Goal: Task Accomplishment & Management: Use online tool/utility

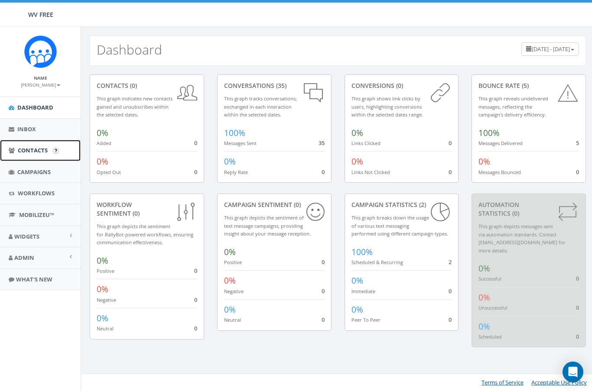
click at [28, 152] on span "Contacts" at bounding box center [33, 150] width 30 height 8
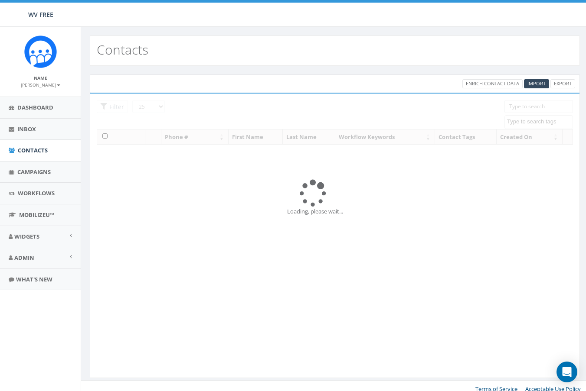
select select
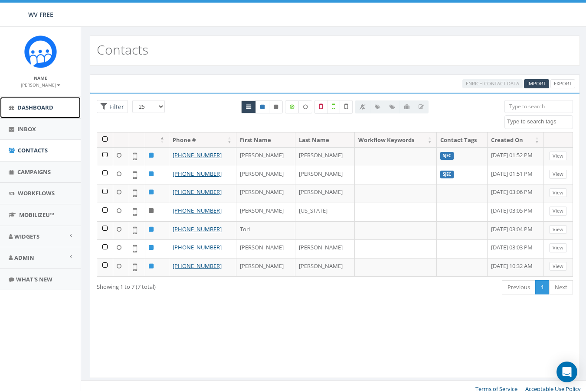
click at [33, 107] on span "Dashboard" at bounding box center [35, 108] width 36 height 8
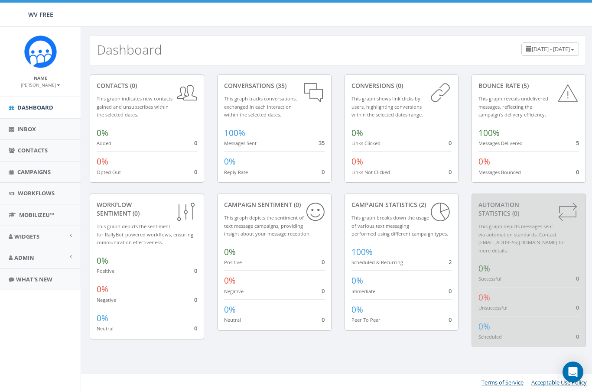
click at [148, 78] on div "contacts (0) This graph indicates new contacts gained and unsubscribes within t…" at bounding box center [147, 129] width 114 height 108
click at [150, 127] on div "0% Added 0" at bounding box center [147, 135] width 101 height 24
click at [39, 261] on link "Admin" at bounding box center [40, 257] width 81 height 21
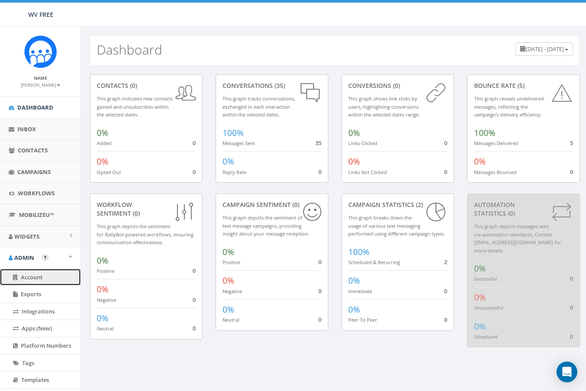
click at [41, 278] on span "Account" at bounding box center [32, 277] width 22 height 8
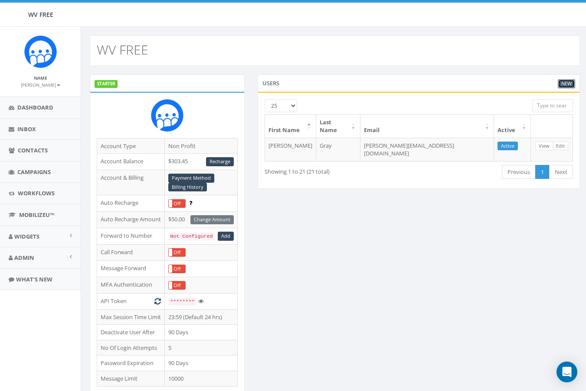
click at [565, 82] on link "New" at bounding box center [565, 83] width 17 height 9
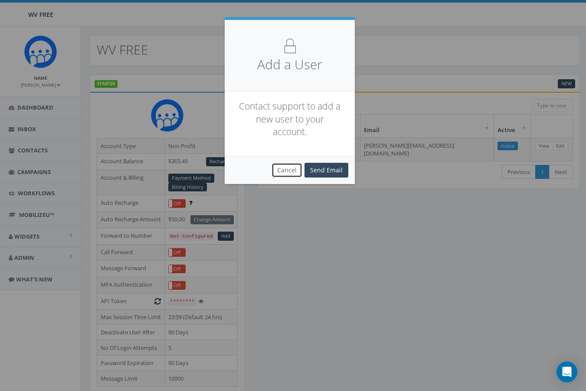
click at [283, 167] on button "Cancel" at bounding box center [286, 170] width 31 height 15
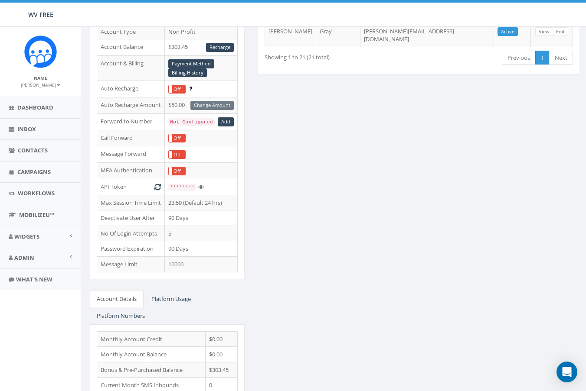
scroll to position [173, 0]
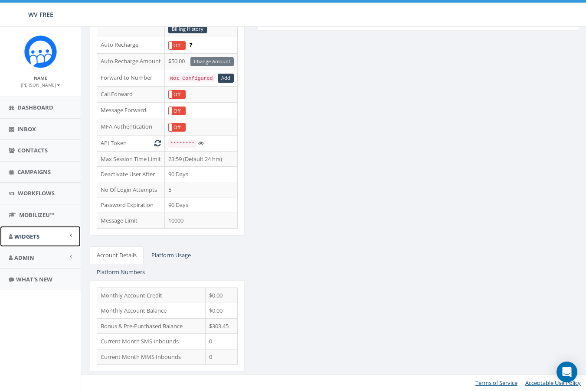
click at [39, 236] on span "Widgets" at bounding box center [26, 237] width 25 height 8
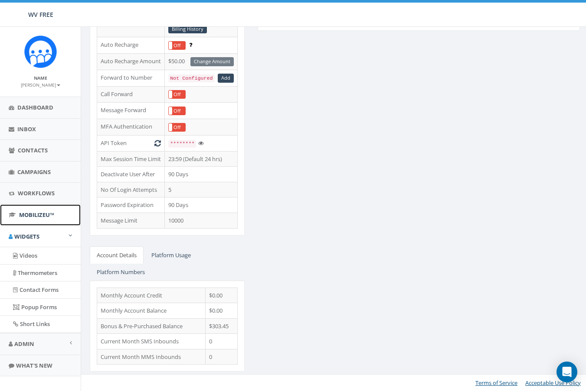
click at [33, 220] on link "MobilizeU™" at bounding box center [40, 215] width 81 height 21
click at [35, 172] on span "Campaigns" at bounding box center [33, 172] width 33 height 8
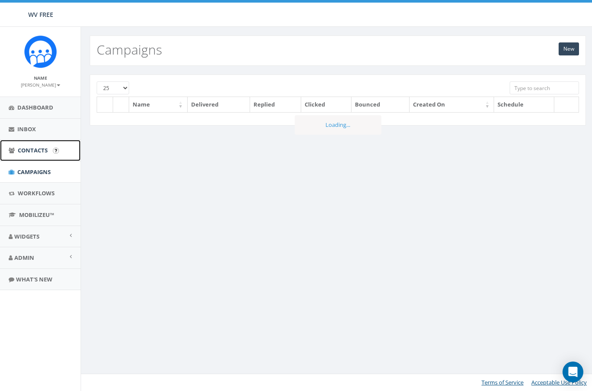
click at [29, 154] on span "Contacts" at bounding box center [33, 150] width 30 height 8
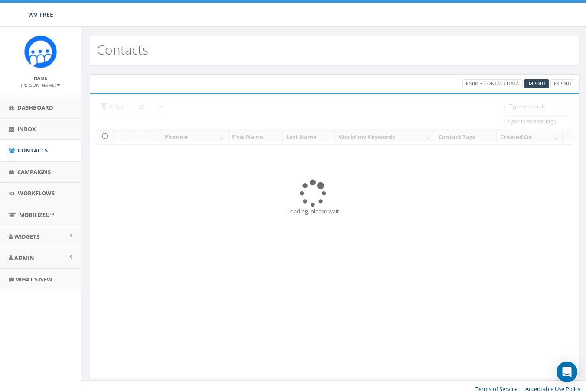
select select
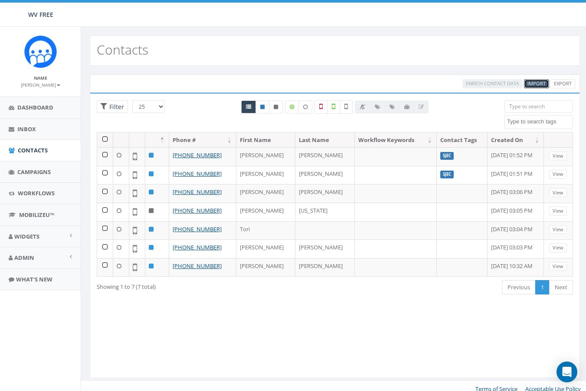
click at [534, 82] on span "Import" at bounding box center [536, 83] width 18 height 7
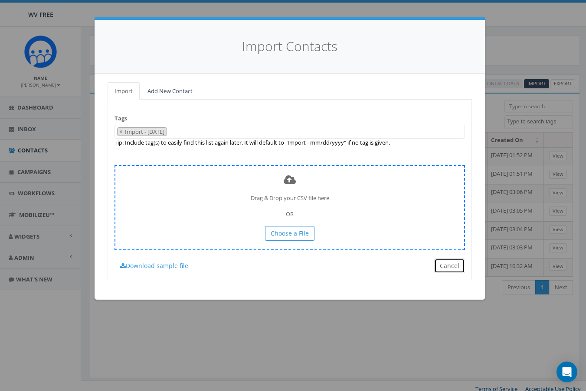
drag, startPoint x: 444, startPoint y: 260, endPoint x: 460, endPoint y: 234, distance: 30.8
click at [446, 258] on div "Tags Import - 10/10/2025 SJEC × Import - 10/10/2025 Tip: Include tag(s) to easi…" at bounding box center [289, 190] width 364 height 180
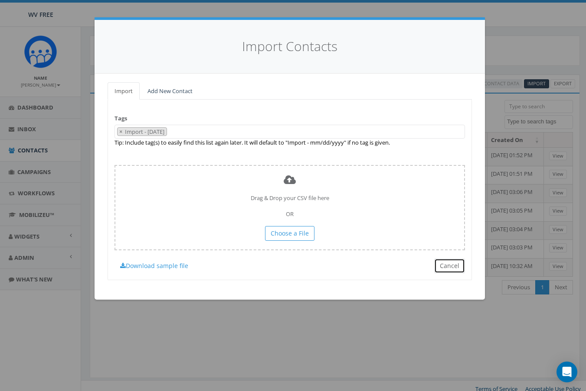
click at [441, 266] on button "Cancel" at bounding box center [449, 266] width 31 height 15
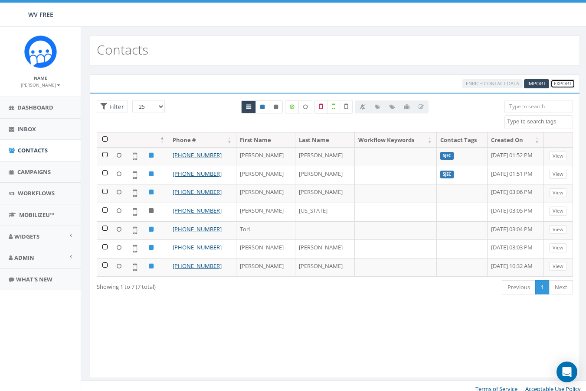
click at [557, 82] on link "Export" at bounding box center [562, 83] width 25 height 9
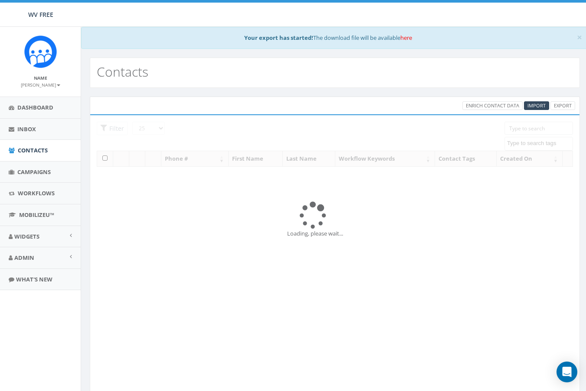
select select
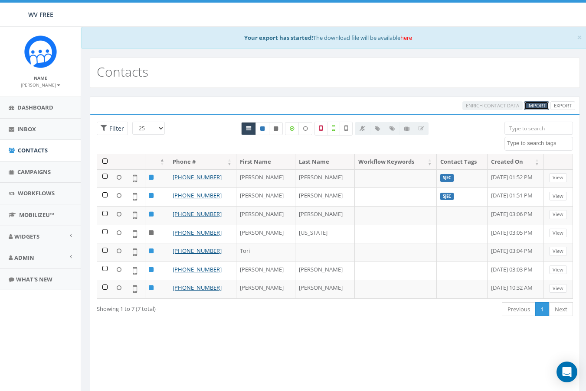
click at [537, 106] on span "Import" at bounding box center [536, 105] width 18 height 7
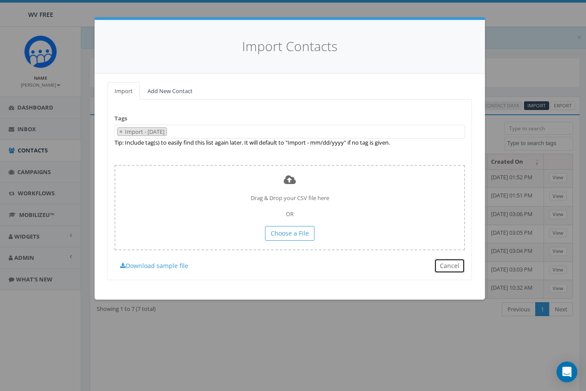
click at [445, 265] on button "Cancel" at bounding box center [449, 266] width 31 height 15
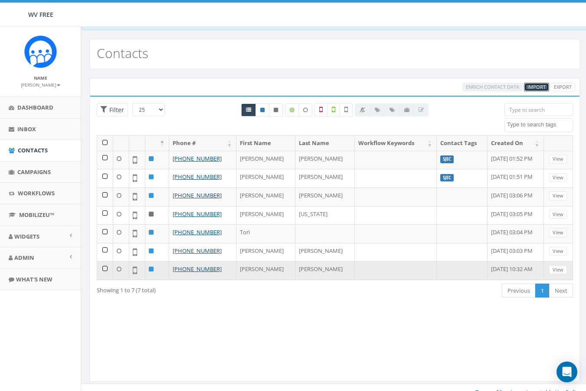
scroll to position [29, 0]
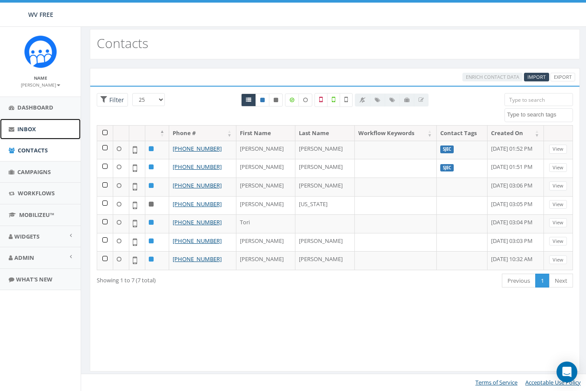
click at [51, 135] on link "Inbox" at bounding box center [40, 129] width 81 height 21
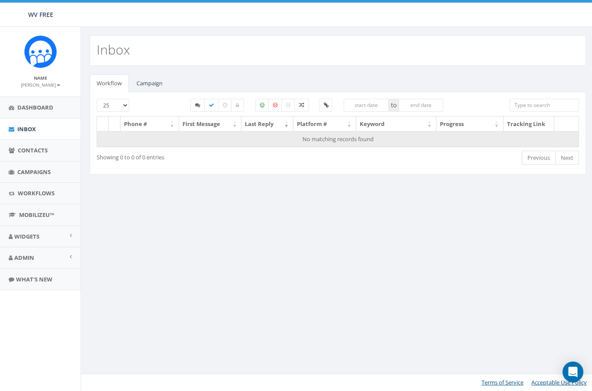
drag, startPoint x: 212, startPoint y: 142, endPoint x: 215, endPoint y: 139, distance: 4.9
click at [214, 140] on td "No matching records found" at bounding box center [338, 139] width 482 height 16
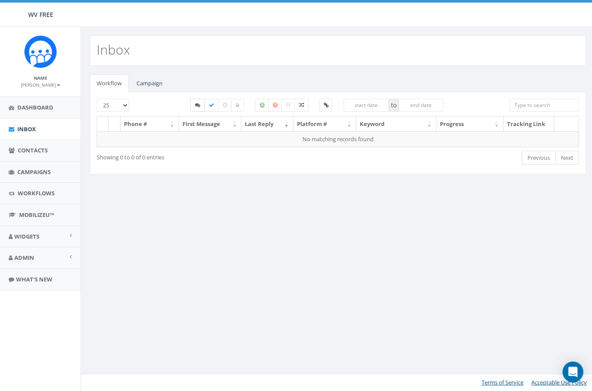
click at [194, 101] on label at bounding box center [197, 105] width 15 height 13
click at [201, 105] on label at bounding box center [197, 105] width 15 height 13
checkbox input "false"
click at [44, 109] on span "Dashboard" at bounding box center [35, 108] width 36 height 8
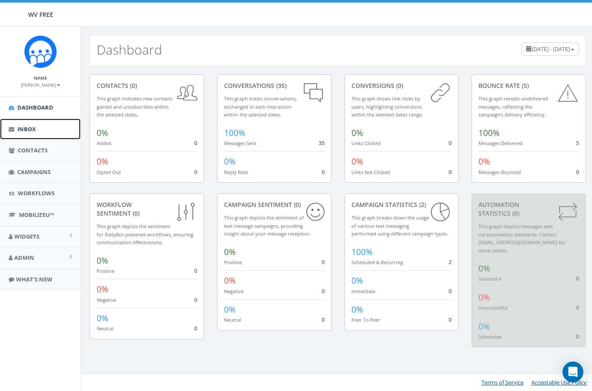
click at [39, 135] on link "Inbox" at bounding box center [40, 129] width 81 height 21
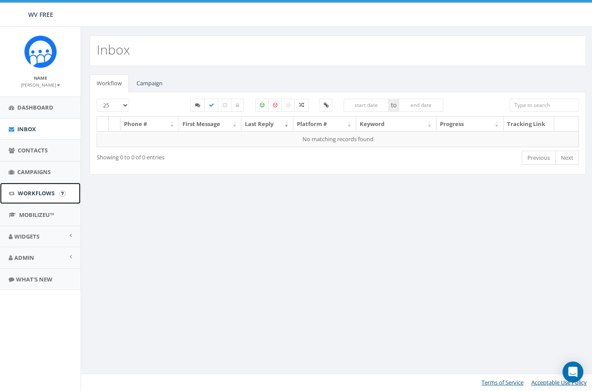
click at [45, 196] on span "Workflows" at bounding box center [36, 193] width 37 height 8
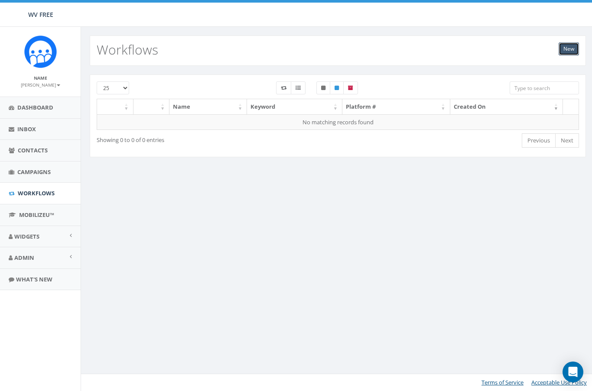
click at [566, 49] on link "New" at bounding box center [569, 48] width 20 height 13
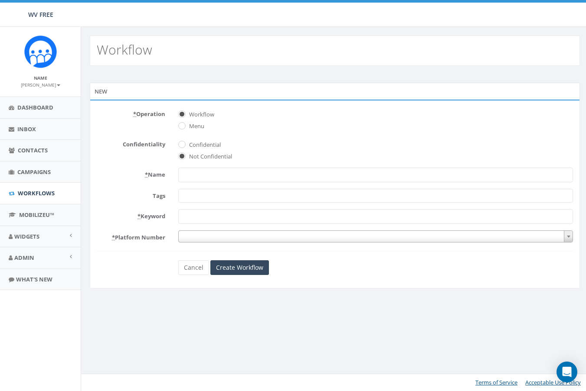
select select
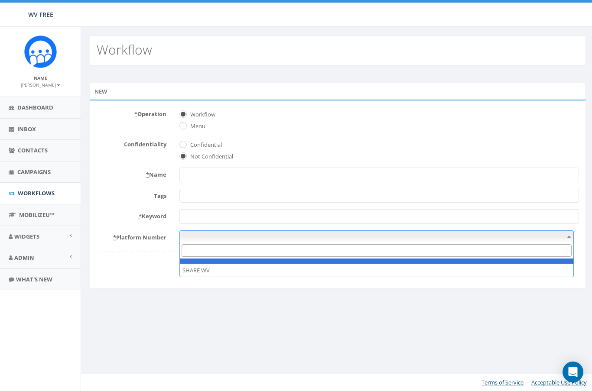
click at [284, 238] on span at bounding box center [376, 237] width 394 height 12
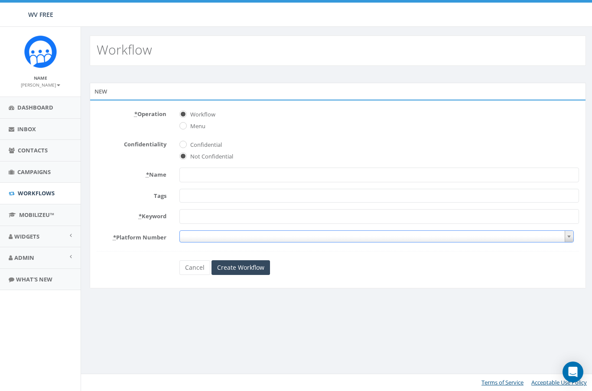
click at [284, 238] on span at bounding box center [376, 237] width 394 height 12
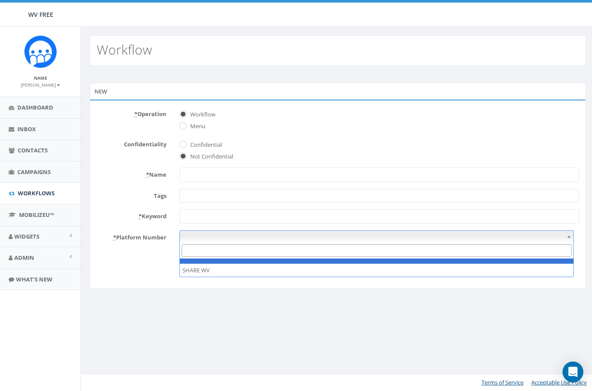
click at [284, 238] on span at bounding box center [376, 237] width 394 height 12
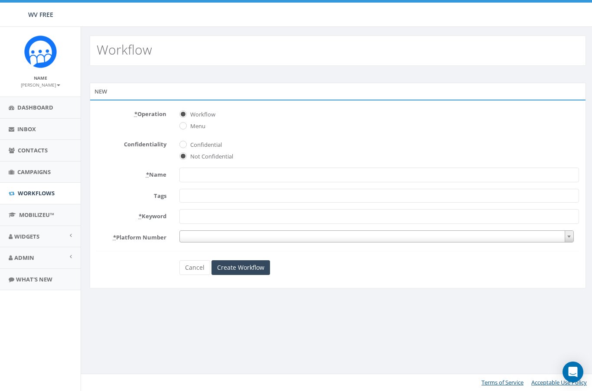
click at [255, 211] on input "* Keyword" at bounding box center [379, 216] width 400 height 15
click at [252, 202] on span at bounding box center [379, 196] width 400 height 14
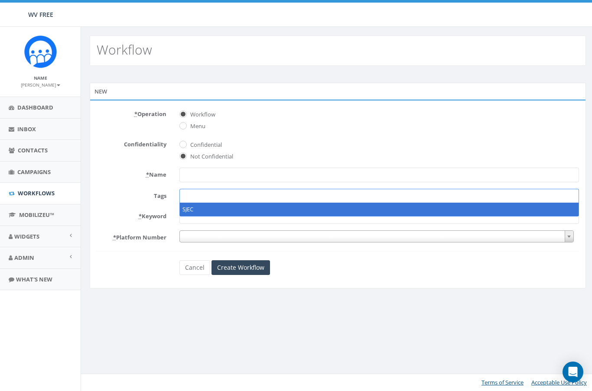
click at [236, 174] on input "* Name" at bounding box center [379, 175] width 400 height 15
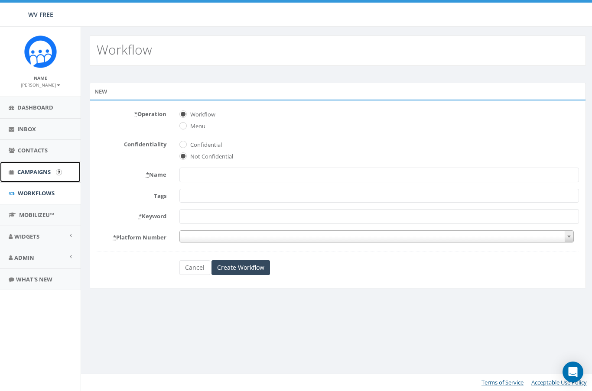
drag, startPoint x: 32, startPoint y: 174, endPoint x: 34, endPoint y: 164, distance: 9.8
click at [32, 173] on span "Campaigns" at bounding box center [33, 172] width 33 height 8
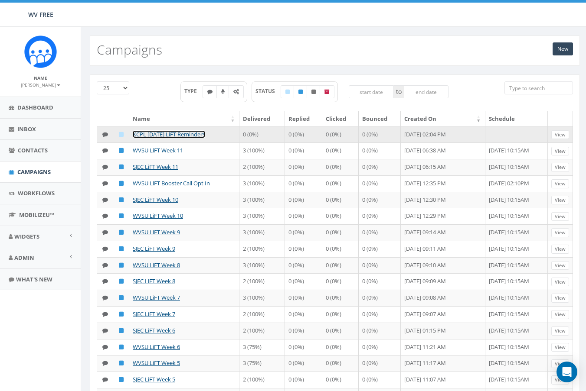
click at [195, 134] on link "KCPL [DATE] LiFT Reminders" at bounding box center [169, 134] width 72 height 8
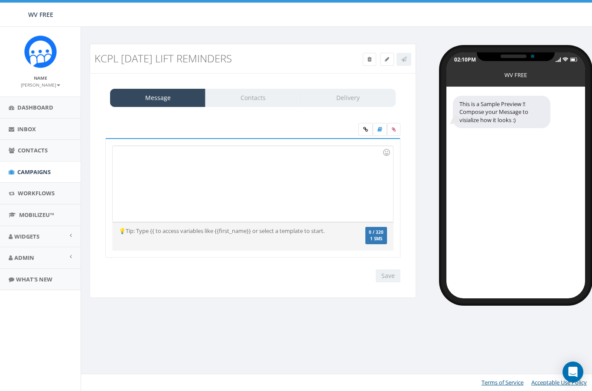
click at [147, 167] on div at bounding box center [253, 184] width 280 height 76
click at [258, 103] on div "Message Contacts Delivery" at bounding box center [253, 98] width 286 height 18
click at [254, 97] on div "Message Contacts Delivery" at bounding box center [253, 98] width 286 height 18
click at [212, 179] on div at bounding box center [253, 184] width 280 height 76
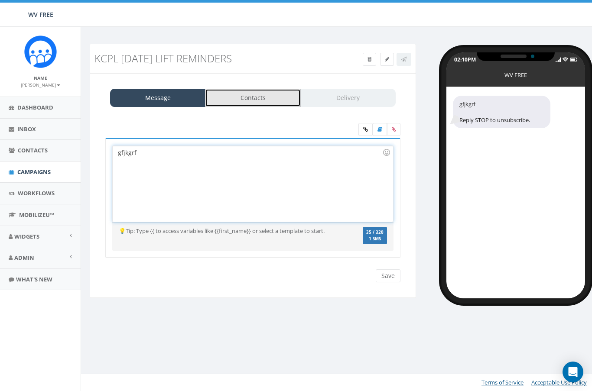
click at [246, 94] on link "Contacts" at bounding box center [252, 98] width 95 height 18
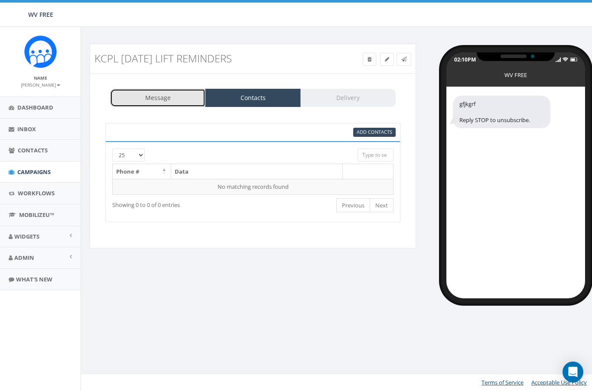
click at [153, 99] on link "Message" at bounding box center [157, 98] width 95 height 18
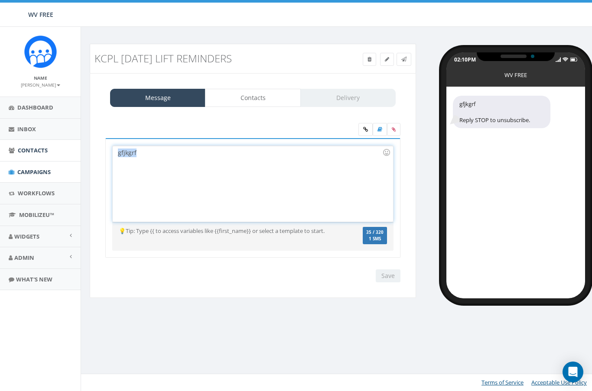
drag, startPoint x: 182, startPoint y: 168, endPoint x: 54, endPoint y: 147, distance: 130.0
click at [54, 147] on body "WV FREE WV FREE Profile Sign Out 0.00 % of Available Amount Used You have used …" at bounding box center [296, 195] width 592 height 391
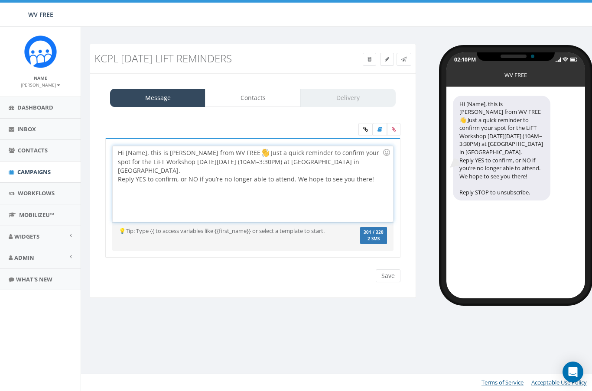
click at [118, 178] on div "Hi [Name], this is Kiaya from WV FREE Just a quick reminder to confirm your spo…" at bounding box center [253, 184] width 280 height 76
click at [147, 150] on div "Hi [Name], this is Kiaya from WV FREE Just a quick reminder to confirm your spo…" at bounding box center [253, 184] width 280 height 76
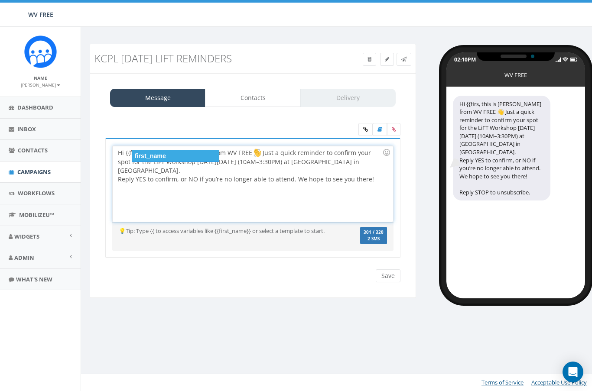
click at [151, 154] on div "first_name" at bounding box center [176, 156] width 88 height 12
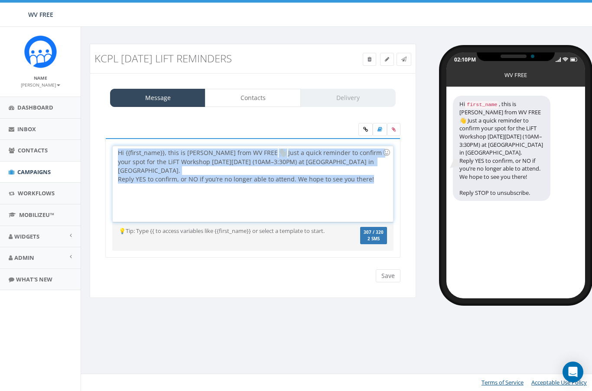
drag, startPoint x: 377, startPoint y: 178, endPoint x: 95, endPoint y: 147, distance: 283.0
click at [95, 147] on div "Message Contacts Delivery Hi {{first_name}}, this is Kiaya from WV FREE 👋 Just …" at bounding box center [253, 185] width 326 height 225
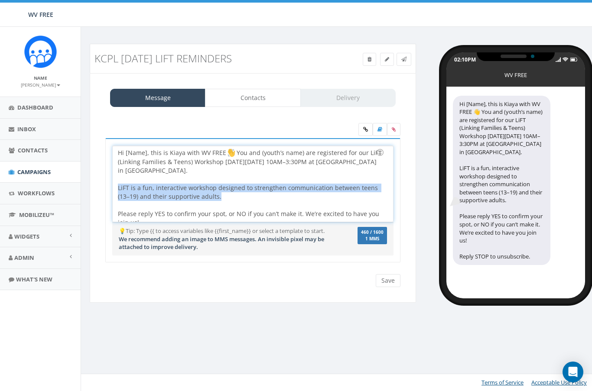
drag, startPoint x: 235, startPoint y: 198, endPoint x: 104, endPoint y: 188, distance: 132.2
click at [104, 188] on div "Hi {{first_name}}, this is Kiaya from WV FREE 👋 Just a quick reminder to confir…" at bounding box center [253, 205] width 308 height 135
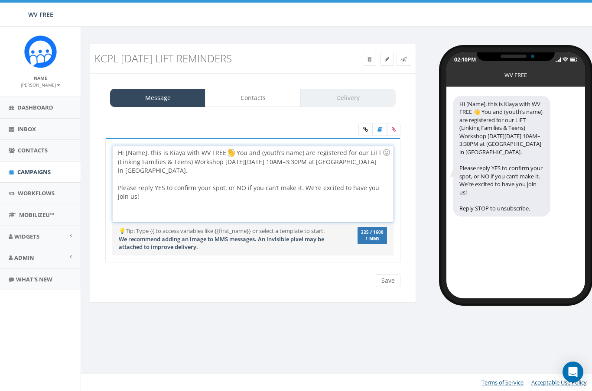
click at [149, 179] on div at bounding box center [250, 179] width 264 height 9
drag, startPoint x: 147, startPoint y: 153, endPoint x: 125, endPoint y: 157, distance: 22.5
click at [125, 157] on div "Hi [Name], this is Kiaya with WV FREE You and (youth’s name) are registered for…" at bounding box center [253, 184] width 280 height 76
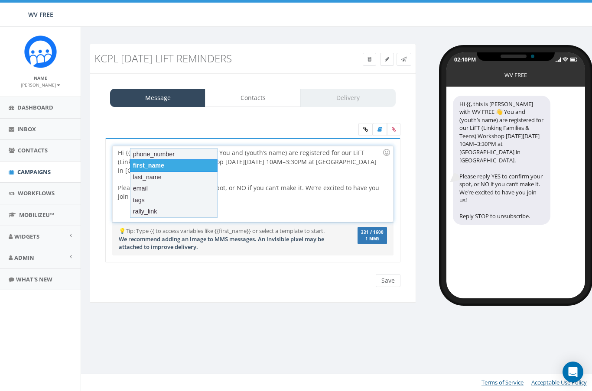
click at [176, 166] on div "first_name" at bounding box center [174, 165] width 88 height 12
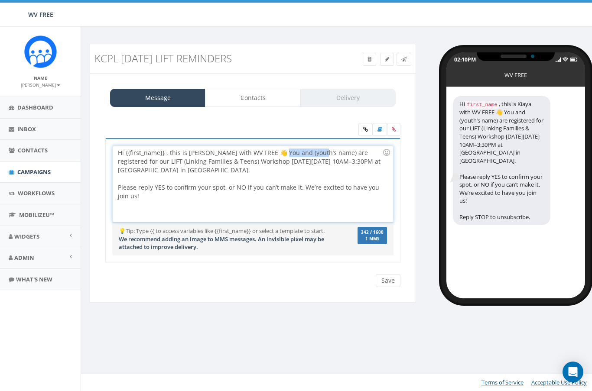
drag, startPoint x: 319, startPoint y: 153, endPoint x: 278, endPoint y: 153, distance: 40.3
click at [278, 153] on div "Hi {{first_name}} , this is Kiaya with WV FREE 👋 You and (youth’s name) are reg…" at bounding box center [253, 184] width 280 height 76
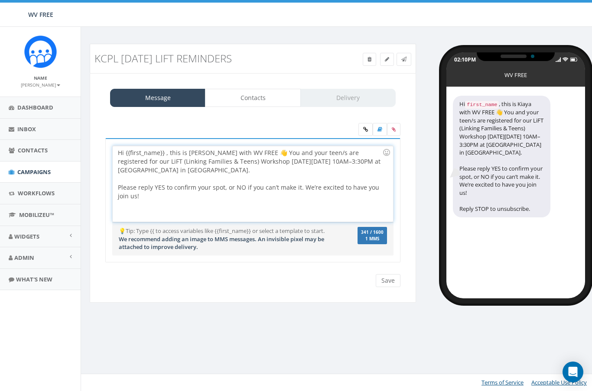
click at [251, 157] on div "Hi {{first_name}} , this is Kiaya with WV FREE 👋 You and your teen/s are regist…" at bounding box center [253, 184] width 280 height 76
click at [388, 282] on input "Save" at bounding box center [388, 280] width 25 height 13
click at [49, 154] on link "Contacts" at bounding box center [40, 150] width 81 height 21
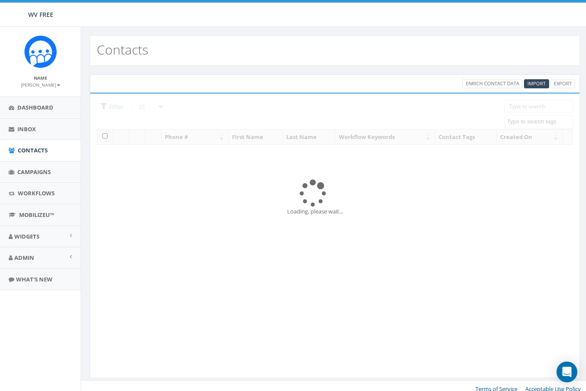
select select
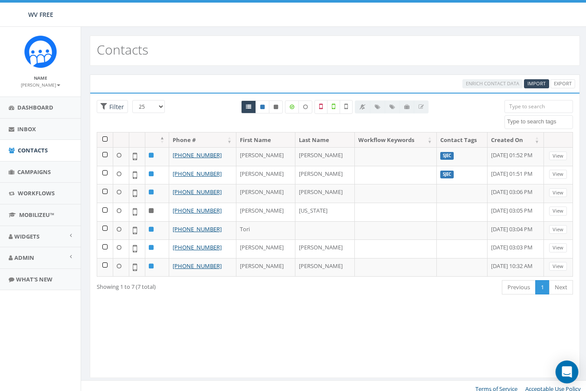
click at [558, 369] on div "Open Intercom Messenger" at bounding box center [566, 372] width 23 height 23
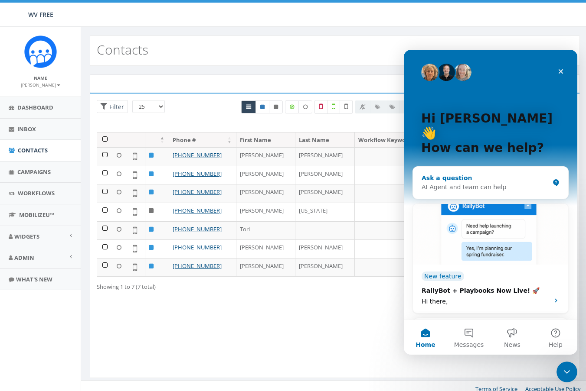
click at [447, 183] on div "AI Agent and team can help" at bounding box center [484, 187] width 127 height 9
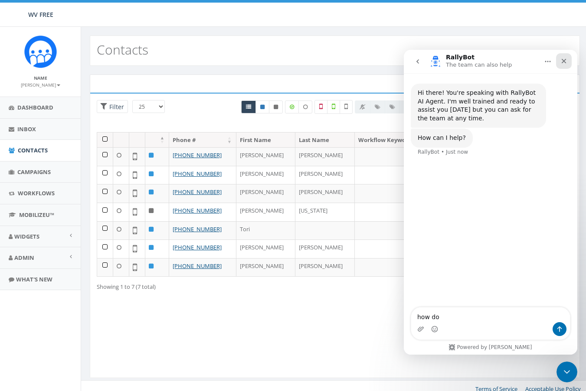
type textarea "how do"
click at [560, 58] on icon "Close" at bounding box center [563, 61] width 7 height 7
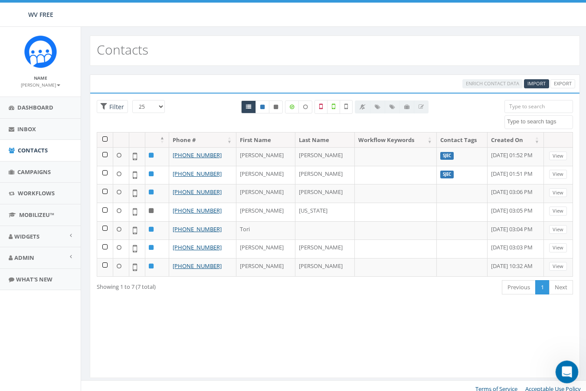
click at [567, 374] on icon "Open Intercom Messenger" at bounding box center [565, 371] width 14 height 14
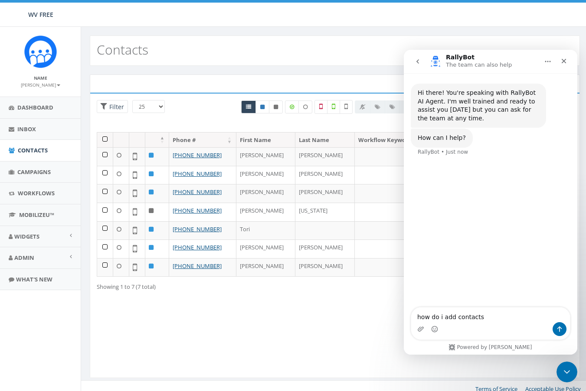
type textarea "how do i add contacts"
click at [562, 331] on icon "Send a message…" at bounding box center [559, 329] width 7 height 7
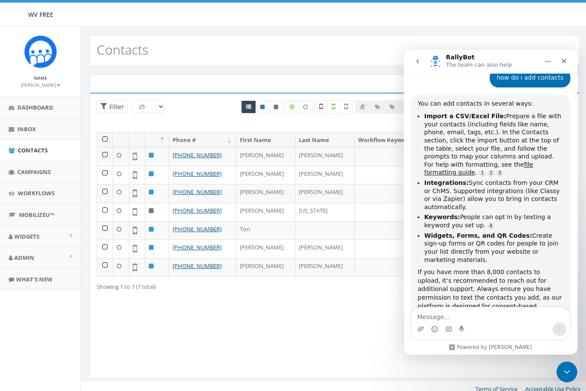
scroll to position [73, 0]
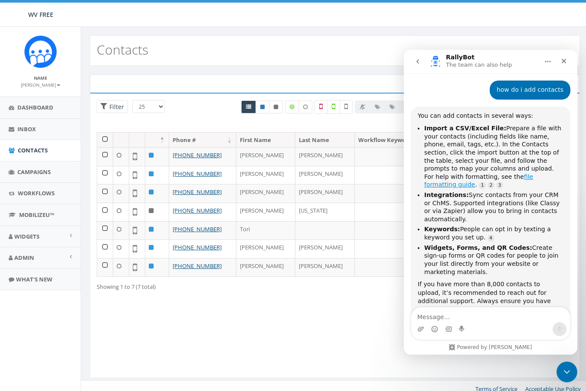
click at [533, 173] on link "file formatting guide" at bounding box center [478, 180] width 109 height 15
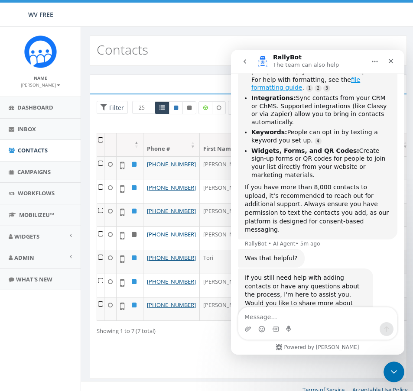
scroll to position [179, 0]
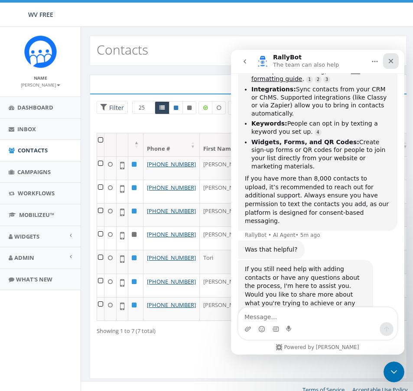
click at [391, 62] on icon "Close" at bounding box center [390, 61] width 7 height 7
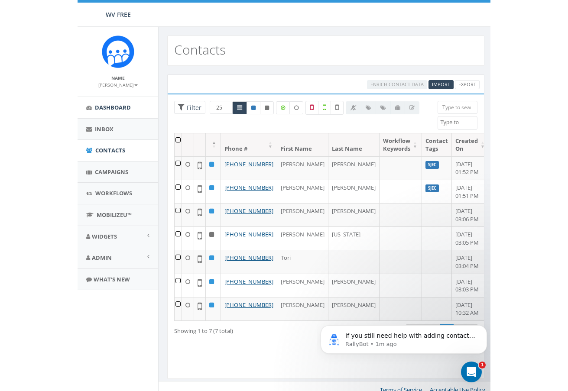
scroll to position [0, 0]
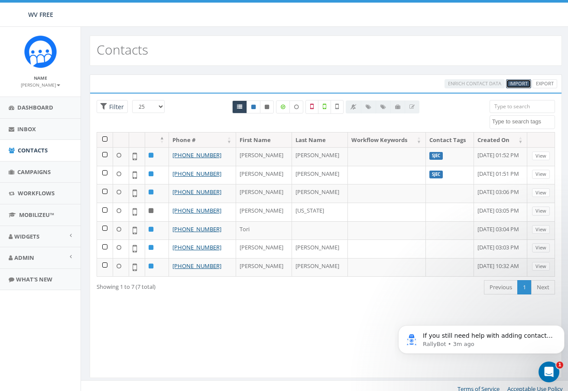
click at [514, 81] on span "Import" at bounding box center [519, 83] width 18 height 7
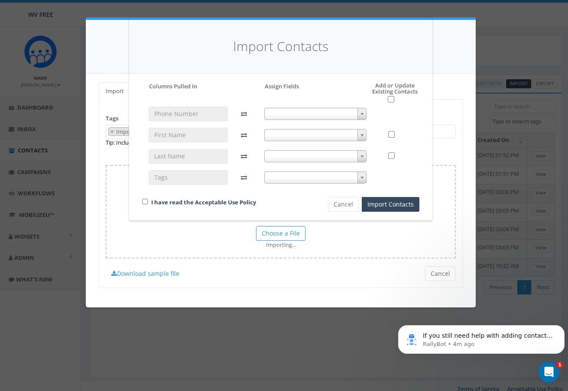
click at [358, 114] on span at bounding box center [362, 113] width 9 height 11
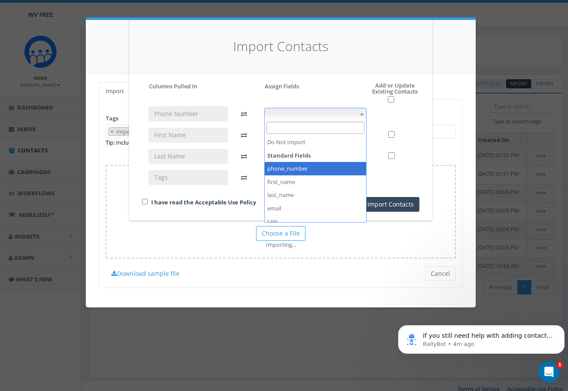
select select "phone_number"
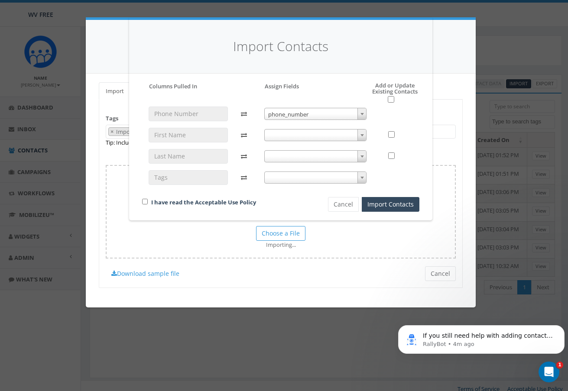
click at [343, 134] on span at bounding box center [315, 135] width 103 height 12
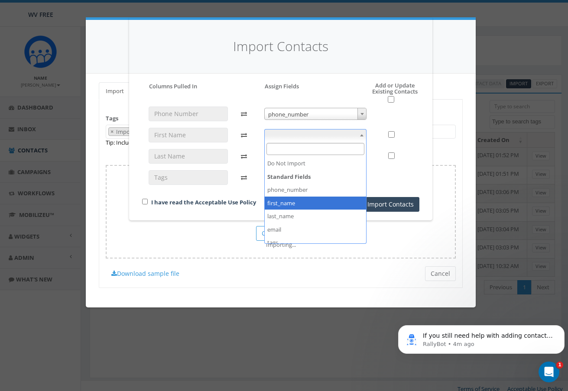
select select "first_name"
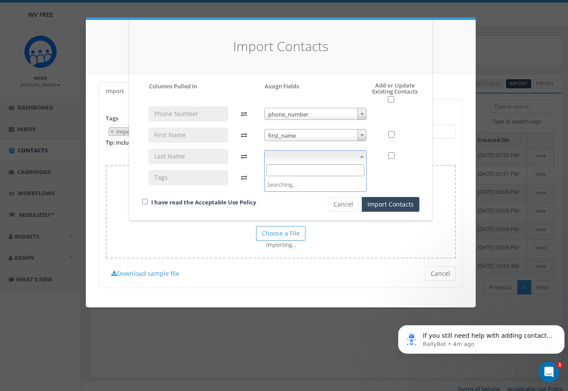
click at [310, 154] on span at bounding box center [315, 156] width 103 height 12
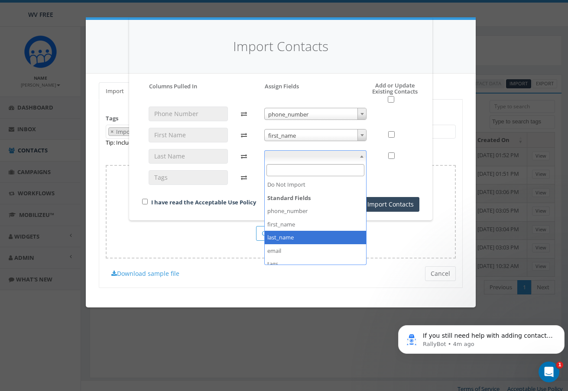
select select "last_name"
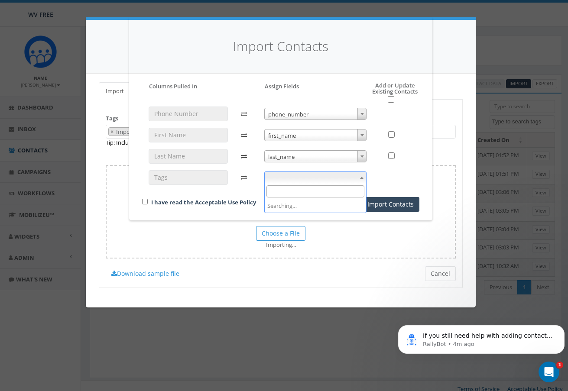
click at [300, 179] on span at bounding box center [315, 178] width 103 height 12
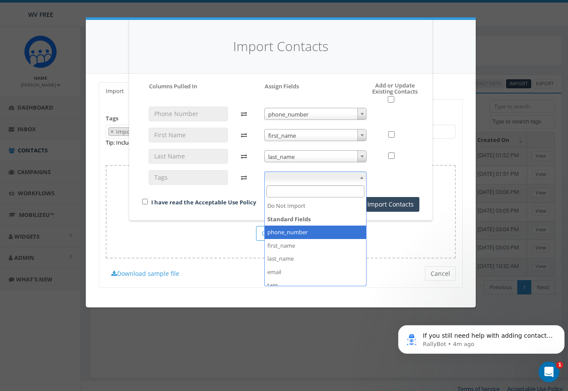
scroll to position [33, 0]
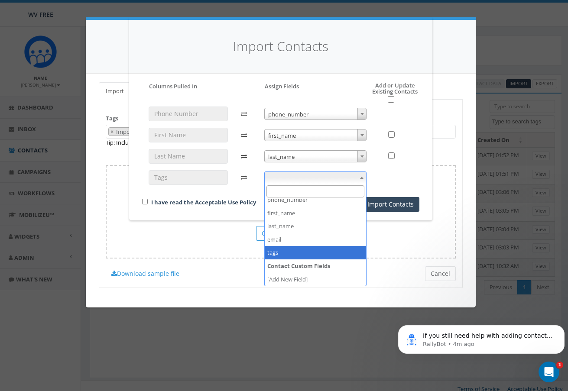
select select "tags"
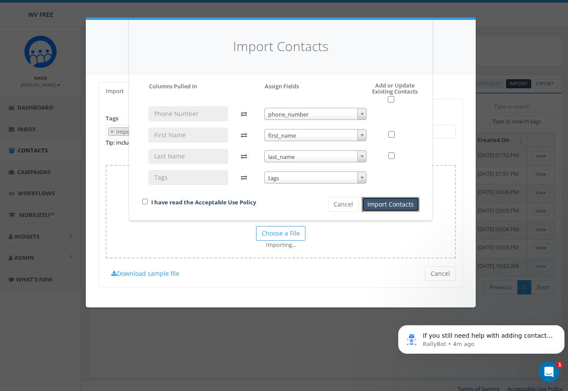
click at [389, 204] on button "Import Contacts" at bounding box center [391, 204] width 58 height 15
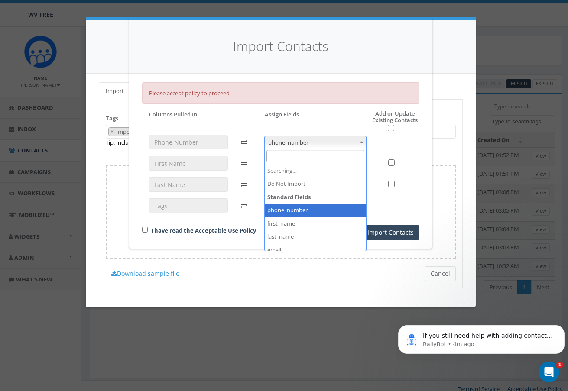
click at [303, 141] on span "phone_number" at bounding box center [316, 143] width 102 height 12
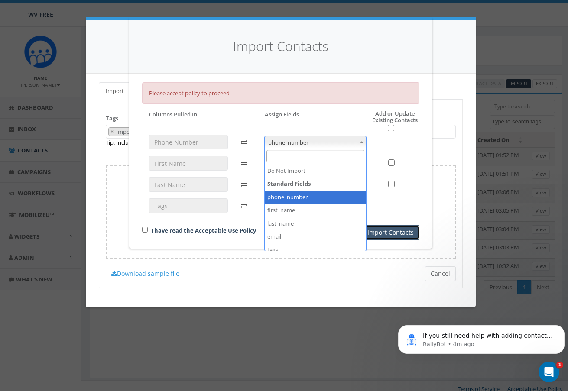
click at [394, 231] on button "Import Contacts" at bounding box center [391, 232] width 58 height 15
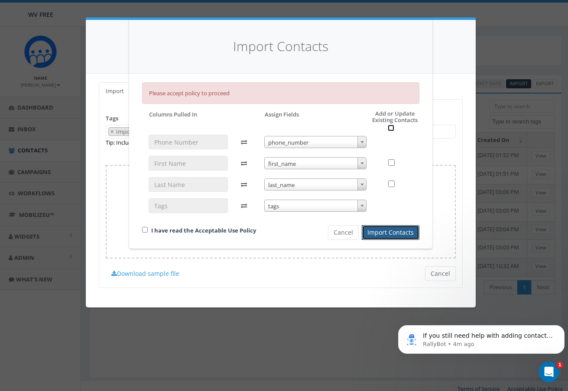
click at [390, 129] on input "checkbox" at bounding box center [391, 128] width 7 height 7
checkbox input "true"
click at [400, 229] on button "Import Contacts" at bounding box center [391, 232] width 58 height 15
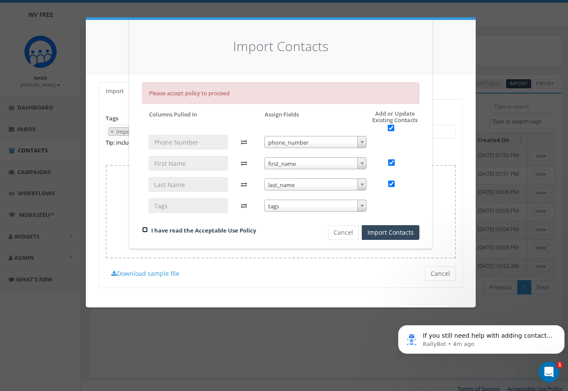
click at [143, 227] on input "checkbox" at bounding box center [145, 230] width 6 height 6
checkbox input "true"
click at [389, 228] on button "Import Contacts" at bounding box center [391, 232] width 58 height 15
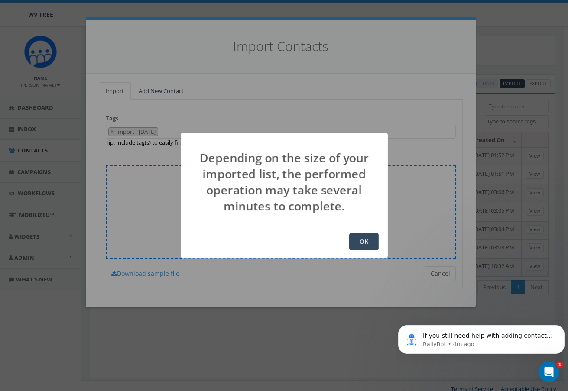
click at [358, 240] on button "OK" at bounding box center [363, 241] width 29 height 17
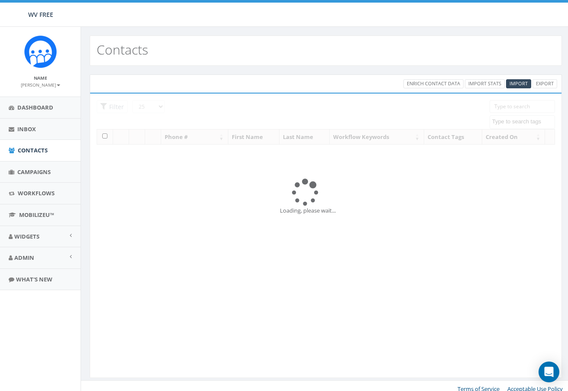
select select
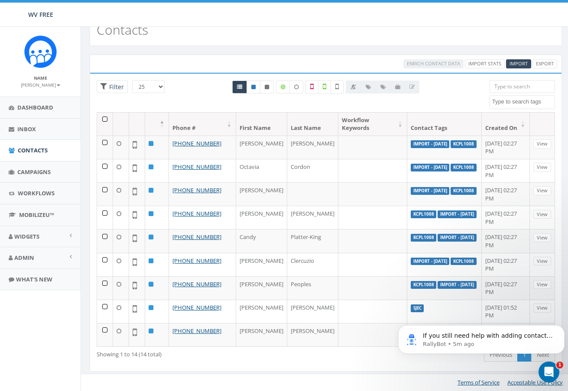
click at [195, 85] on div at bounding box center [326, 96] width 314 height 32
click at [559, 329] on button "Dismiss notification" at bounding box center [561, 327] width 11 height 11
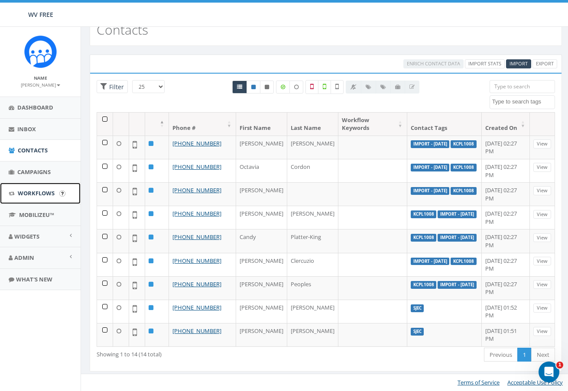
click at [38, 198] on link "Workflows" at bounding box center [40, 193] width 81 height 21
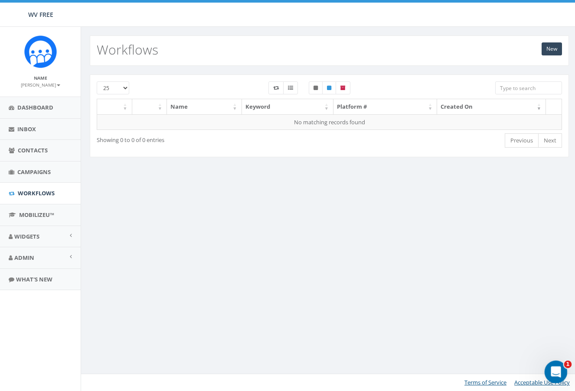
click at [547, 367] on div "Open Intercom Messenger" at bounding box center [554, 371] width 29 height 29
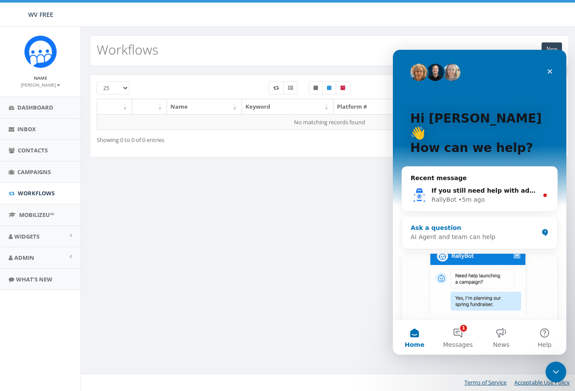
click at [450, 224] on div "Ask a question" at bounding box center [473, 228] width 127 height 9
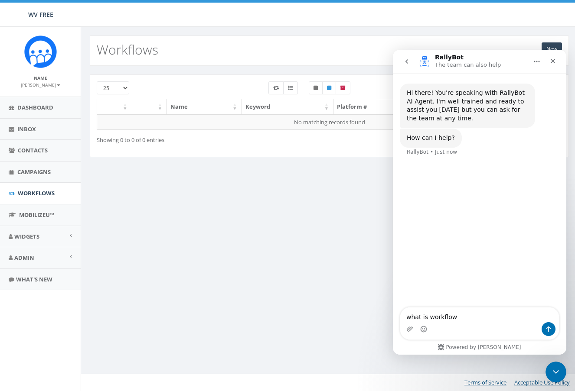
type textarea "what is workflow?"
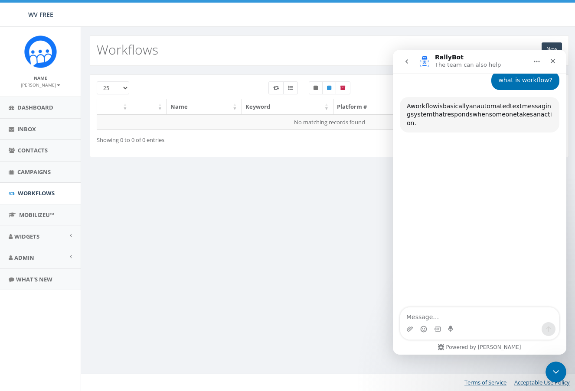
scroll to position [84, 0]
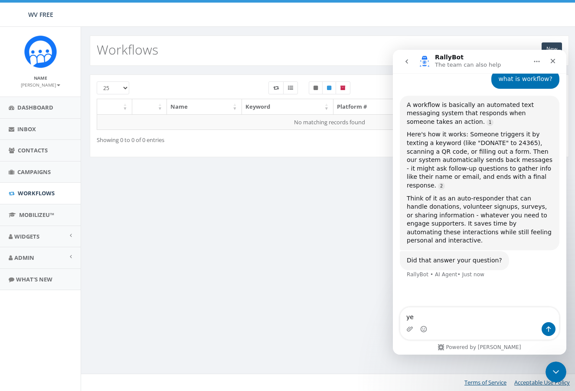
type textarea "yes"
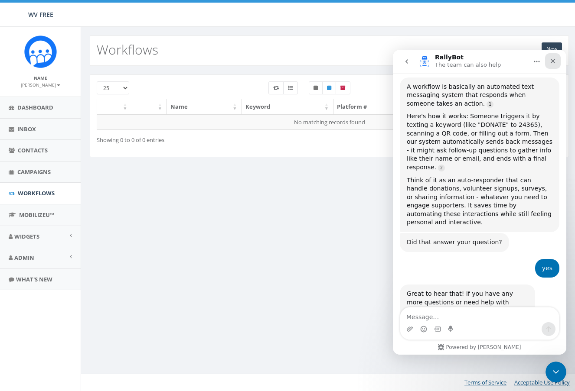
click at [557, 63] on div "Close" at bounding box center [553, 61] width 16 height 16
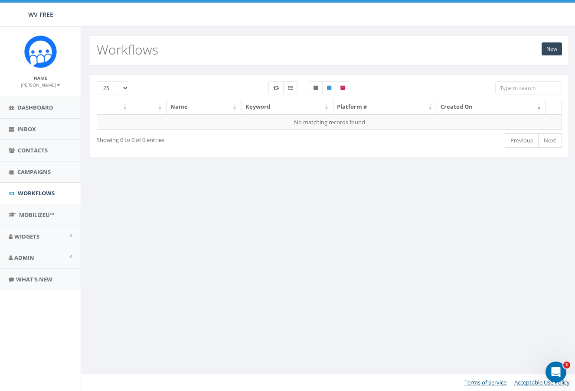
scroll to position [189, 0]
click at [556, 50] on link "New" at bounding box center [551, 48] width 20 height 13
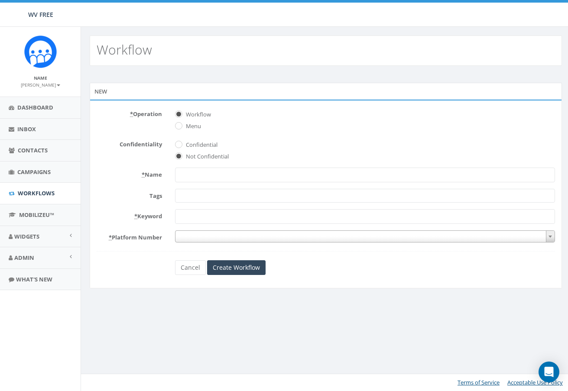
select select
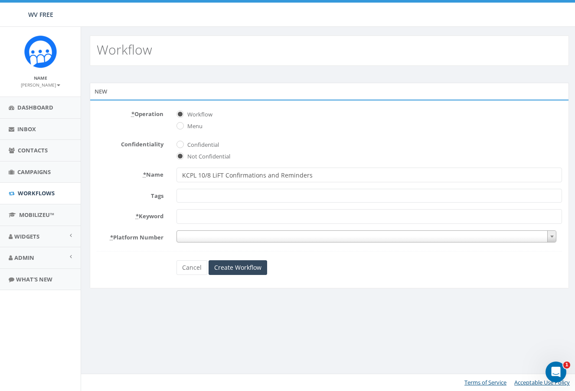
type input "KCPL 10/8 LiFT Confirmations and Reminders"
click at [199, 199] on span at bounding box center [368, 196] width 385 height 14
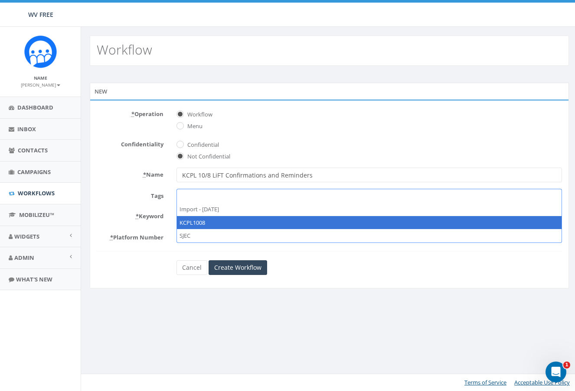
select select "KCPL1008"
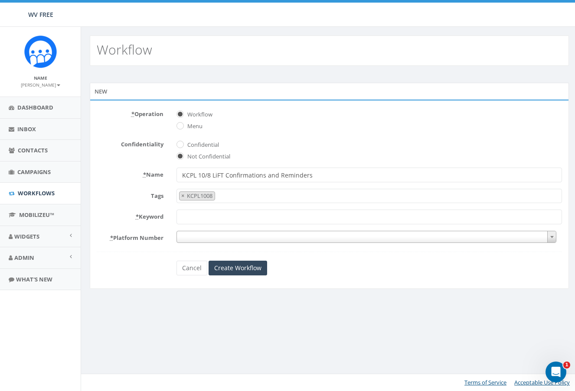
scroll to position [9, 0]
click at [188, 218] on input "* Keyword" at bounding box center [368, 217] width 385 height 15
click at [188, 237] on span at bounding box center [366, 237] width 380 height 12
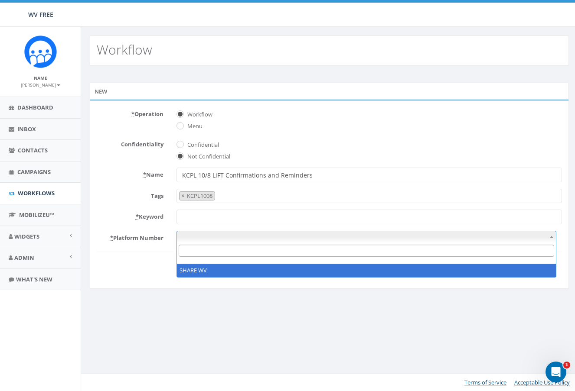
select select "7384371"
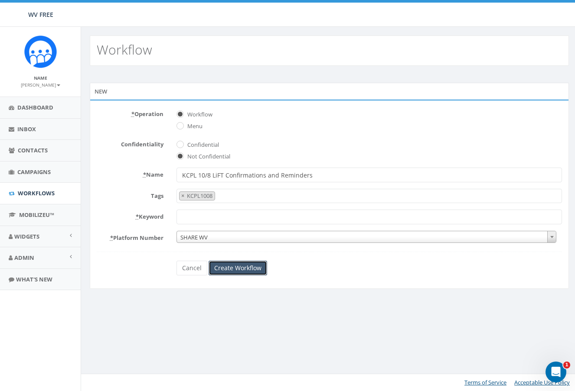
click at [232, 270] on input "Create Workflow" at bounding box center [237, 268] width 59 height 15
click at [264, 221] on input "* Keyword" at bounding box center [368, 217] width 385 height 15
type input "YES"
click at [559, 365] on div "Open Intercom Messenger" at bounding box center [554, 371] width 29 height 29
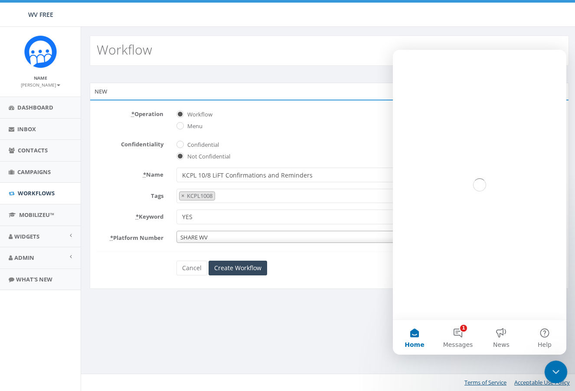
scroll to position [0, 0]
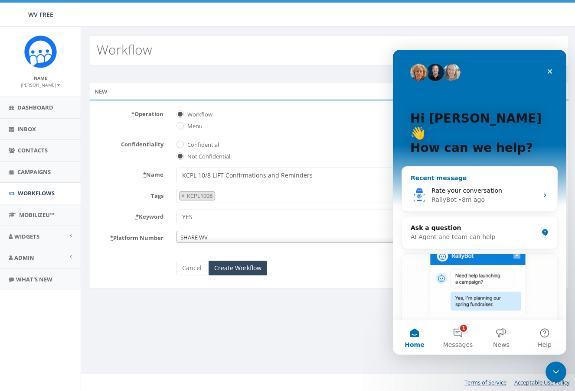
click at [456, 187] on span "Rate your conversation" at bounding box center [466, 190] width 71 height 7
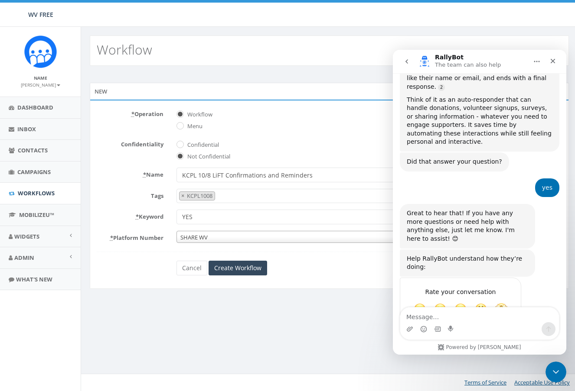
scroll to position [189, 0]
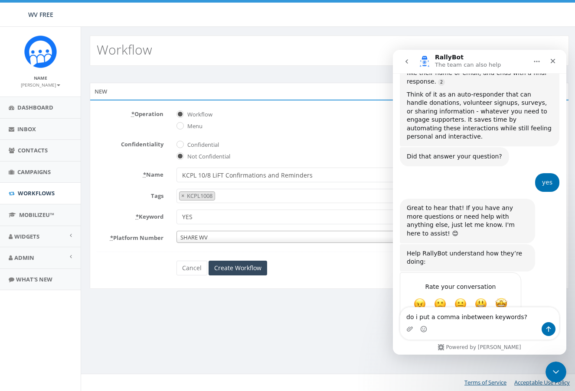
click at [461, 321] on textarea "do i put a comma inbetween keywords?" at bounding box center [479, 315] width 159 height 15
type textarea "do i put a comma in between keywords?"
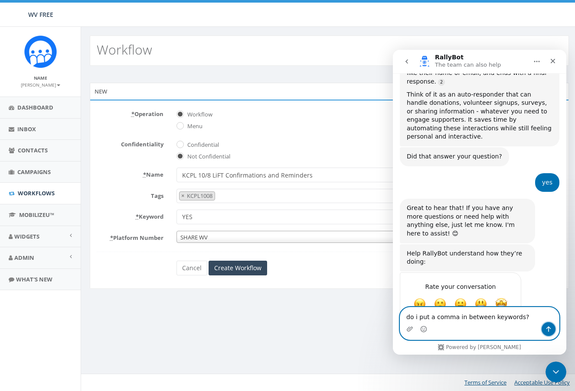
click at [552, 328] on button "Send a message…" at bounding box center [548, 329] width 14 height 14
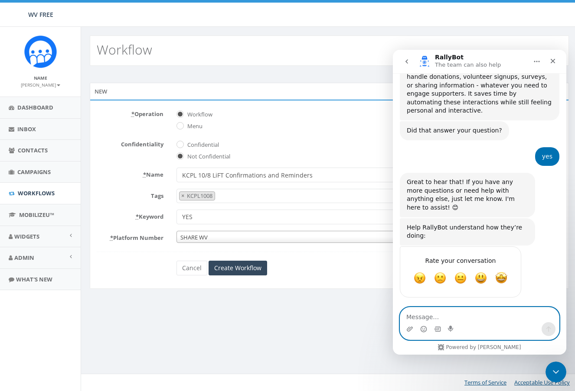
scroll to position [243, 0]
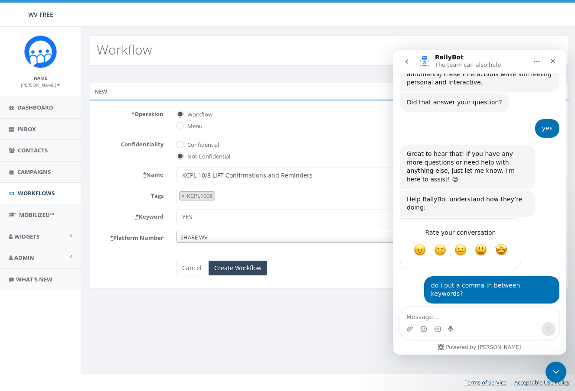
click at [248, 217] on input "YES" at bounding box center [368, 217] width 385 height 15
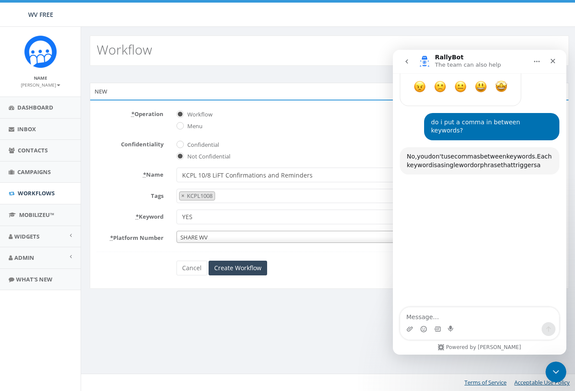
scroll to position [414, 0]
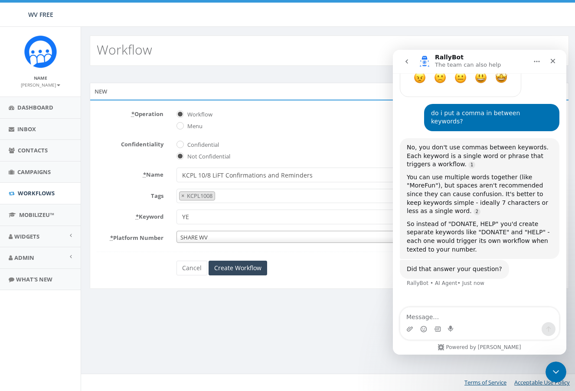
type input "Y"
type input ""YES" "NO""
click at [552, 57] on div "Close" at bounding box center [553, 61] width 16 height 16
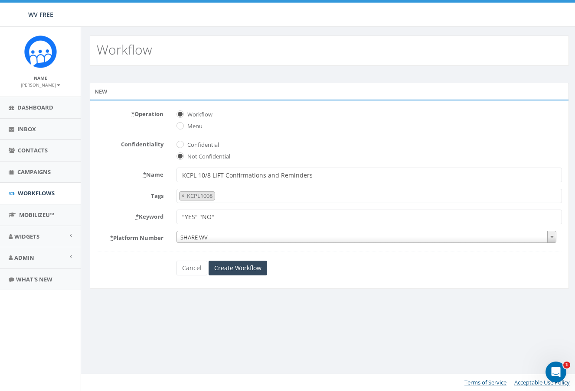
scroll to position [371, 0]
click at [254, 267] on input "Create Workflow" at bounding box center [237, 268] width 59 height 15
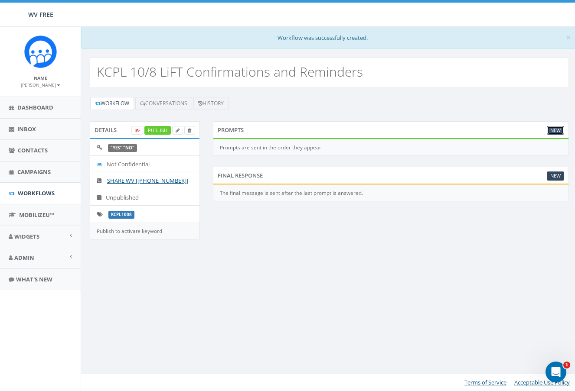
click at [552, 129] on link "New" at bounding box center [555, 130] width 17 height 9
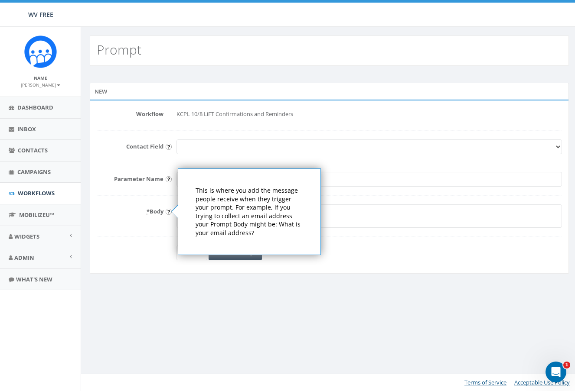
click at [198, 210] on p "This is where you add the message people receive when they trigger your prompt.…" at bounding box center [248, 211] width 107 height 51
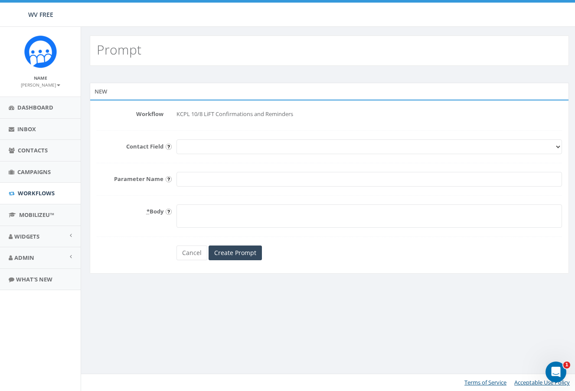
click at [218, 220] on textarea "* Body" at bounding box center [368, 216] width 385 height 23
click at [188, 146] on select "First Name Last Name Email" at bounding box center [368, 147] width 385 height 15
select select "First Name"
click at [176, 140] on select "First Name Last Name Email" at bounding box center [368, 147] width 385 height 15
click at [209, 182] on input "Parameter Name" at bounding box center [368, 179] width 385 height 15
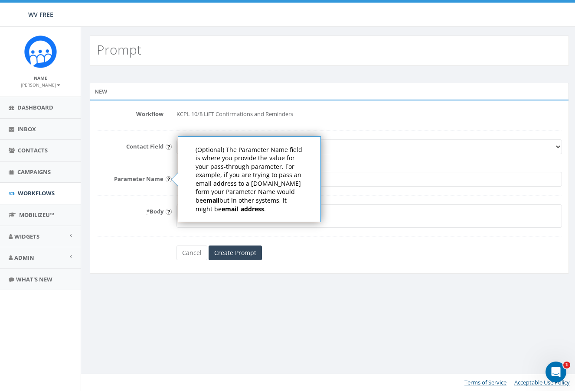
click at [169, 180] on input "image" at bounding box center [169, 179] width 6 height 6
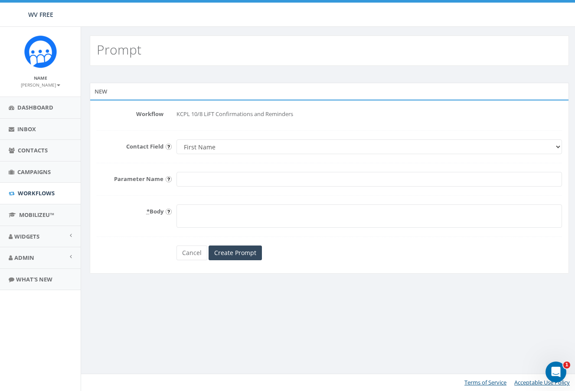
click at [172, 183] on div at bounding box center [369, 179] width 398 height 15
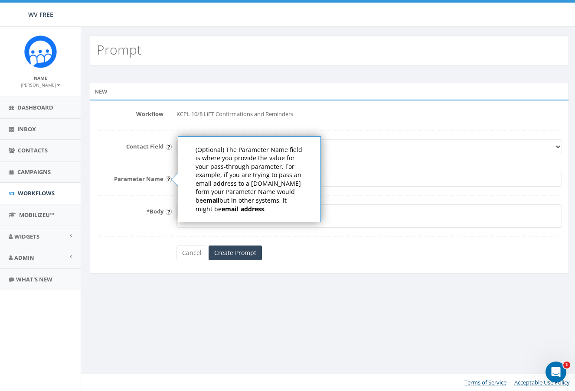
click at [169, 179] on input "image" at bounding box center [169, 179] width 6 height 6
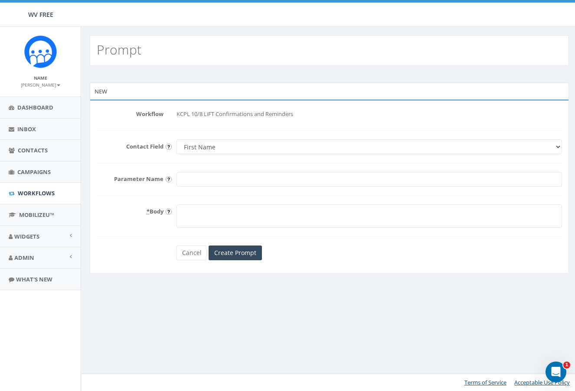
click at [169, 179] on input "image" at bounding box center [169, 179] width 6 height 6
click at [245, 149] on select "First Name Last Name Email" at bounding box center [368, 147] width 385 height 15
select select
click at [176, 140] on select "First Name Last Name Email" at bounding box center [368, 147] width 385 height 15
click at [204, 208] on textarea "* Body" at bounding box center [368, 216] width 385 height 23
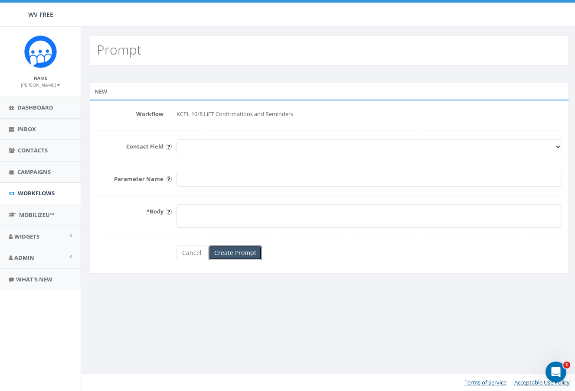
click at [236, 256] on input "Create Prompt" at bounding box center [234, 253] width 53 height 15
click at [201, 214] on textarea "* Body" at bounding box center [368, 216] width 385 height 23
paste textarea "Hi [Name], this is Kiaya with WV FREE 👋 You and (youth’s name) are registered f…"
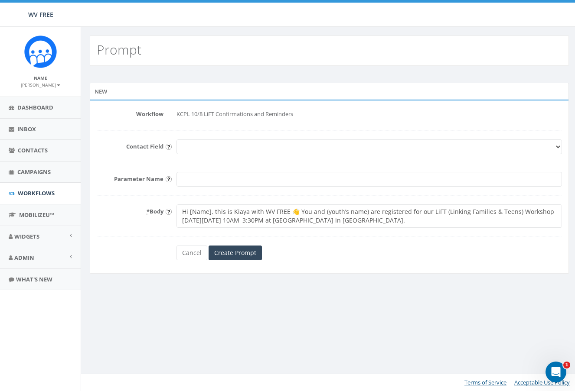
drag, startPoint x: 210, startPoint y: 213, endPoint x: 190, endPoint y: 215, distance: 20.5
click at [190, 215] on textarea "Hi [Name], this is Kiaya with WV FREE 👋 You and (youth’s name) are registered f…" at bounding box center [368, 216] width 385 height 23
click at [312, 212] on textarea "Hi {{first_name}}, this is Kiaya with WV FREE 👋 You and (youth’s name) are regi…" at bounding box center [368, 216] width 385 height 23
drag, startPoint x: 386, startPoint y: 211, endPoint x: 342, endPoint y: 210, distance: 44.2
click at [342, 210] on textarea "Hi {{first_name}}, this is Kiaya with WV FREE 👋. You and (youth’s name) are reg…" at bounding box center [368, 216] width 385 height 23
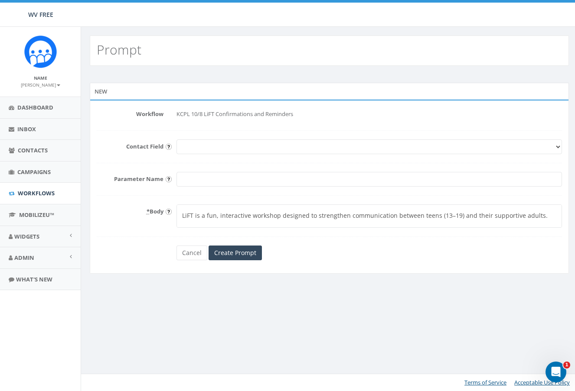
scroll to position [12, 0]
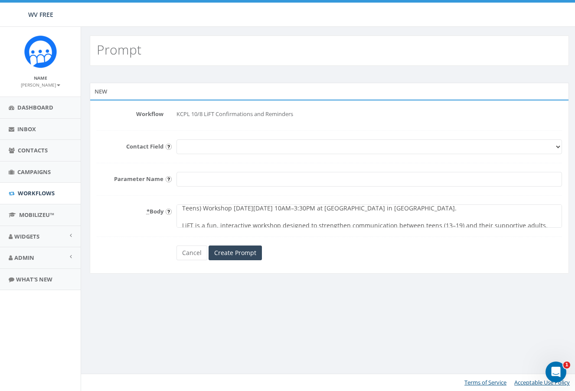
click at [205, 220] on textarea "Hi {{first_name}}, this is Kiaya with WV FREE 👋. You and your teen/s are regist…" at bounding box center [368, 216] width 385 height 23
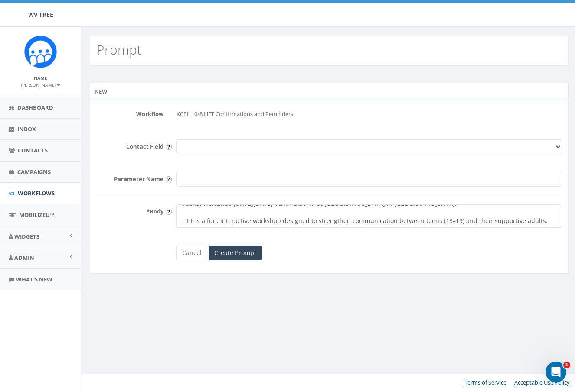
scroll to position [35, 0]
drag, startPoint x: 181, startPoint y: 218, endPoint x: 537, endPoint y: 213, distance: 355.4
click at [537, 213] on textarea "Hi {{first_name}}, this is Kiaya with WV FREE 👋. You and your teen/s are regist…" at bounding box center [368, 216] width 385 height 23
click at [365, 220] on textarea "Hi {{first_name}}, this is Kiaya with WV FREE 👋. You and your teen/s are regist…" at bounding box center [368, 216] width 385 height 23
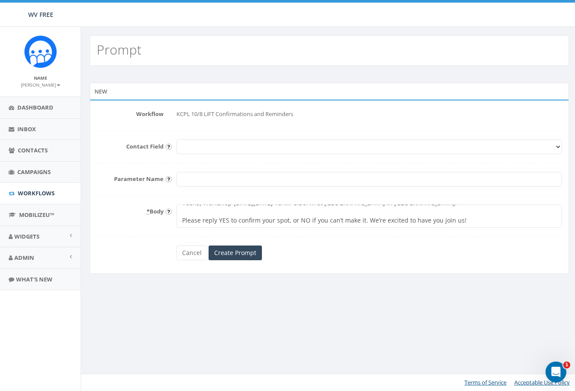
drag, startPoint x: 180, startPoint y: 218, endPoint x: 475, endPoint y: 223, distance: 294.7
click at [475, 223] on textarea "Hi {{first_name}}, this is Kiaya with WV FREE 👋. You and your teen/s are regist…" at bounding box center [368, 216] width 385 height 23
paste textarea ", or NO if you’re no longer able to attend. If we don’t hear back, we’ll assume…"
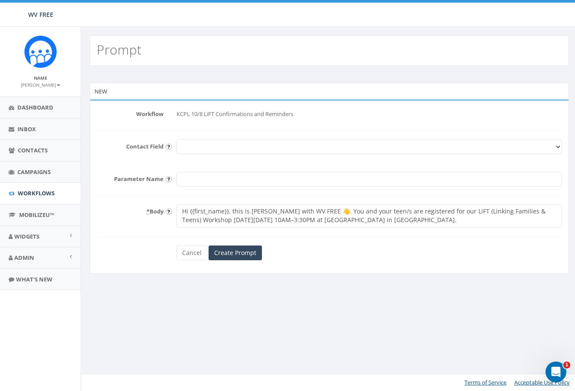
scroll to position [0, 0]
click at [208, 214] on textarea "Hi {{first_name}}, this is [PERSON_NAME] with WV FREE 👋. You and your teen/s ar…" at bounding box center [368, 216] width 385 height 23
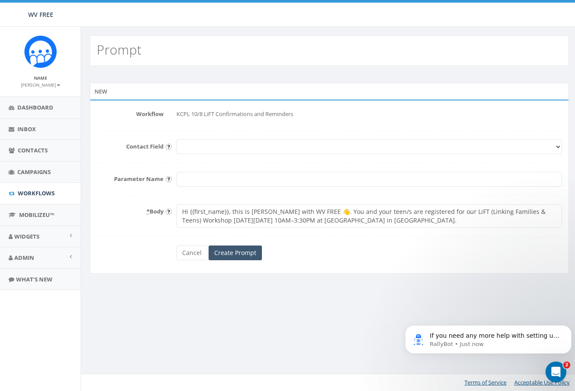
type textarea "Hi {{first_name}}, this is Kiaya with WV FREE 👋. You and your teen/s are regist…"
click at [243, 251] on input "Create Prompt" at bounding box center [234, 253] width 53 height 15
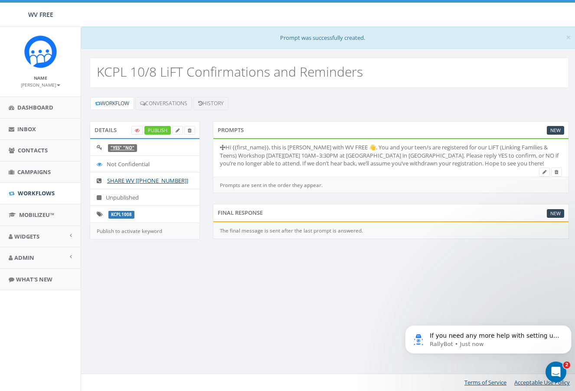
click at [330, 161] on li "Hi {{first_name}}, this is [PERSON_NAME] with WV FREE 👋. You and your teen/s ar…" at bounding box center [390, 155] width 355 height 33
click at [553, 370] on icon "Open Intercom Messenger" at bounding box center [554, 371] width 14 height 14
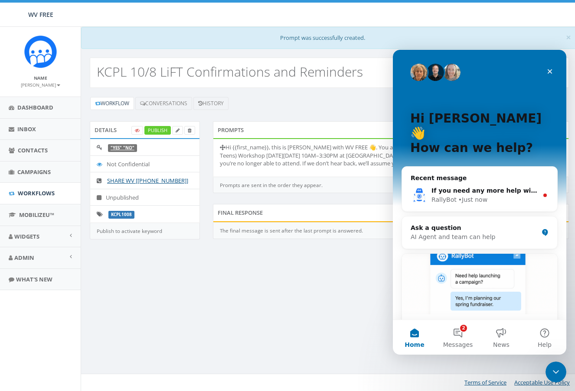
click at [356, 317] on div "× Prompt was successfully created. KCPL 10/8 LiFT Confirmations and Reminders W…" at bounding box center [329, 209] width 497 height 364
click at [552, 68] on icon "Close" at bounding box center [549, 71] width 7 height 7
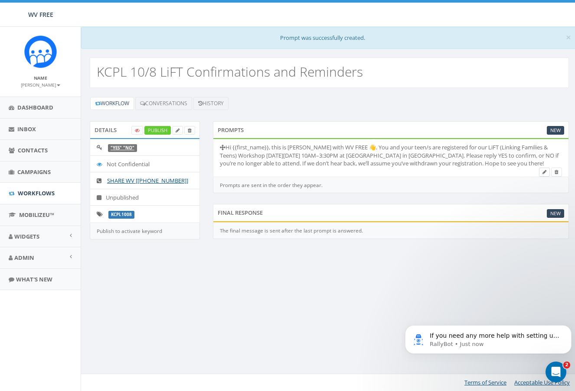
click at [543, 172] on icon at bounding box center [544, 172] width 4 height 5
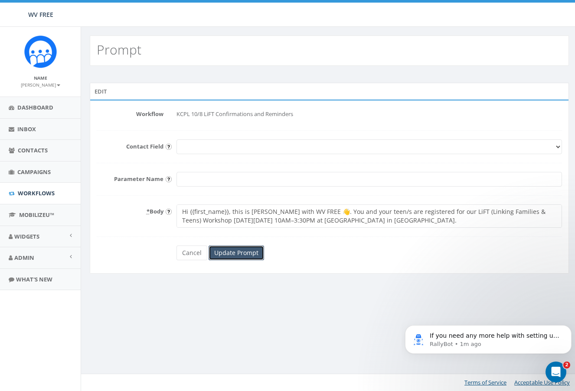
click at [236, 251] on input "Update Prompt" at bounding box center [235, 253] width 55 height 15
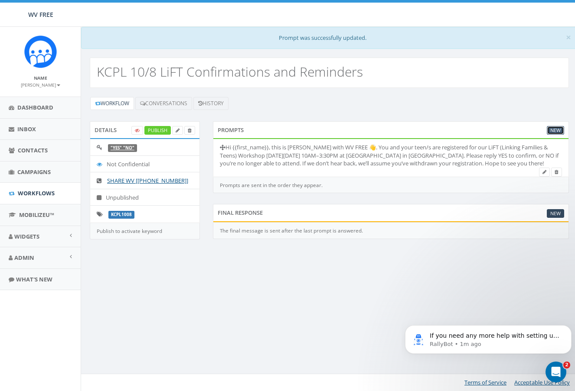
click at [555, 130] on link "New" at bounding box center [555, 130] width 17 height 9
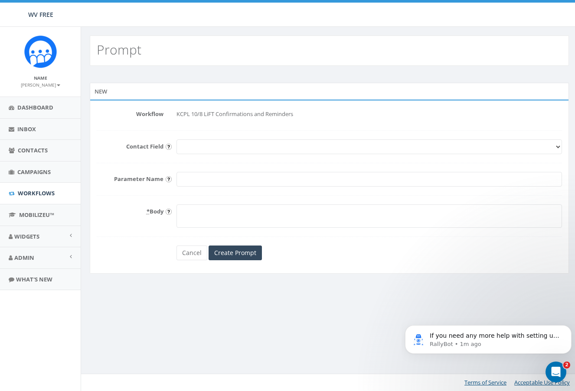
click at [202, 146] on select "First Name Last Name Email" at bounding box center [368, 147] width 385 height 15
drag, startPoint x: 124, startPoint y: 222, endPoint x: 168, endPoint y: 194, distance: 52.1
click at [124, 221] on div "* Body" at bounding box center [329, 216] width 478 height 23
click at [199, 181] on input "Parameter Name" at bounding box center [368, 179] width 385 height 15
click at [194, 247] on link "Cancel" at bounding box center [191, 253] width 31 height 15
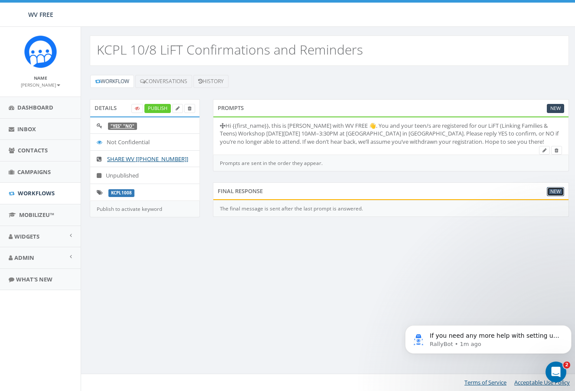
click at [549, 189] on link "New" at bounding box center [555, 191] width 17 height 9
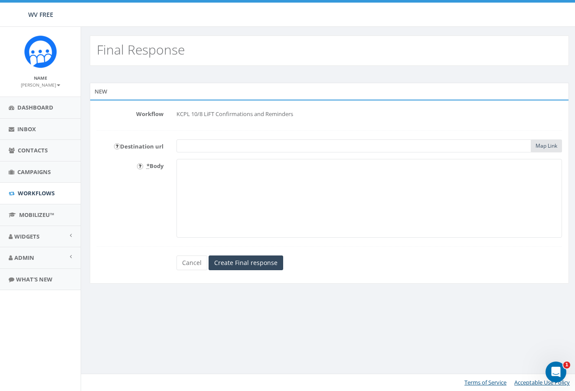
click at [195, 146] on input "text" at bounding box center [353, 146] width 355 height 13
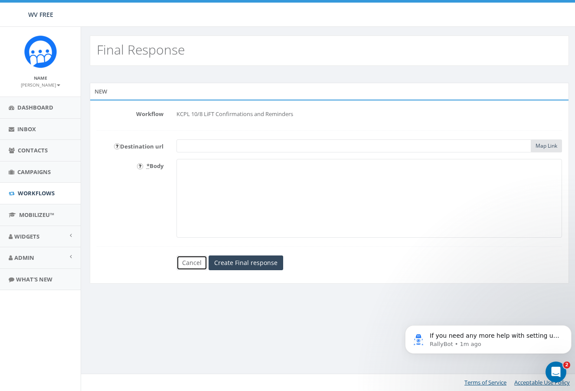
click at [192, 262] on link "Cancel" at bounding box center [191, 263] width 31 height 15
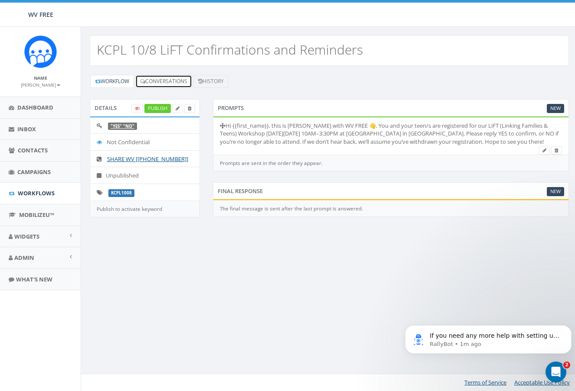
click at [159, 80] on link "Conversations" at bounding box center [163, 81] width 57 height 13
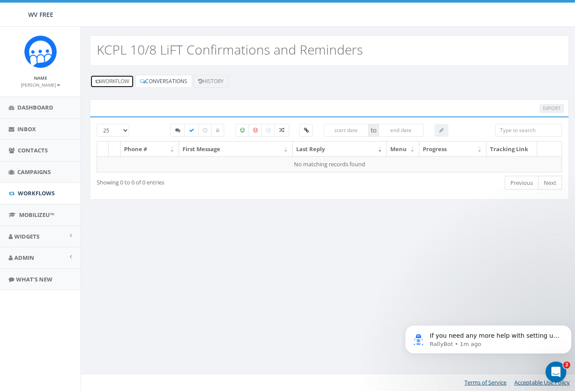
click at [120, 82] on link "Workflow" at bounding box center [112, 81] width 44 height 13
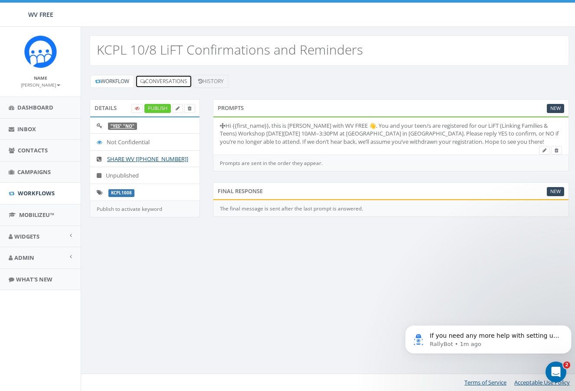
click at [174, 82] on link "Conversations" at bounding box center [163, 81] width 57 height 13
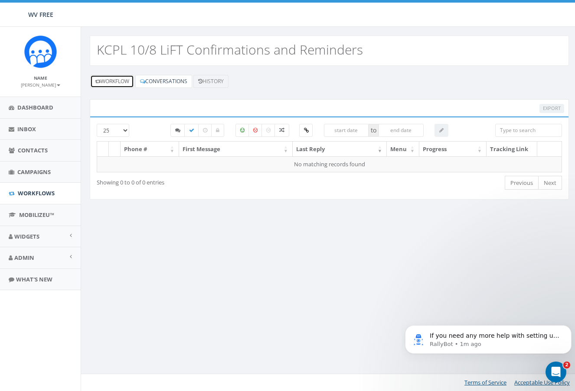
click at [124, 84] on link "Workflow" at bounding box center [112, 81] width 44 height 13
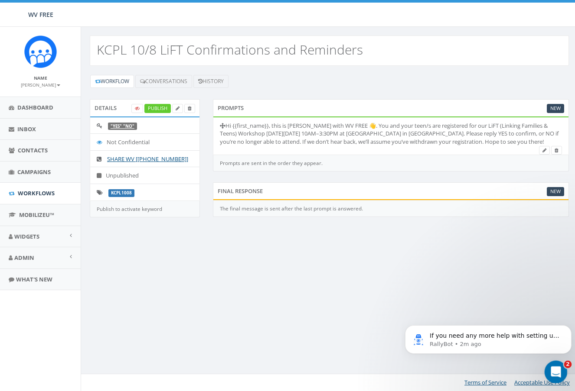
click at [555, 368] on icon "Open Intercom Messenger" at bounding box center [554, 371] width 6 height 7
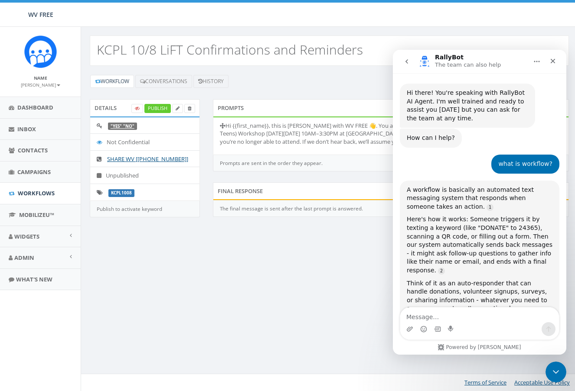
scroll to position [10, 0]
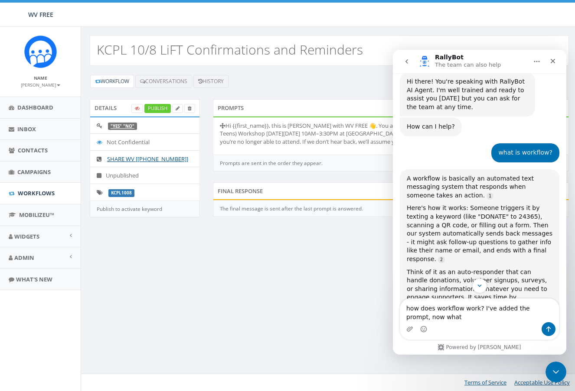
type textarea "how does workflow work? I've added the prompt, now what?"
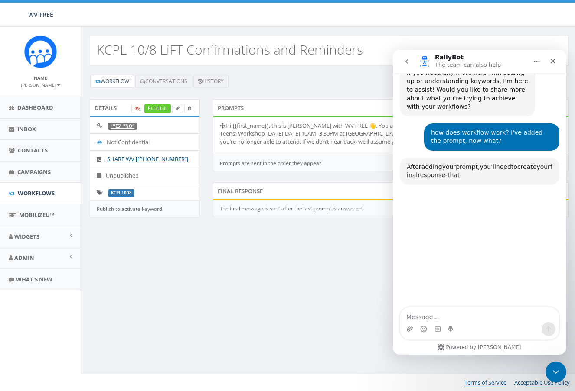
scroll to position [642, 0]
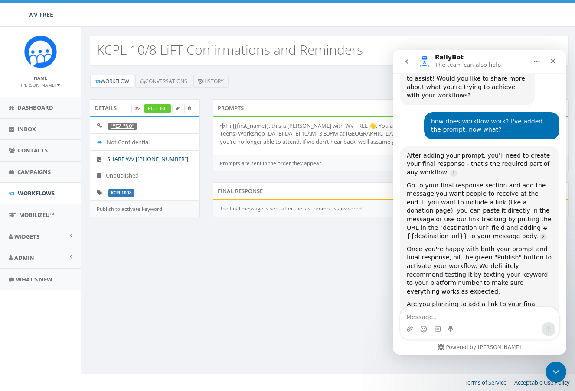
click at [454, 310] on textarea "Message…" at bounding box center [479, 315] width 159 height 15
type textarea "it will just be a text message,"
click at [98, 126] on icon at bounding box center [102, 126] width 10 height 6
click at [126, 124] on link ""YES" "NO"" at bounding box center [123, 127] width 24 height 6
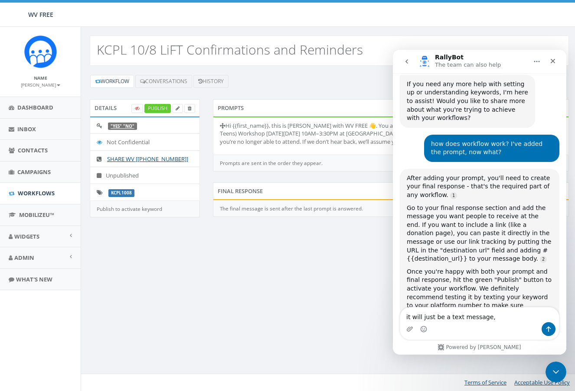
scroll to position [625, 0]
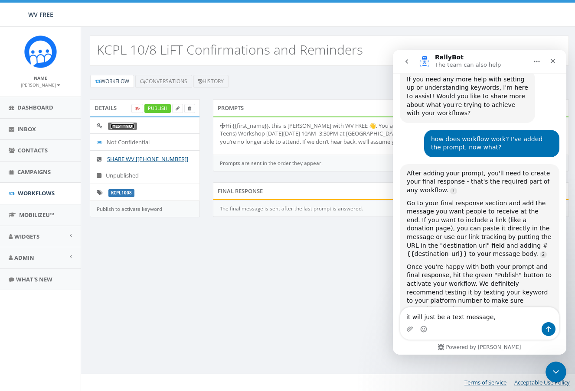
click at [120, 126] on link ""YES" "NO"" at bounding box center [123, 127] width 24 height 6
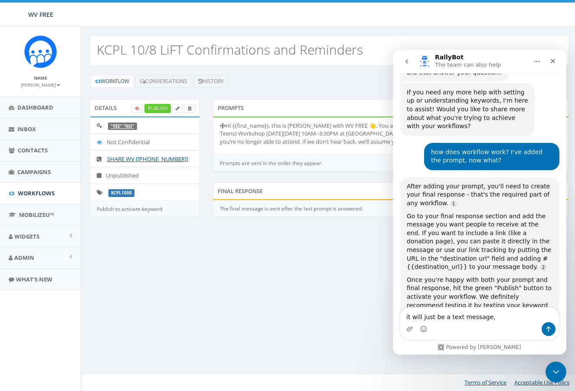
scroll to position [625, 0]
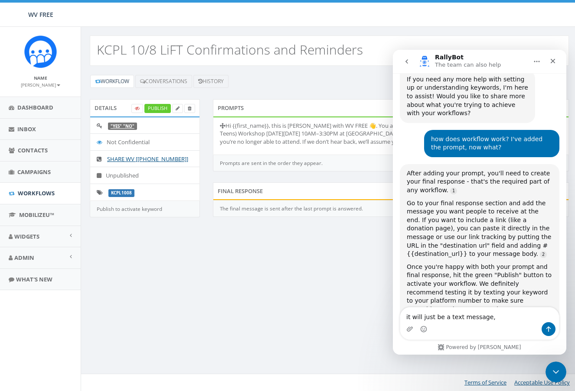
drag, startPoint x: 101, startPoint y: 125, endPoint x: 90, endPoint y: 126, distance: 10.9
click at [90, 126] on li ""YES" "NO"" at bounding box center [144, 125] width 109 height 17
click at [483, 315] on textarea "it will just be a text message," at bounding box center [479, 315] width 159 height 15
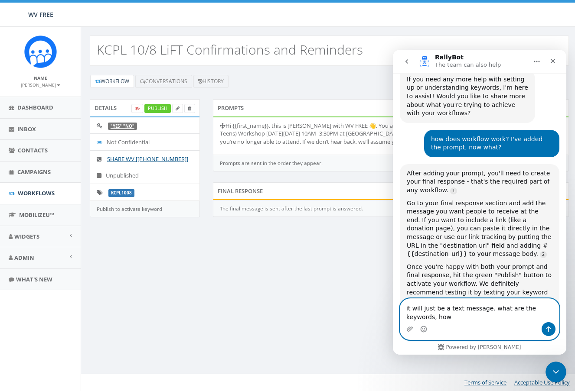
scroll to position [634, 0]
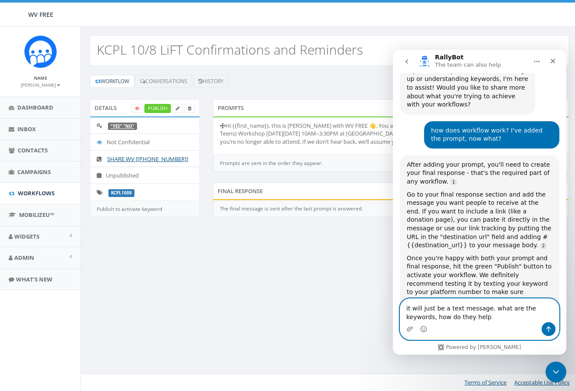
type textarea "it will just be a text message. what are the keywords, how do they help?"
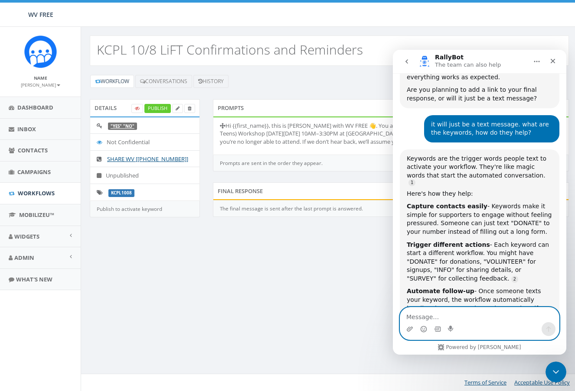
scroll to position [877, 0]
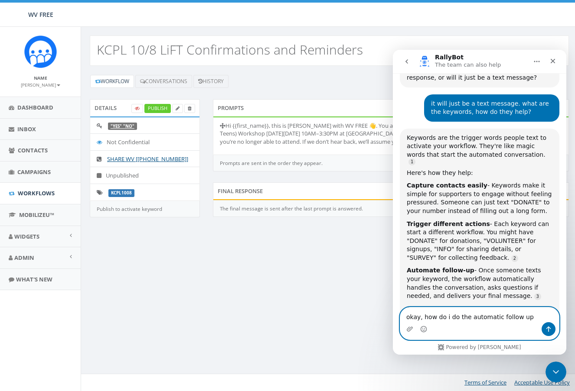
type textarea "okay, how do i do the automatic follow up?"
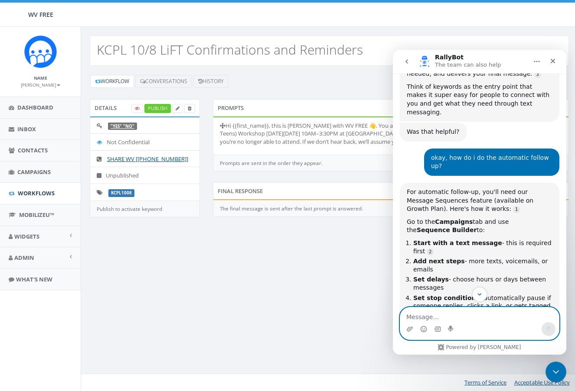
scroll to position [1056, 0]
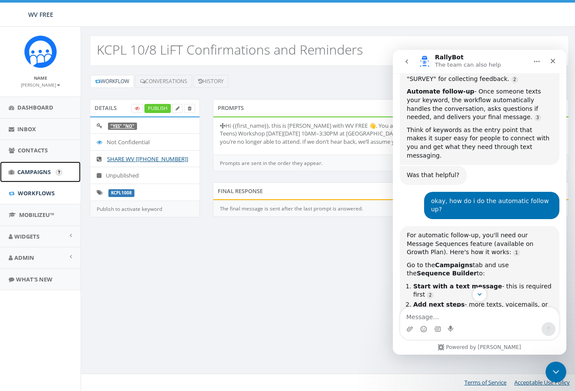
click at [42, 176] on span "Campaigns" at bounding box center [33, 172] width 33 height 8
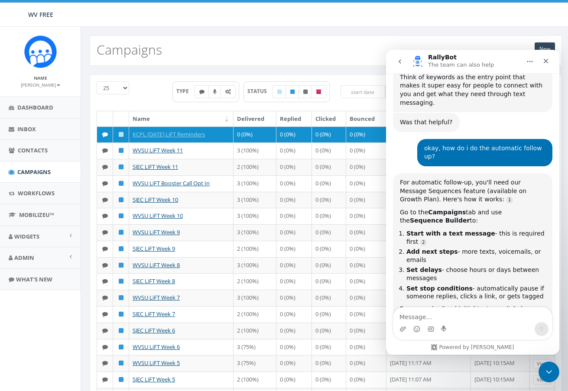
scroll to position [1056, 0]
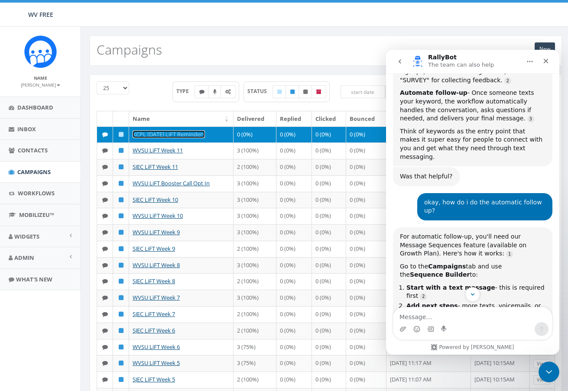
click at [188, 134] on link "KCPL [DATE] LiFT Reminders" at bounding box center [169, 134] width 72 height 8
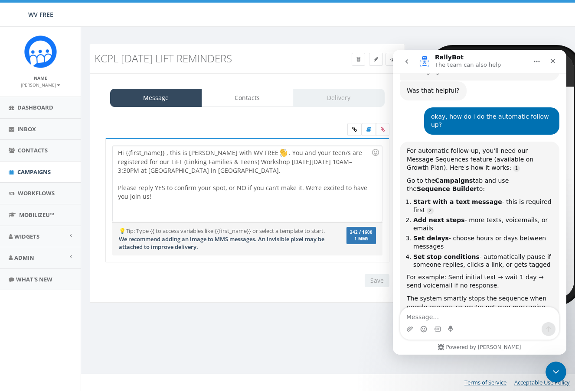
scroll to position [1143, 0]
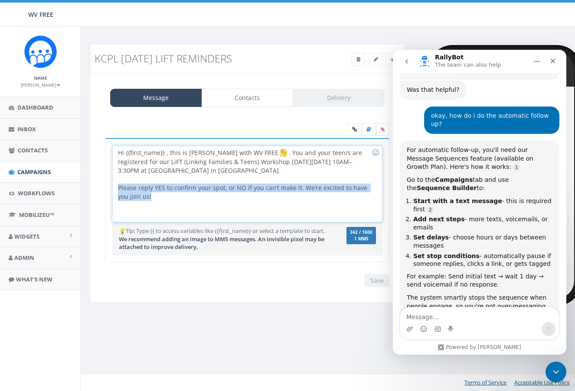
drag, startPoint x: 172, startPoint y: 197, endPoint x: 143, endPoint y: 187, distance: 30.3
click at [112, 187] on div "Hi {{first_name}} , this is Kiaya with WV FREE 👋. You and your teen/s are regis…" at bounding box center [247, 200] width 284 height 124
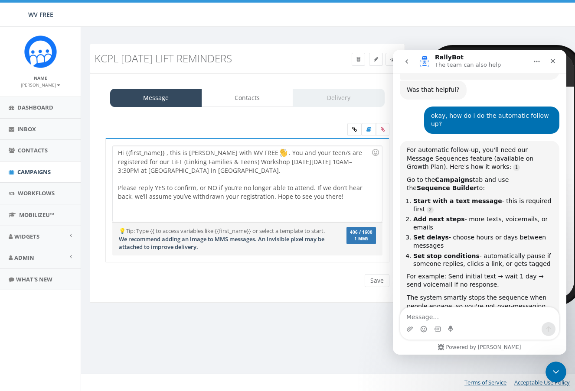
click at [535, 63] on icon "Home" at bounding box center [536, 61] width 7 height 7
click at [535, 62] on icon "Home" at bounding box center [536, 61] width 7 height 7
click at [547, 60] on div "Close" at bounding box center [553, 61] width 16 height 16
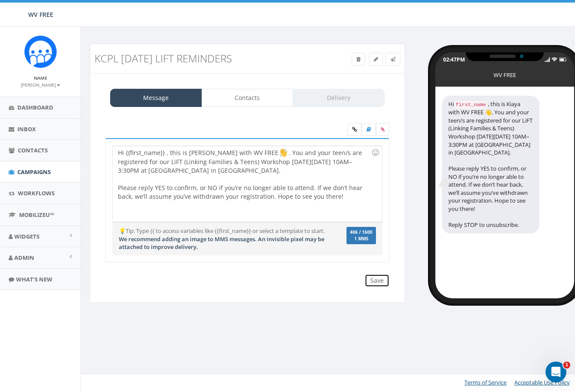
click at [375, 278] on input "Save" at bounding box center [376, 280] width 25 height 13
click at [366, 128] on icon at bounding box center [368, 129] width 5 height 5
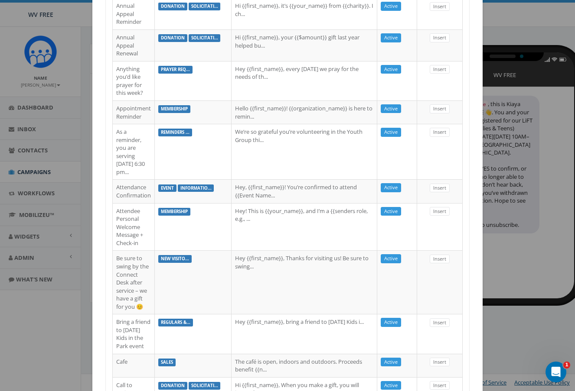
scroll to position [0, 0]
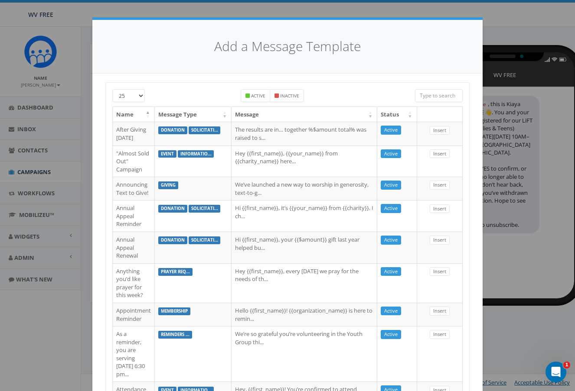
click at [75, 82] on div "Add a Message Template 25 50 100 Active Inactive Name Message Type Message Stat…" at bounding box center [287, 195] width 575 height 391
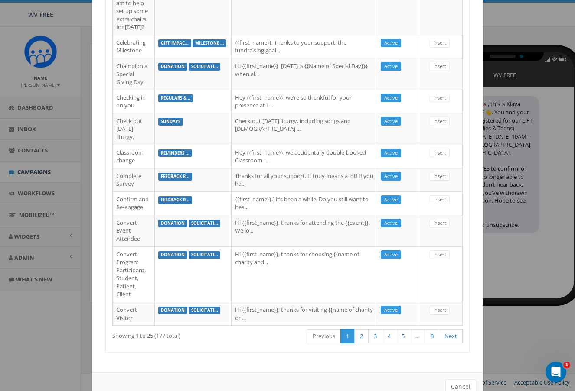
scroll to position [650, 0]
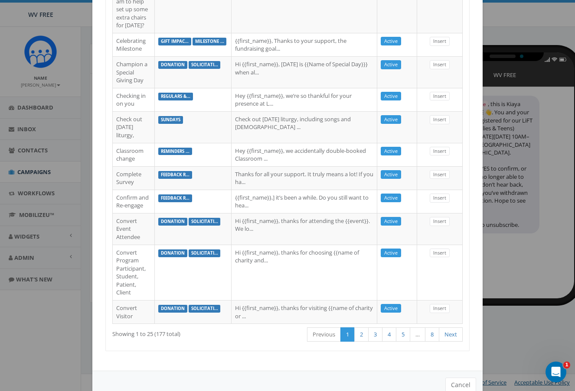
click at [520, 183] on div "Add a Message Template 25 50 100 Active Inactive Name Message Type Message Stat…" at bounding box center [287, 195] width 575 height 391
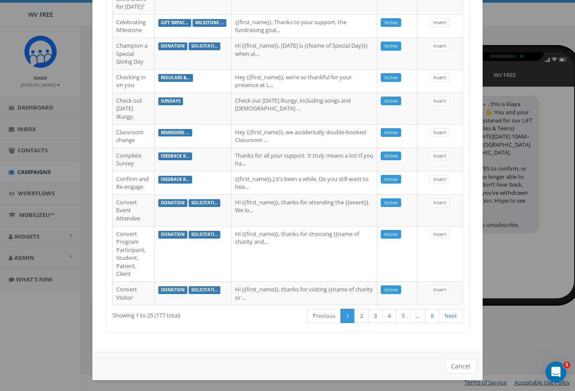
scroll to position [679, 0]
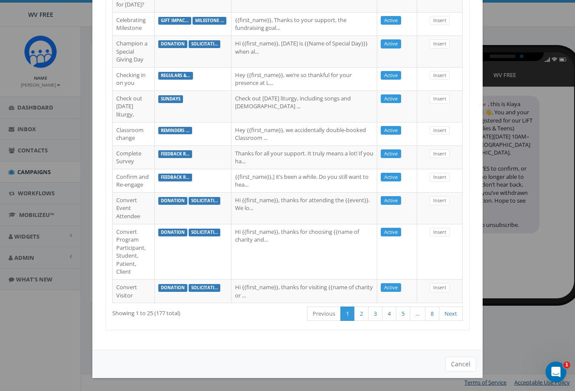
click at [455, 373] on div "Cancel" at bounding box center [287, 364] width 390 height 28
click at [449, 363] on button "Cancel" at bounding box center [460, 364] width 31 height 15
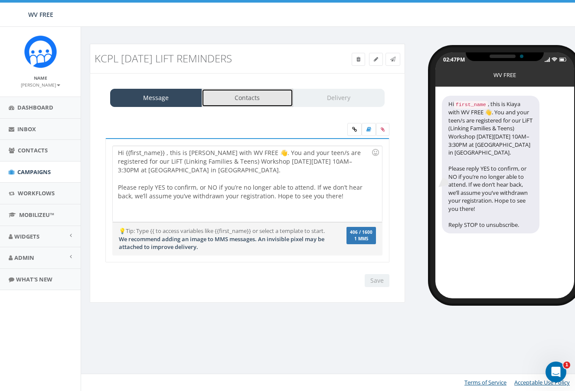
click at [252, 94] on link "Contacts" at bounding box center [248, 98] width 92 height 18
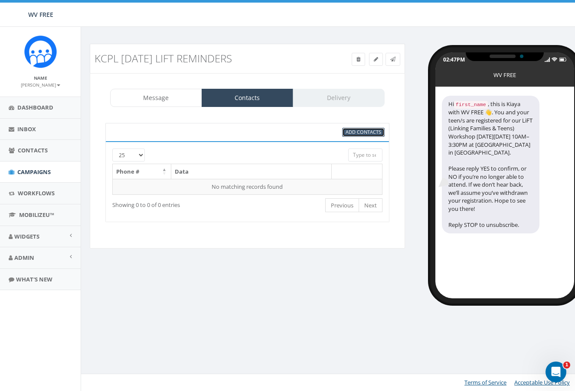
click at [354, 133] on span "Add Contacts" at bounding box center [363, 132] width 36 height 7
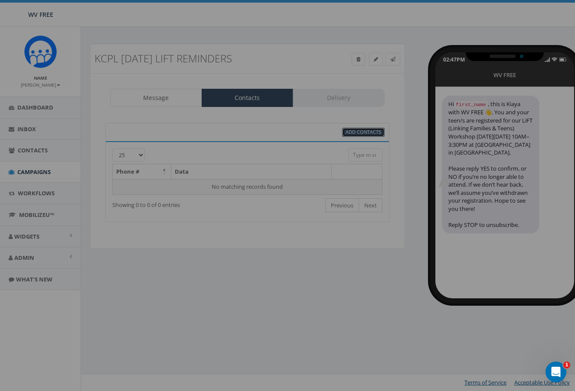
scroll to position [0, 0]
select select
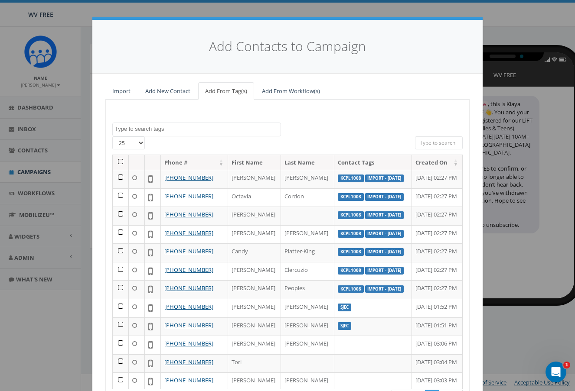
click at [92, 149] on div "Import Add New Contact Add From Tag(s) Add From Workflow(s) Import - 10/10/2025…" at bounding box center [287, 261] width 390 height 375
click at [516, 39] on div "Add Contacts to Campaign Import Add New Contact Add From Tag(s) Add From Workfl…" at bounding box center [287, 195] width 575 height 391
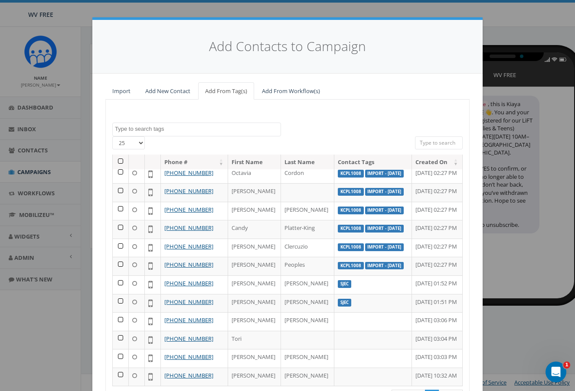
scroll to position [70, 0]
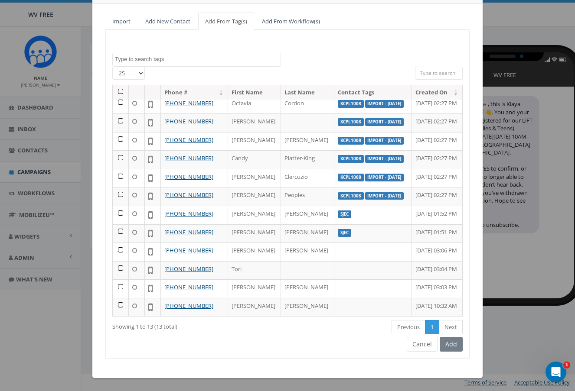
drag, startPoint x: 68, startPoint y: 345, endPoint x: 72, endPoint y: 339, distance: 7.1
click at [69, 343] on div "Add Contacts to Campaign Import Add New Contact Add From Tag(s) Add From Workfl…" at bounding box center [287, 195] width 575 height 391
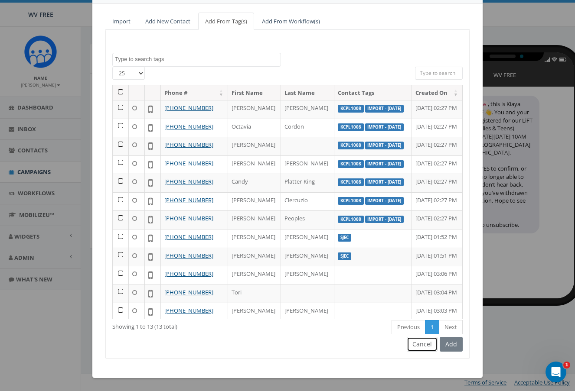
click at [414, 344] on button "Cancel" at bounding box center [422, 344] width 31 height 15
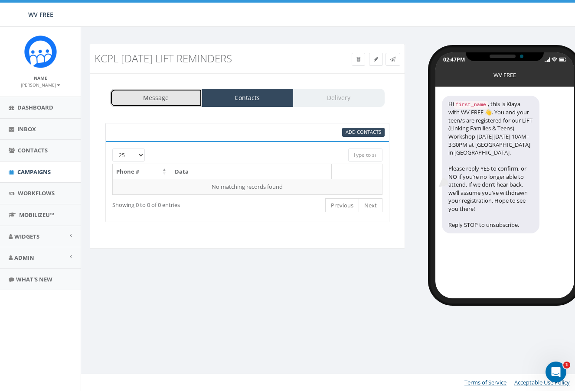
click at [151, 96] on link "Message" at bounding box center [156, 98] width 92 height 18
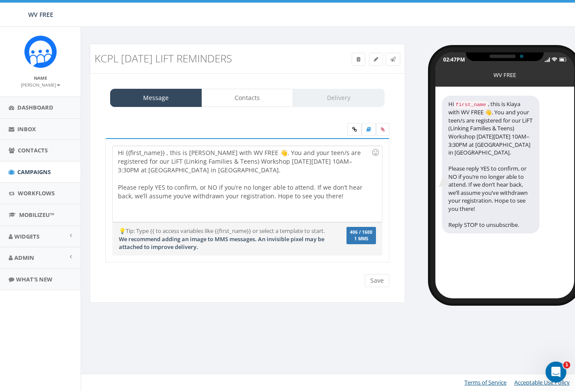
click at [273, 22] on div "WV FREE WV FREE Profile Sign Out 0.00 % of Available Amount Used You have used …" at bounding box center [287, 13] width 575 height 27
click at [36, 153] on span "Contacts" at bounding box center [33, 150] width 30 height 8
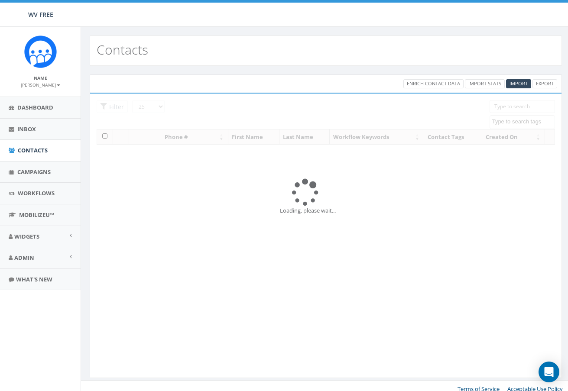
select select
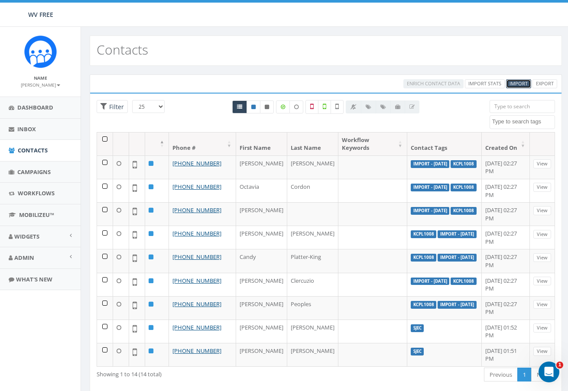
click at [518, 81] on span "Import" at bounding box center [519, 83] width 18 height 7
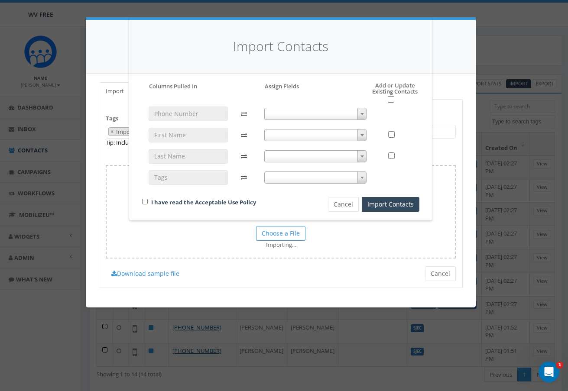
drag, startPoint x: 290, startPoint y: 113, endPoint x: 296, endPoint y: 119, distance: 8.3
click at [292, 115] on span at bounding box center [315, 114] width 103 height 12
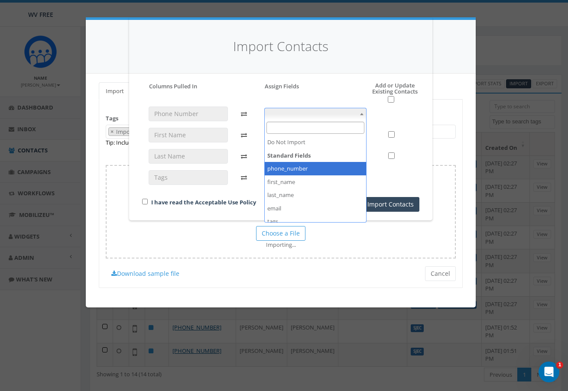
select select "phone_number"
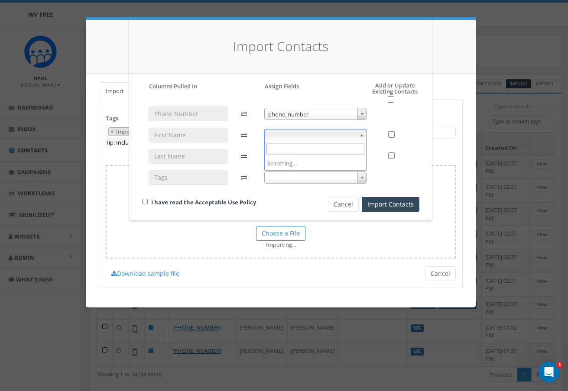
click at [303, 140] on span at bounding box center [315, 135] width 103 height 12
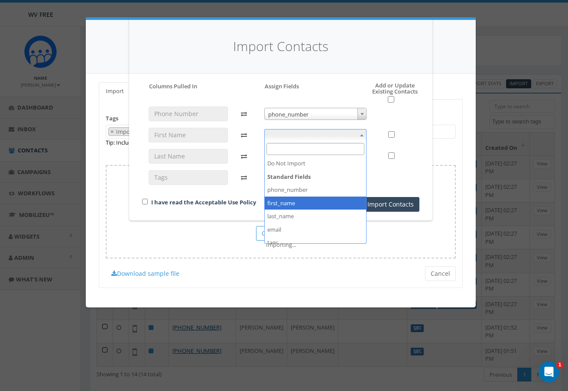
select select "first_name"
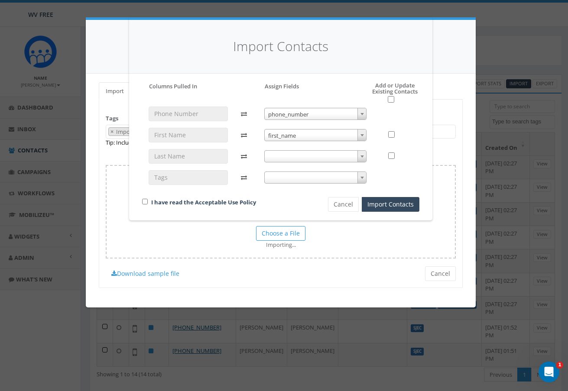
click at [285, 155] on span at bounding box center [315, 156] width 103 height 12
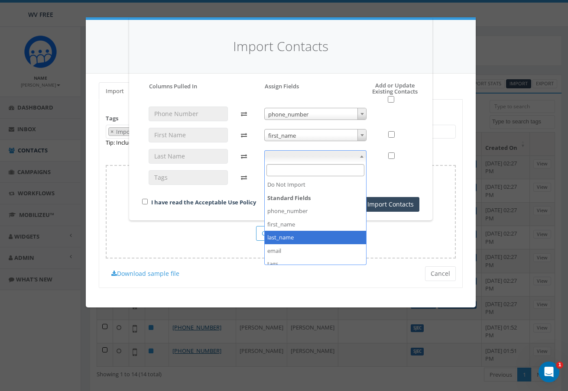
select select "last_name"
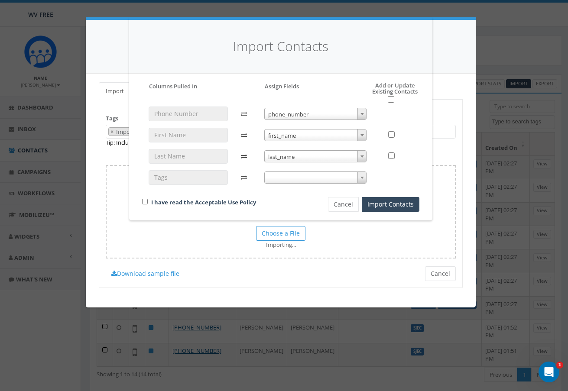
click at [286, 183] on span at bounding box center [315, 178] width 103 height 12
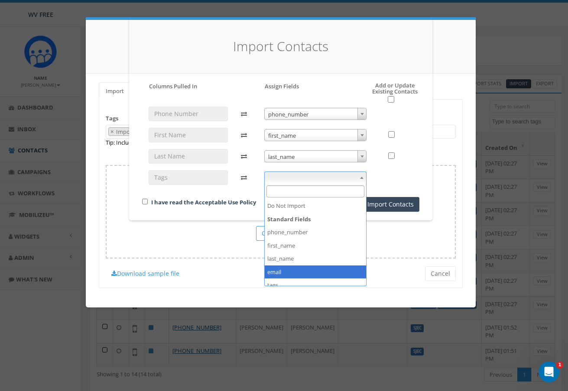
select select "email"
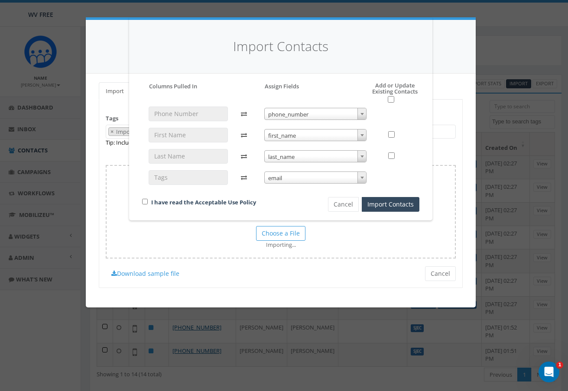
click at [284, 175] on span "email" at bounding box center [316, 178] width 102 height 12
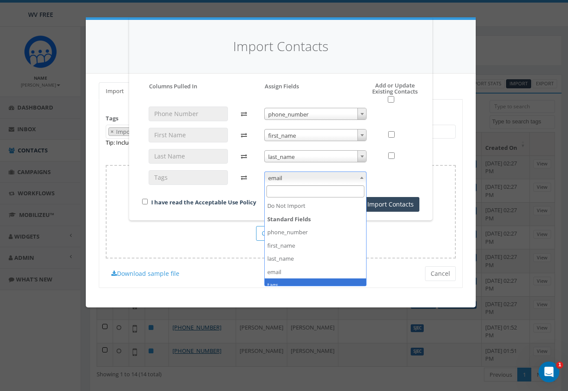
click at [283, 287] on div "Import Contacts Please accept policy to proceed Please map phone number field t…" at bounding box center [284, 195] width 568 height 391
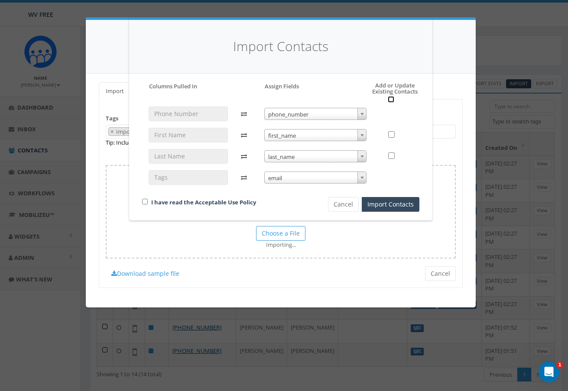
click at [390, 99] on input "checkbox" at bounding box center [391, 99] width 7 height 7
checkbox input "true"
click at [387, 205] on button "Import Contacts" at bounding box center [391, 204] width 58 height 15
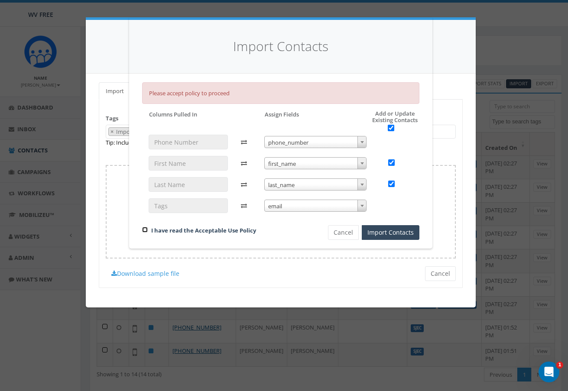
click at [143, 233] on input "checkbox" at bounding box center [145, 230] width 6 height 6
checkbox input "true"
click at [381, 230] on button "Import Contacts" at bounding box center [391, 232] width 58 height 15
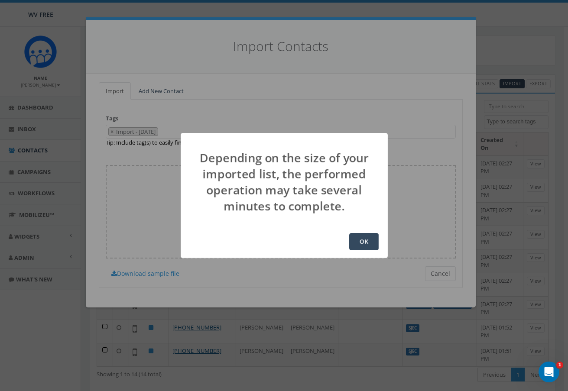
click at [353, 224] on div "Depending on the size of your imported list, the performed operation may take s…" at bounding box center [284, 195] width 207 height 125
click at [352, 249] on button "OK" at bounding box center [363, 241] width 29 height 17
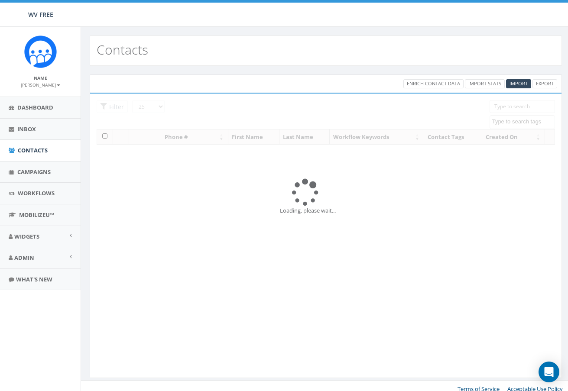
select select
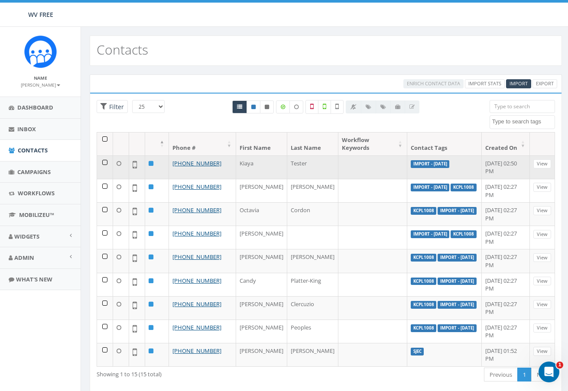
click at [411, 162] on label "Import - [DATE]" at bounding box center [430, 164] width 39 height 8
click at [338, 169] on td at bounding box center [372, 167] width 69 height 23
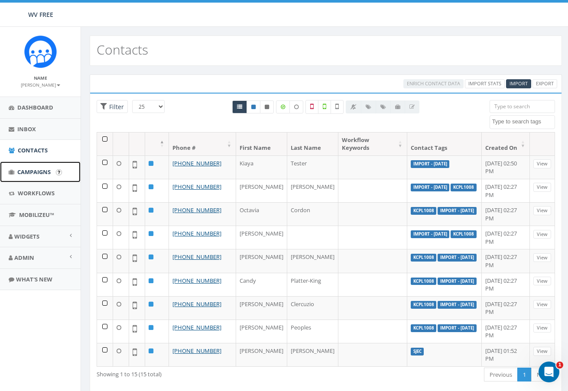
click at [25, 179] on link "Campaigns" at bounding box center [40, 172] width 81 height 21
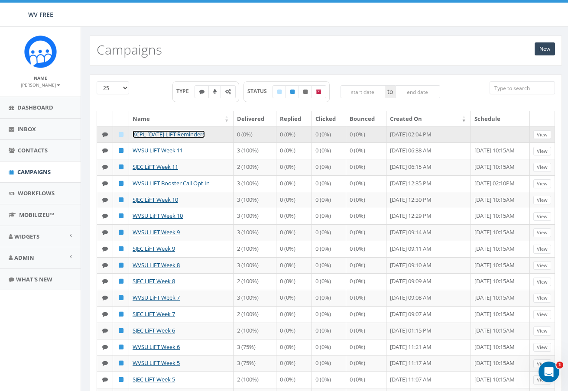
click at [187, 137] on link "KCPL [DATE] LiFT Reminders" at bounding box center [169, 134] width 72 height 8
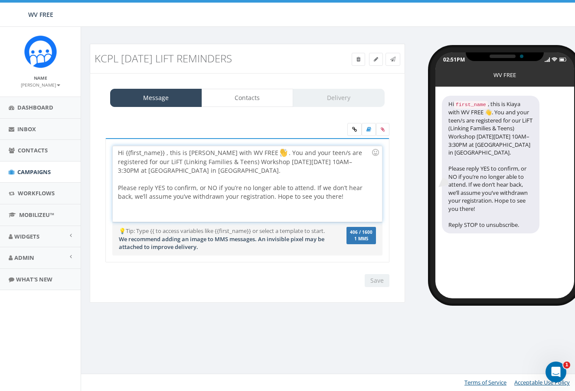
click at [127, 159] on div "Hi {{first_name}} , this is [PERSON_NAME] with WV FREE . You and your teen/s ar…" at bounding box center [247, 184] width 269 height 76
click at [241, 107] on link "Contacts" at bounding box center [248, 98] width 92 height 18
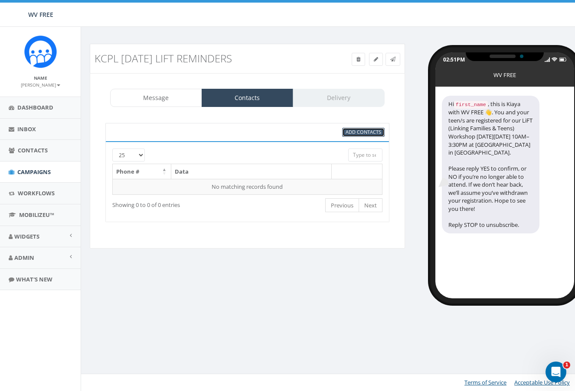
click at [366, 133] on span "Add Contacts" at bounding box center [363, 132] width 36 height 7
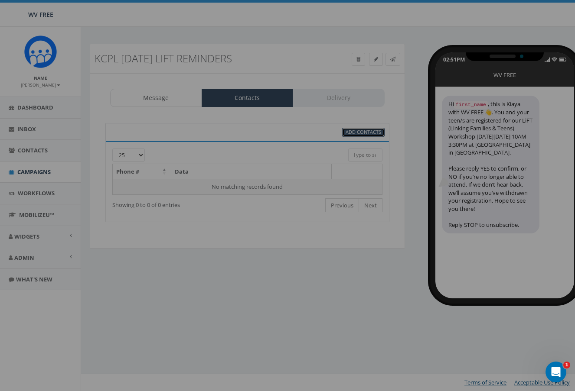
select select
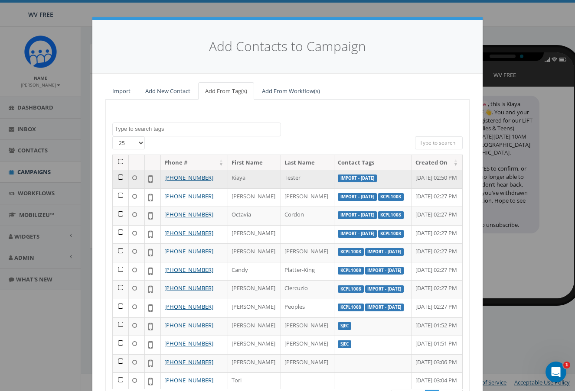
click at [123, 183] on td at bounding box center [121, 179] width 16 height 19
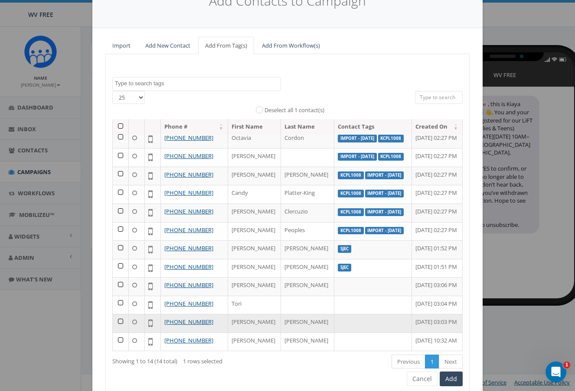
scroll to position [80, 0]
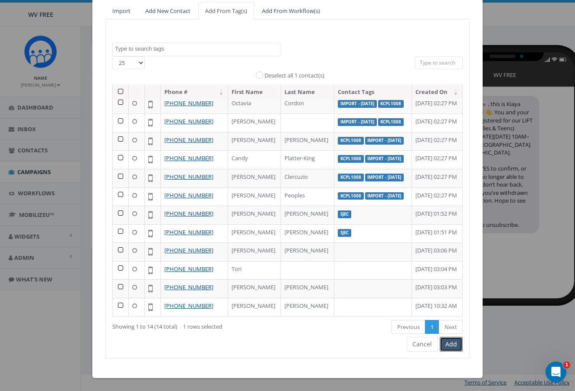
click at [449, 344] on button "Add" at bounding box center [450, 344] width 23 height 15
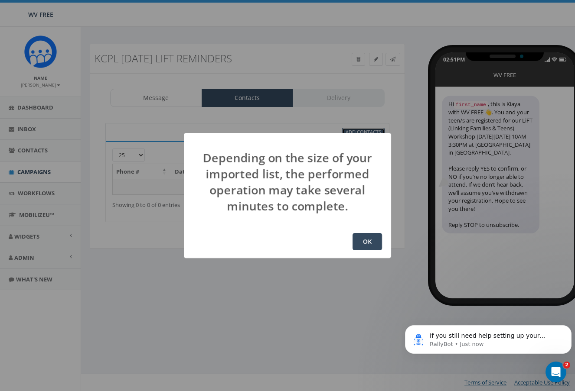
scroll to position [0, 0]
click at [364, 244] on button "OK" at bounding box center [366, 241] width 29 height 17
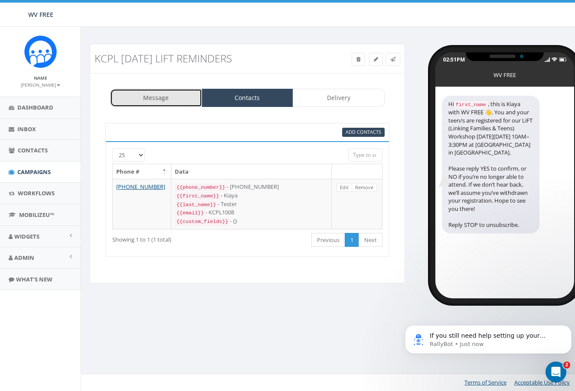
click at [133, 100] on link "Message" at bounding box center [156, 98] width 92 height 18
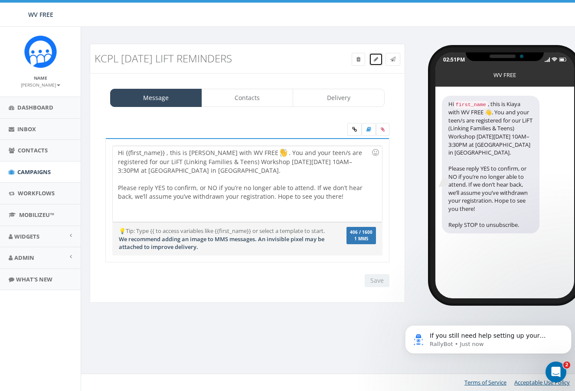
click at [374, 54] on link at bounding box center [376, 59] width 14 height 13
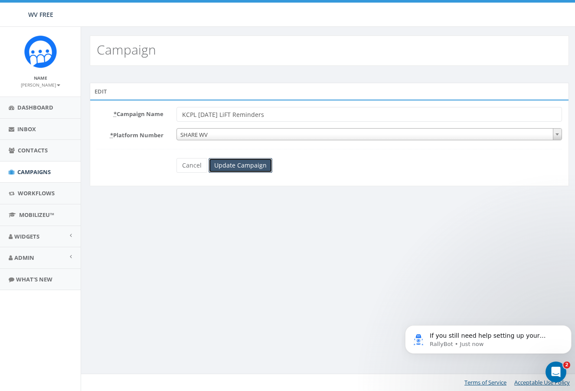
click at [235, 169] on input "Update Campaign" at bounding box center [240, 165] width 64 height 15
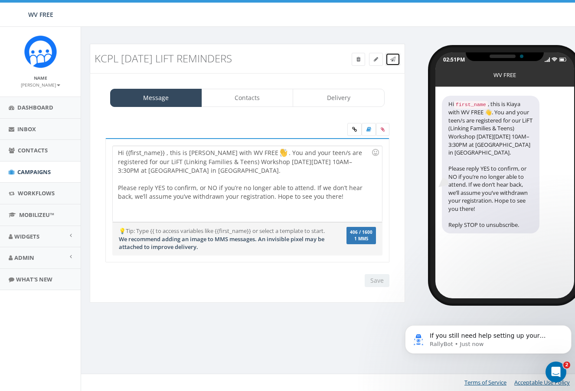
click at [392, 61] on icon at bounding box center [392, 59] width 5 height 5
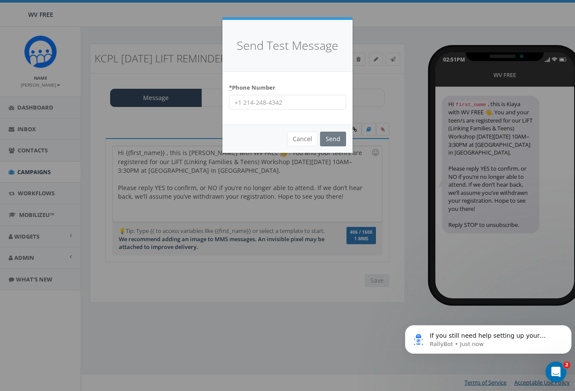
click at [246, 99] on input "* Phone Number" at bounding box center [287, 102] width 117 height 15
click at [303, 139] on button "Cancel" at bounding box center [302, 139] width 31 height 15
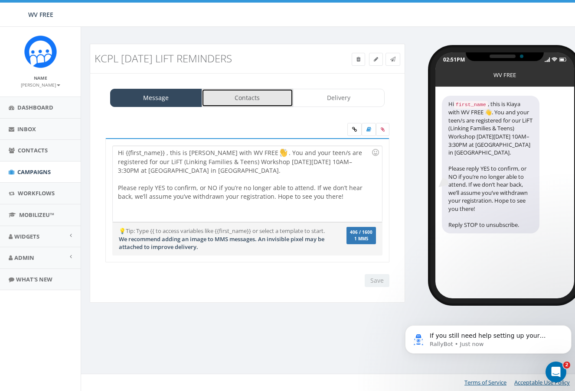
click at [259, 102] on link "Contacts" at bounding box center [248, 98] width 92 height 18
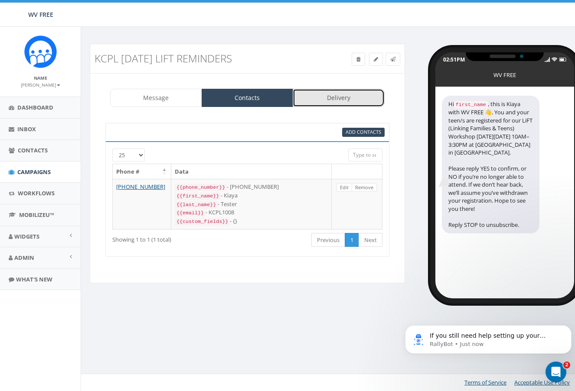
click at [305, 91] on link "Delivery" at bounding box center [339, 98] width 92 height 18
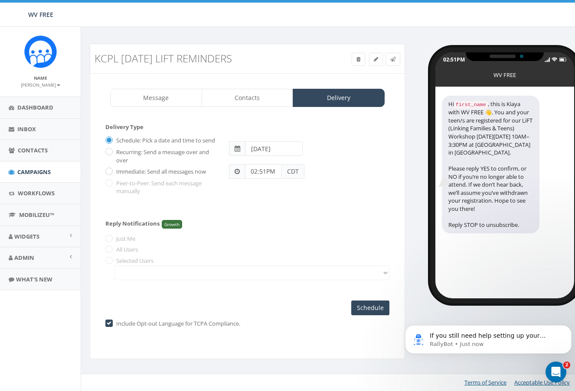
click at [107, 249] on div "Reply Notifications Growth Just Me All Users Selected Users" at bounding box center [247, 248] width 284 height 73
click at [113, 264] on div "Reply Notifications Growth Just Me All Users Selected Users" at bounding box center [247, 248] width 284 height 73
click at [112, 271] on div "Reply Notifications Growth Just Me All Users Selected Users" at bounding box center [247, 248] width 284 height 73
click at [238, 106] on link "Contacts" at bounding box center [248, 98] width 92 height 18
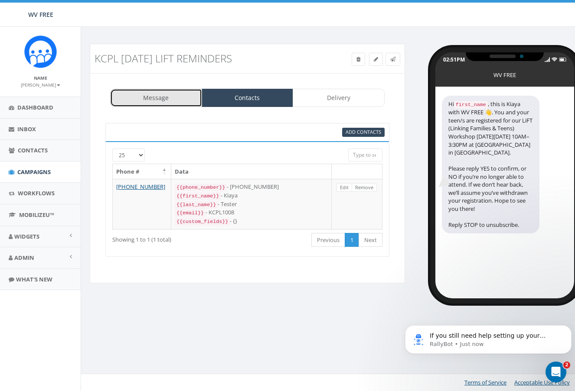
click at [142, 101] on link "Message" at bounding box center [156, 98] width 92 height 18
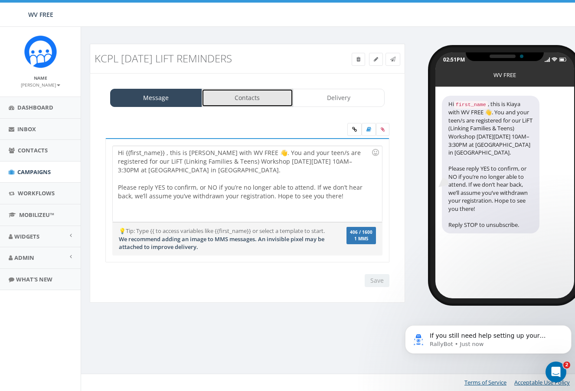
click at [240, 104] on link "Contacts" at bounding box center [248, 98] width 92 height 18
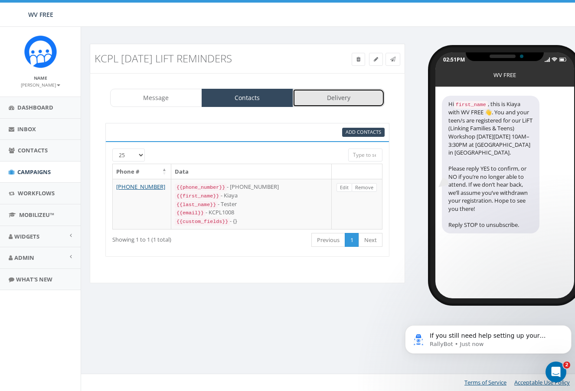
click at [324, 104] on link "Delivery" at bounding box center [339, 98] width 92 height 18
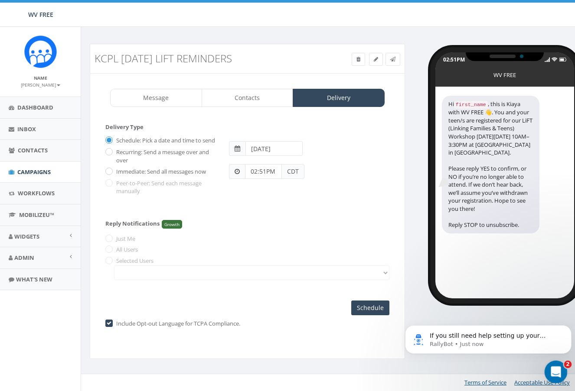
click at [549, 361] on div "Open Intercom Messenger" at bounding box center [554, 371] width 29 height 29
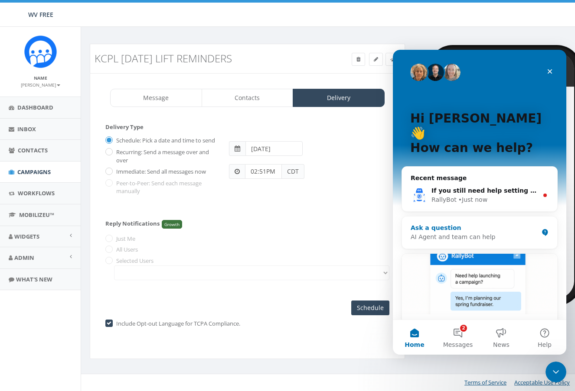
click at [504, 217] on div "Ask a question AI Agent and team can help" at bounding box center [479, 233] width 155 height 32
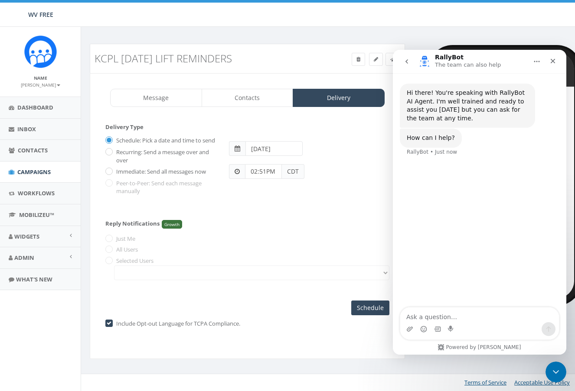
click at [412, 60] on button "go back" at bounding box center [406, 61] width 16 height 16
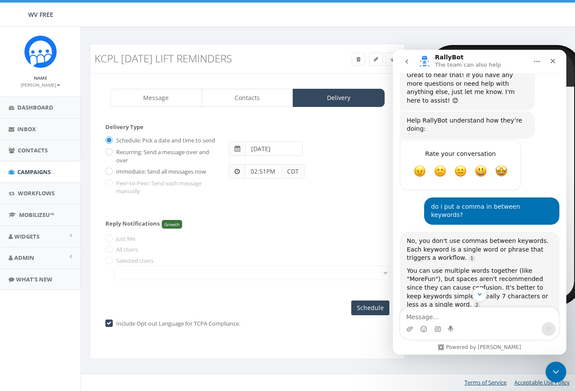
scroll to position [443, 0]
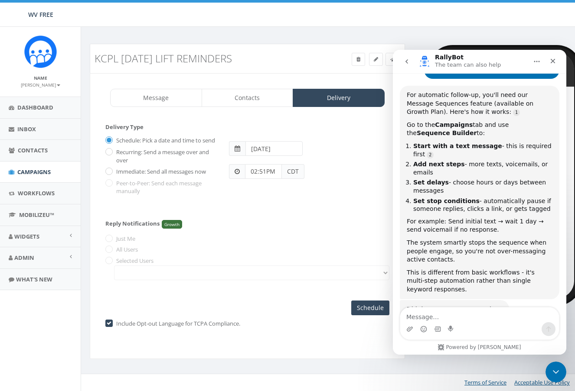
drag, startPoint x: 959, startPoint y: 228, endPoint x: 959, endPoint y: 359, distance: 130.9
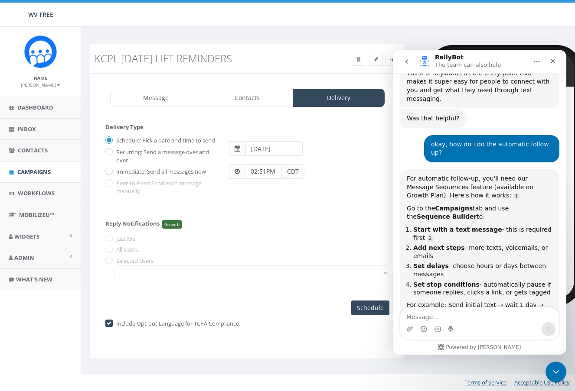
scroll to position [1110, 0]
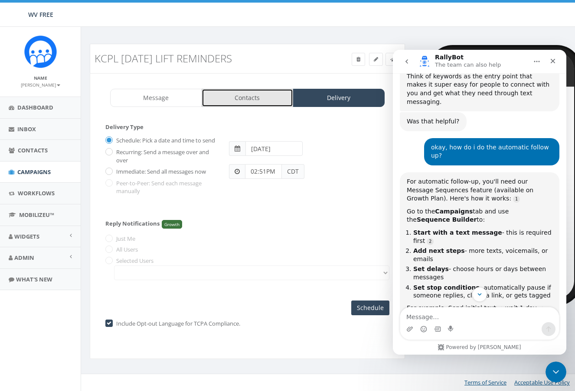
click at [251, 97] on link "Contacts" at bounding box center [248, 98] width 92 height 18
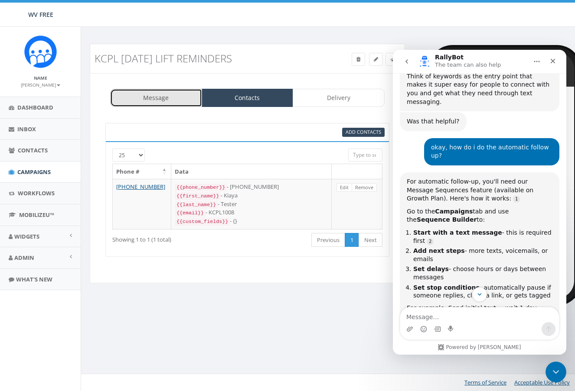
click at [156, 101] on link "Message" at bounding box center [156, 98] width 92 height 18
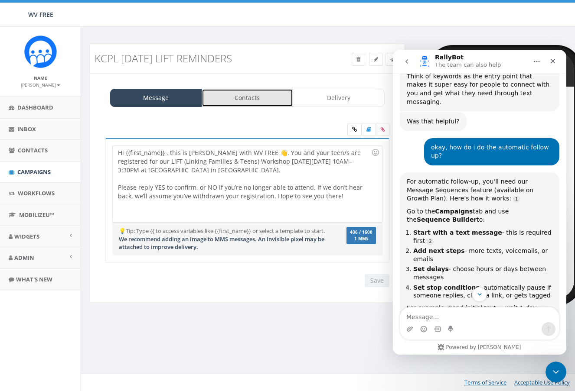
click at [239, 99] on link "Contacts" at bounding box center [248, 98] width 92 height 18
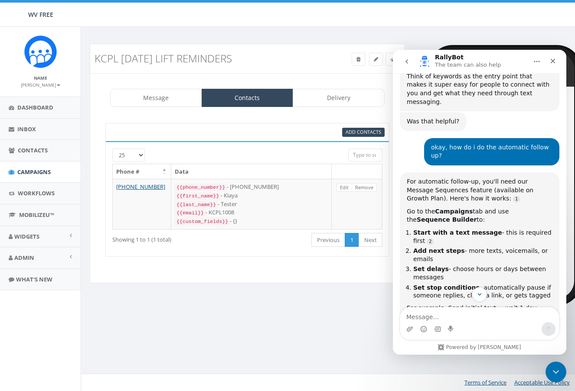
click at [337, 108] on div "Message Contacts Delivery Hi {{first_name}} , this is Kiaya with WV FREE 👋. You…" at bounding box center [247, 178] width 315 height 210
click at [338, 101] on link "Delivery" at bounding box center [339, 98] width 92 height 18
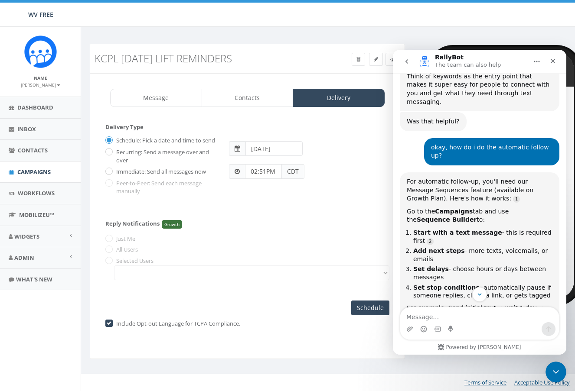
click at [233, 150] on span at bounding box center [237, 148] width 16 height 15
click at [264, 150] on input "2025-10-11" at bounding box center [273, 148] width 57 height 15
click at [303, 202] on td "9" at bounding box center [306, 204] width 13 height 13
click at [321, 202] on td "10" at bounding box center [319, 204] width 13 height 13
type input "2025-10-10"
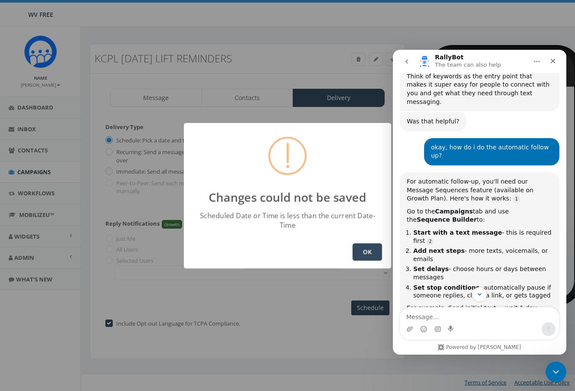
click at [366, 246] on button "OK" at bounding box center [366, 252] width 29 height 17
click at [360, 251] on button "OK" at bounding box center [366, 252] width 29 height 17
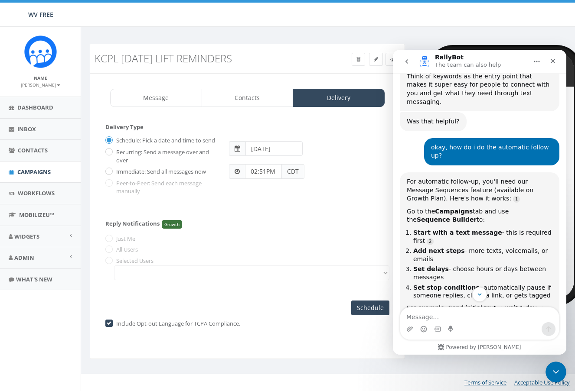
click at [275, 154] on input "2025-10-10" at bounding box center [273, 148] width 57 height 15
click at [321, 202] on td "10" at bounding box center [319, 204] width 13 height 13
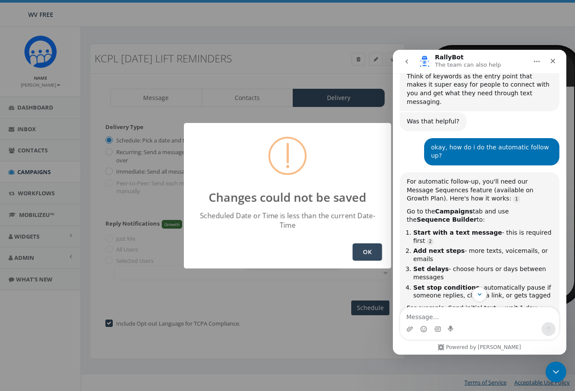
click at [358, 245] on button "OK" at bounding box center [366, 252] width 29 height 17
click at [373, 255] on button "OK" at bounding box center [366, 252] width 29 height 17
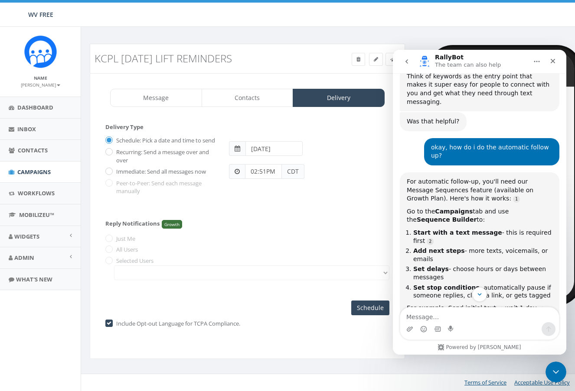
click at [291, 172] on span "CDT" at bounding box center [293, 171] width 23 height 15
click at [237, 172] on span at bounding box center [236, 172] width 5 height 6
click at [289, 174] on span "CDT" at bounding box center [293, 171] width 23 height 15
click at [293, 166] on span "CDT" at bounding box center [293, 171] width 23 height 15
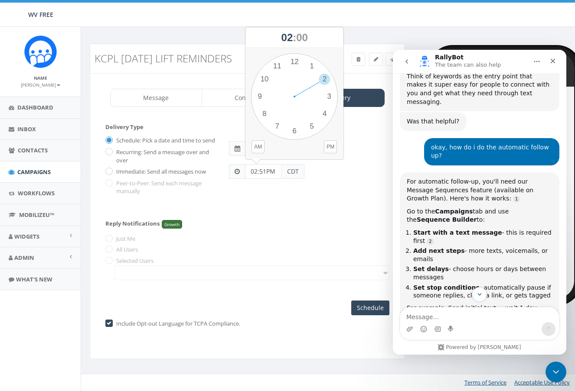
click at [268, 172] on input "02:51PM" at bounding box center [263, 171] width 37 height 15
drag, startPoint x: 322, startPoint y: 81, endPoint x: 315, endPoint y: 104, distance: 24.4
click at [315, 104] on div "1 2 3 4 5 6 7 8 9 10 11 12 00 05 10 15 20 25 30 35 40 45 50 55" at bounding box center [294, 96] width 87 height 87
click at [335, 148] on button "PM" at bounding box center [330, 146] width 13 height 13
click at [328, 147] on button "PM" at bounding box center [330, 146] width 13 height 13
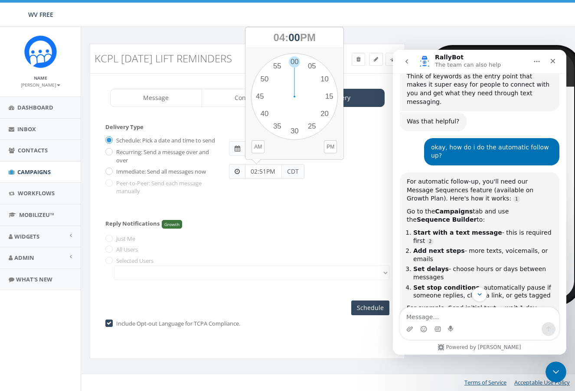
click at [347, 219] on div "Reply Notifications Growth Just Me All Users Selected Users" at bounding box center [247, 248] width 284 height 73
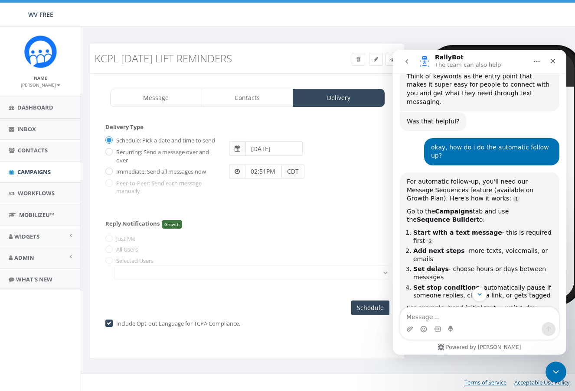
click at [231, 168] on span at bounding box center [237, 171] width 16 height 15
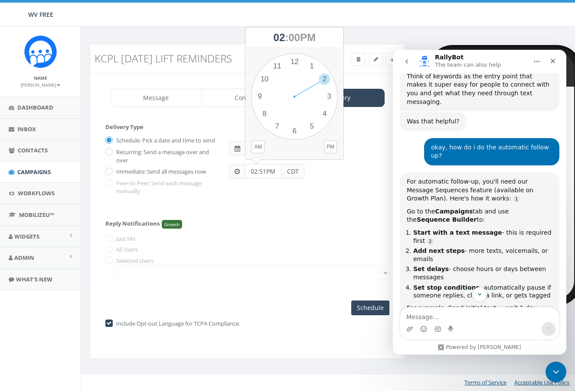
click at [257, 170] on input "02:51PM" at bounding box center [263, 171] width 37 height 15
drag, startPoint x: 324, startPoint y: 82, endPoint x: 324, endPoint y: 112, distance: 29.5
click at [324, 112] on div "1 2 3 4 5 6 7 8 9 10 11 12 00 05 10 15 20 25 30 35 40 45 50 55" at bounding box center [294, 96] width 87 height 87
click at [329, 146] on button "PM" at bounding box center [330, 146] width 13 height 13
drag, startPoint x: 298, startPoint y: 62, endPoint x: 305, endPoint y: 63, distance: 7.1
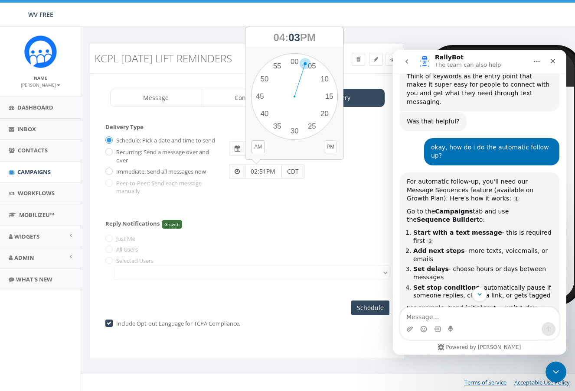
click at [305, 63] on div "1 2 3 4 5 6 7 8 9 10 11 12 00 05 10 15 20 25 30 35 40 45 50 55" at bounding box center [294, 96] width 87 height 87
type input "04:03PM"
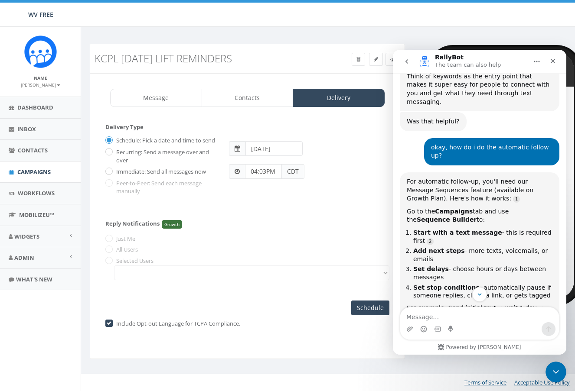
click at [115, 176] on label "Immediate: Send all messages now" at bounding box center [160, 172] width 92 height 9
click at [111, 175] on input "Immediate: Send all messages now" at bounding box center [108, 172] width 6 height 6
radio input "true"
click at [554, 59] on icon "Close" at bounding box center [552, 61] width 7 height 7
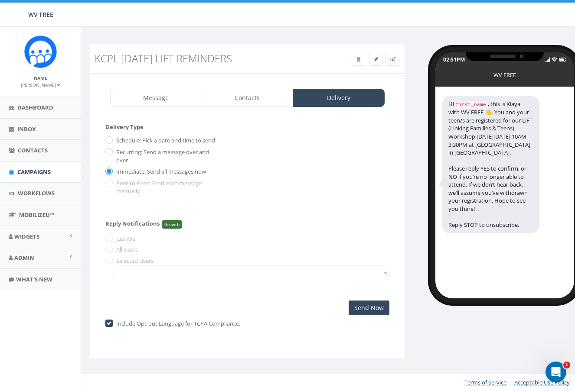
scroll to position [1197, 0]
click at [131, 262] on div "Reply Notifications Growth Just Me All Users Selected Users" at bounding box center [247, 248] width 284 height 73
click at [157, 285] on div "Reply Notifications Growth Just Me All Users Selected Users" at bounding box center [247, 248] width 284 height 73
click at [157, 228] on label "Reply Notifications" at bounding box center [132, 224] width 54 height 8
click at [166, 227] on span "Growth" at bounding box center [172, 224] width 20 height 9
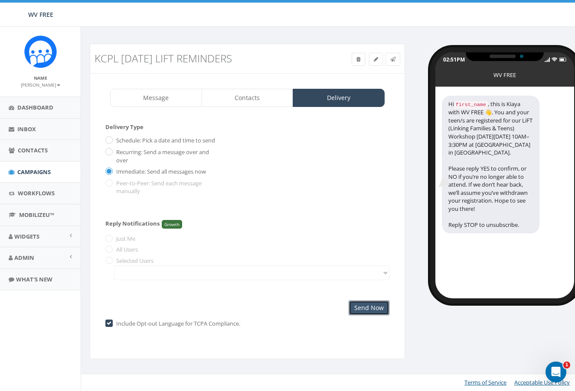
click at [367, 314] on input "Send Now" at bounding box center [368, 308] width 41 height 15
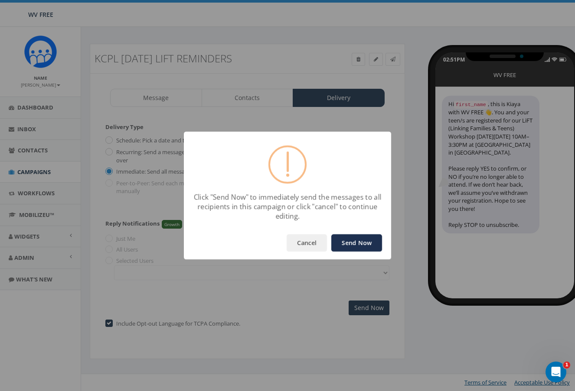
click at [364, 246] on button "Send Now" at bounding box center [356, 242] width 51 height 17
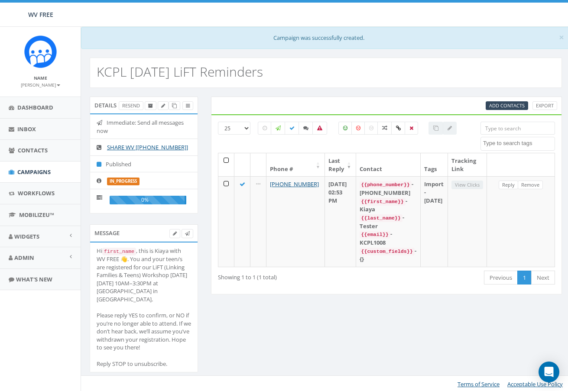
select select
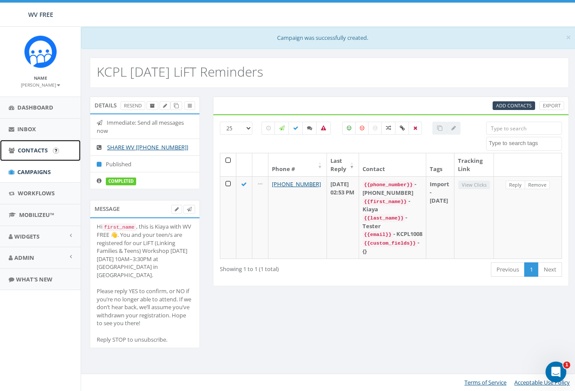
click at [33, 150] on span "Contacts" at bounding box center [33, 150] width 30 height 8
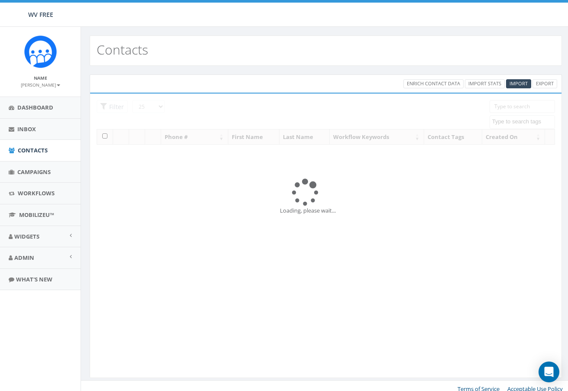
select select
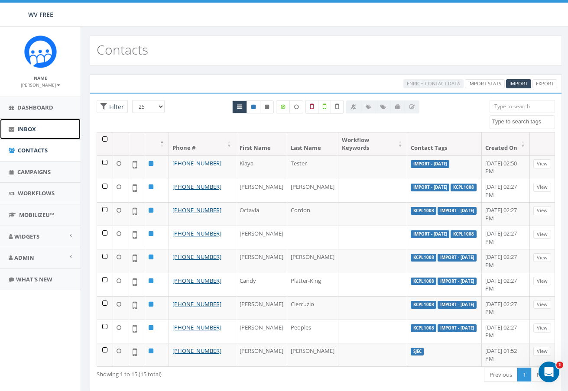
click at [50, 123] on link "Inbox" at bounding box center [40, 129] width 81 height 21
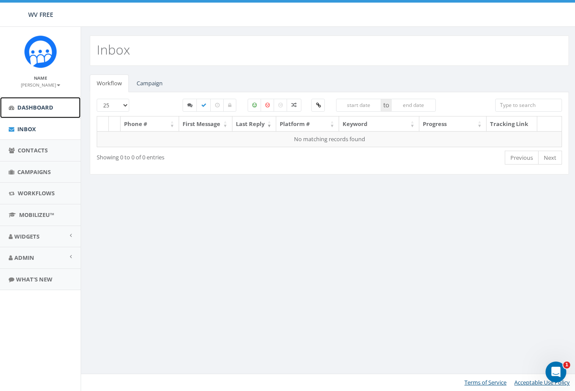
click at [31, 107] on span "Dashboard" at bounding box center [35, 108] width 36 height 8
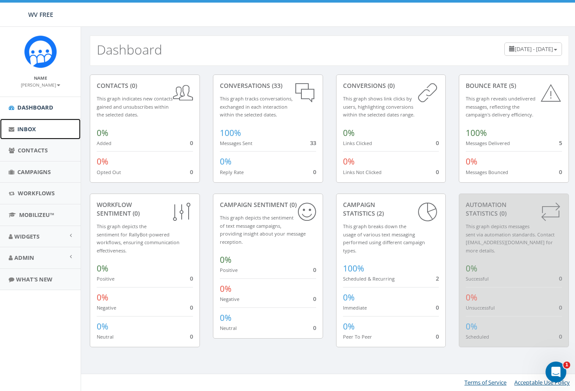
click at [29, 132] on span "Inbox" at bounding box center [26, 129] width 19 height 8
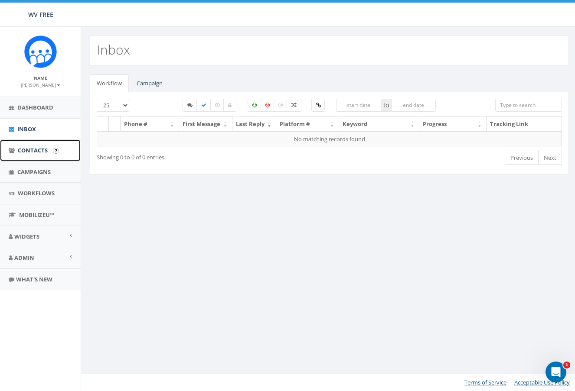
click at [32, 154] on span "Contacts" at bounding box center [33, 150] width 30 height 8
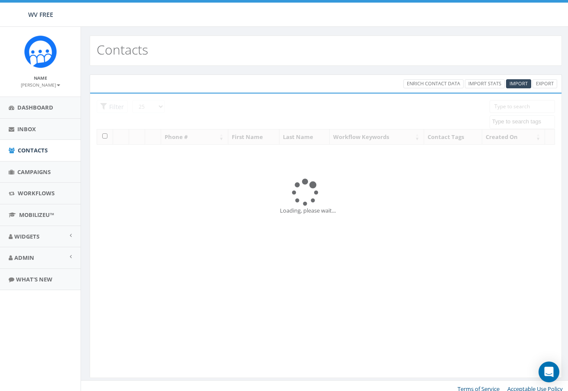
select select
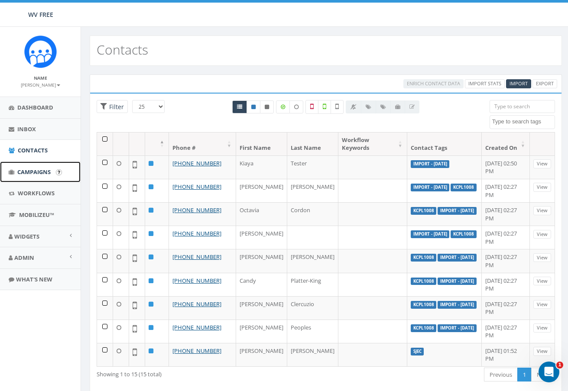
click at [30, 171] on span "Campaigns" at bounding box center [33, 172] width 33 height 8
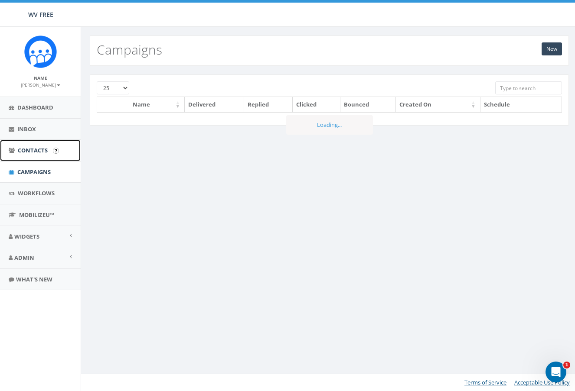
click at [33, 150] on span "Contacts" at bounding box center [33, 150] width 30 height 8
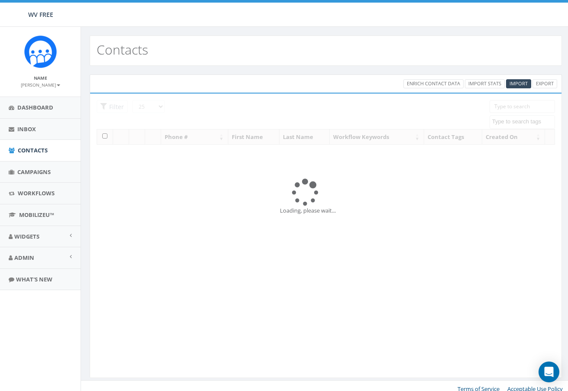
select select
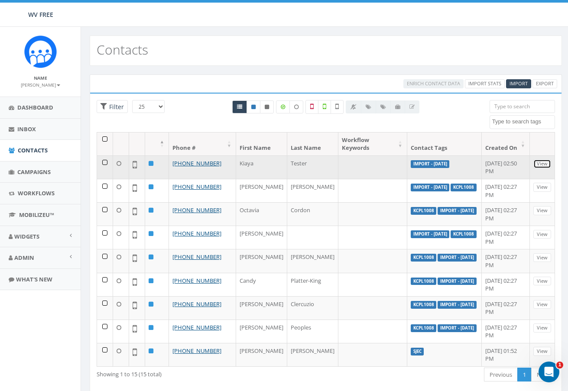
click at [534, 164] on link "View" at bounding box center [543, 163] width 18 height 9
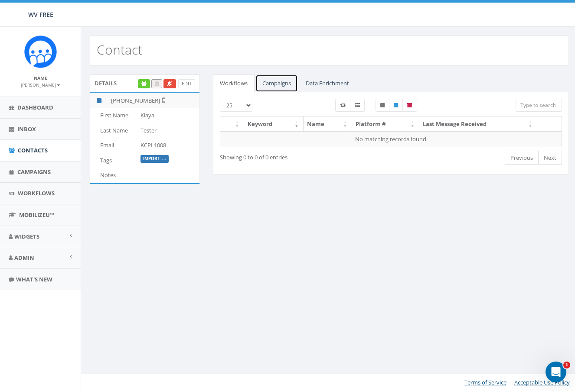
click at [282, 82] on link "Campaigns" at bounding box center [276, 84] width 42 height 18
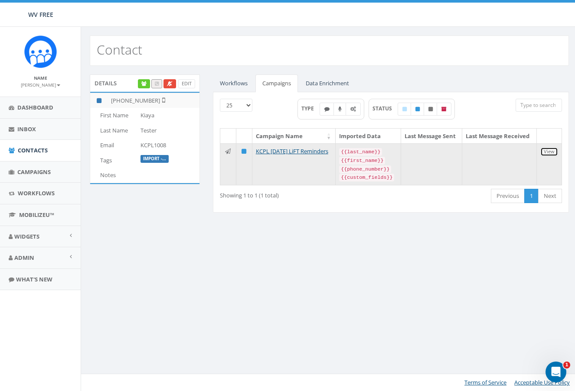
click at [554, 153] on link "View" at bounding box center [549, 151] width 18 height 9
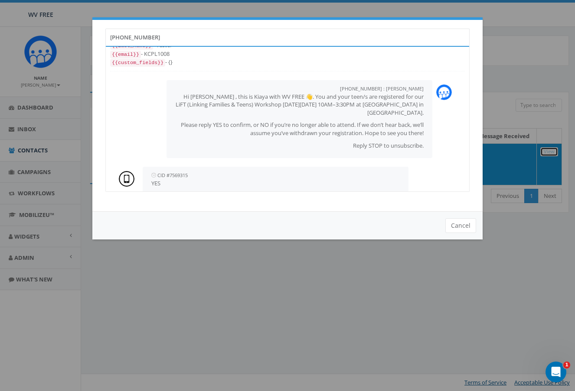
scroll to position [42, 0]
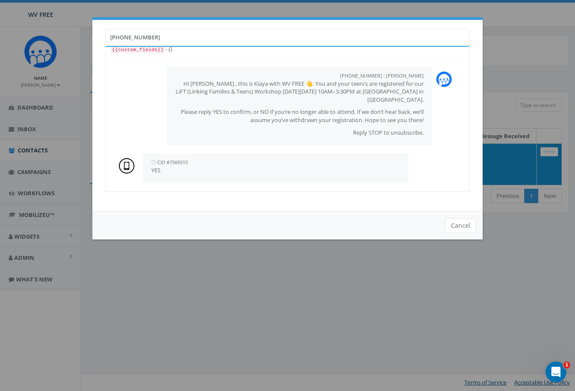
click at [426, 189] on div "{{phone_number}} - +18324596769 {{first_name}} - Kiaya {{last_name}} - Tester {…" at bounding box center [287, 119] width 363 height 145
click at [464, 225] on button "Cancel" at bounding box center [460, 225] width 31 height 15
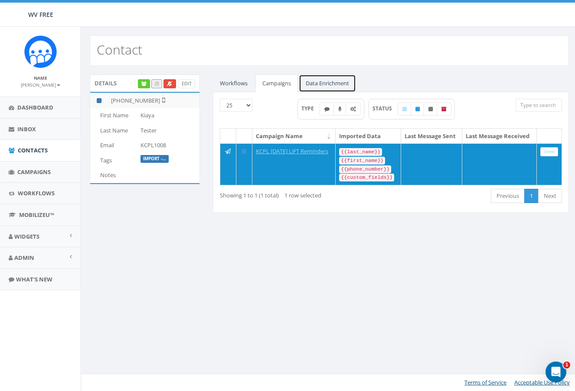
click at [343, 84] on link "Data Enrichment" at bounding box center [327, 84] width 57 height 18
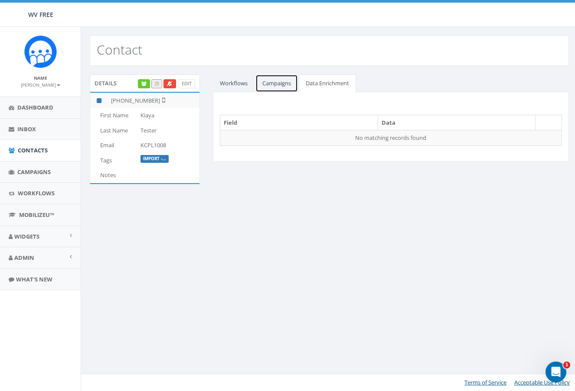
click at [284, 80] on link "Campaigns" at bounding box center [276, 84] width 42 height 18
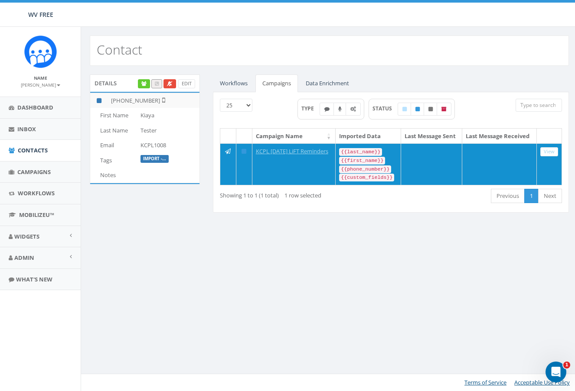
click at [421, 135] on th "Last Message Sent" at bounding box center [431, 136] width 61 height 15
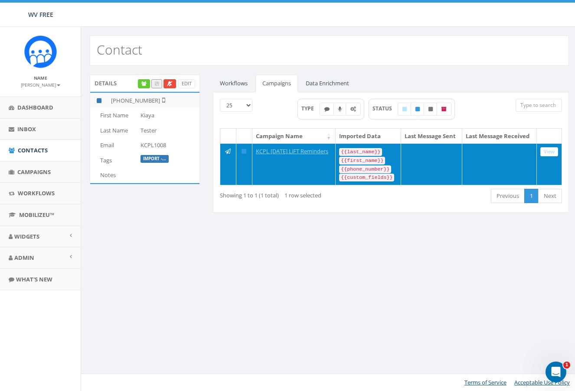
click at [425, 160] on td at bounding box center [431, 164] width 61 height 42
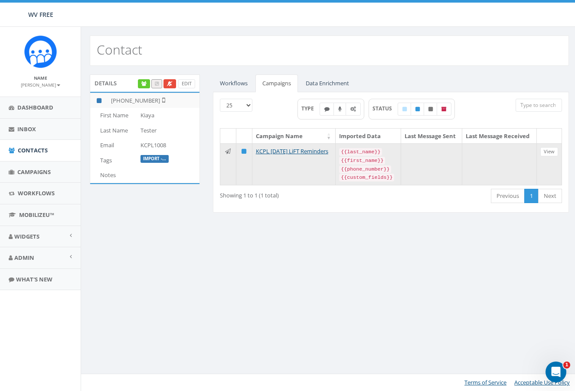
click at [425, 160] on td at bounding box center [431, 164] width 61 height 42
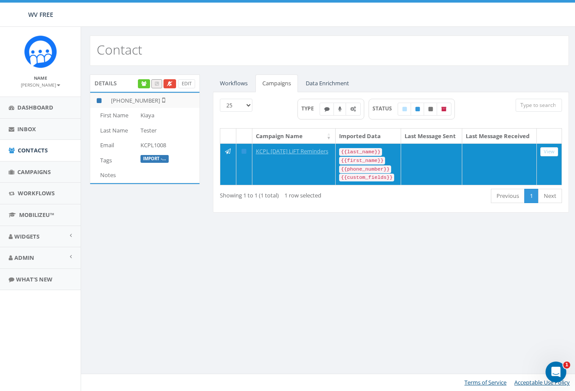
click at [522, 143] on th "Last Message Received" at bounding box center [499, 136] width 75 height 15
click at [120, 216] on div "Details Edit +1 832-459-6769 First Name Kiaya Last Name Tester Email KCPL1008 T…" at bounding box center [329, 149] width 492 height 149
click at [26, 173] on span "Campaigns" at bounding box center [33, 172] width 33 height 8
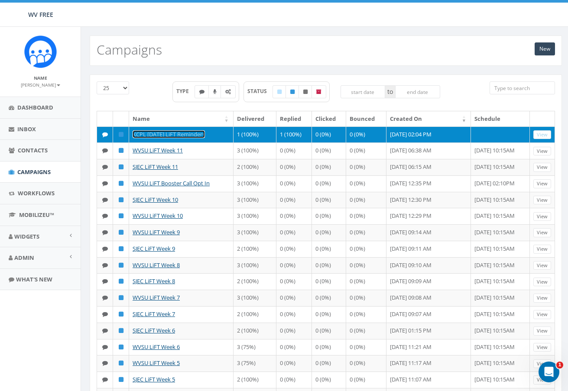
click at [182, 137] on link "KCPL [DATE] LiFT Reminders" at bounding box center [169, 134] width 72 height 8
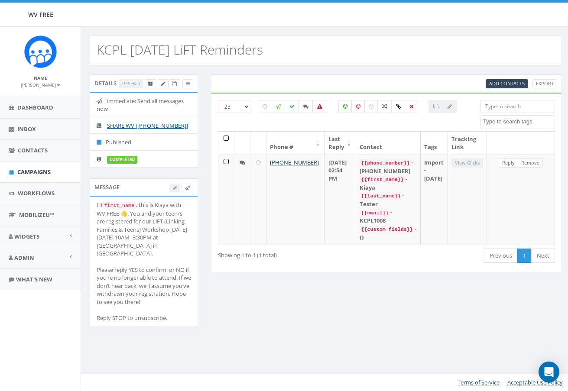
select select
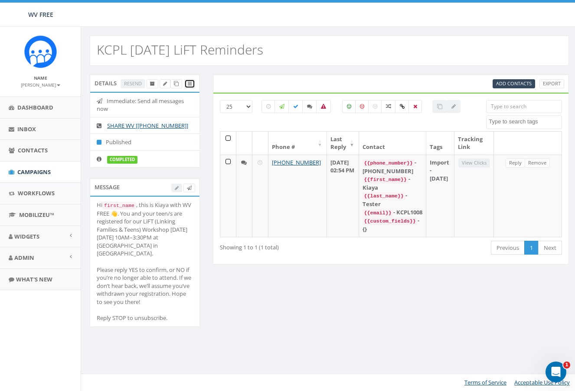
click at [188, 83] on icon at bounding box center [190, 83] width 4 height 5
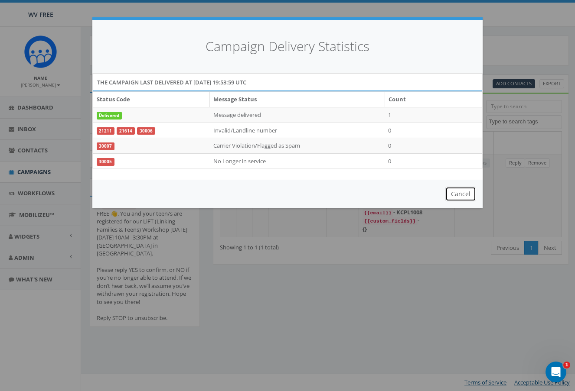
click at [459, 192] on button "Cancel" at bounding box center [460, 194] width 31 height 15
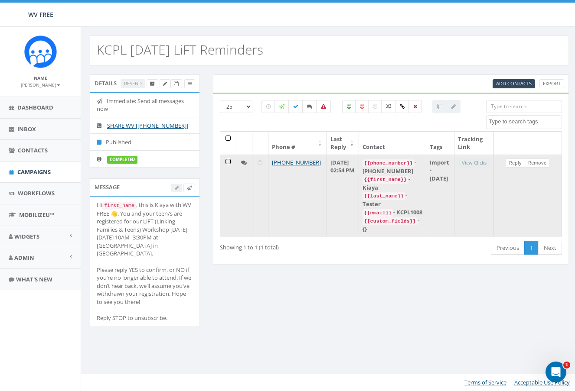
click at [243, 164] on icon at bounding box center [244, 163] width 6 height 6
click at [226, 160] on td at bounding box center [228, 196] width 16 height 82
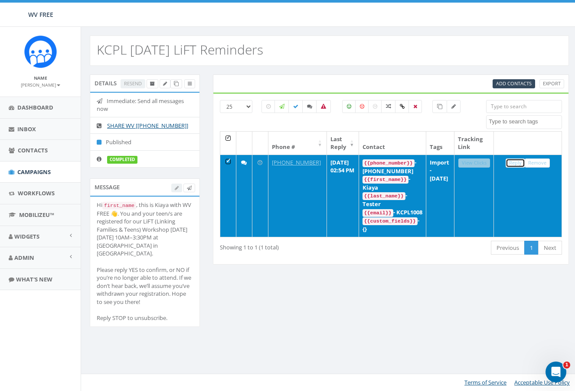
click at [514, 165] on link "Reply" at bounding box center [515, 163] width 20 height 9
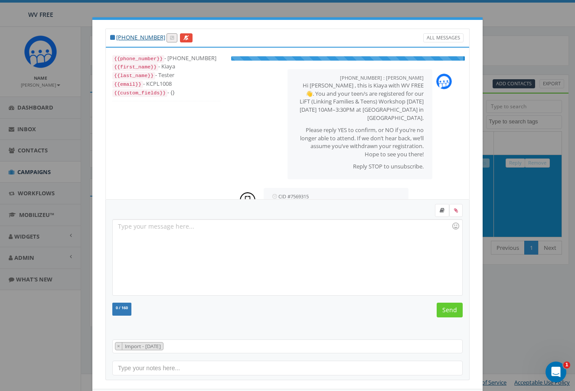
scroll to position [18, 0]
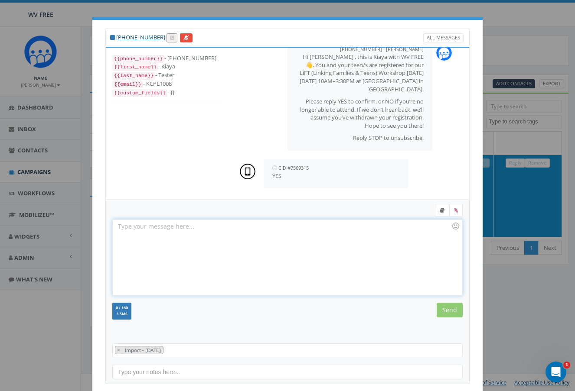
click at [163, 228] on div at bounding box center [287, 258] width 349 height 76
drag, startPoint x: 242, startPoint y: 234, endPoint x: 67, endPoint y: 234, distance: 174.7
click at [59, 235] on div "+1 832-459-6769 All Messages {{phone_number}} - +18324596769 {{first_name}} - K…" at bounding box center [287, 195] width 575 height 391
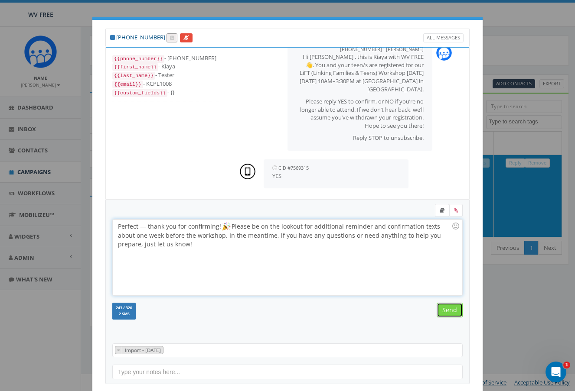
click at [439, 306] on input "Send" at bounding box center [449, 310] width 26 height 15
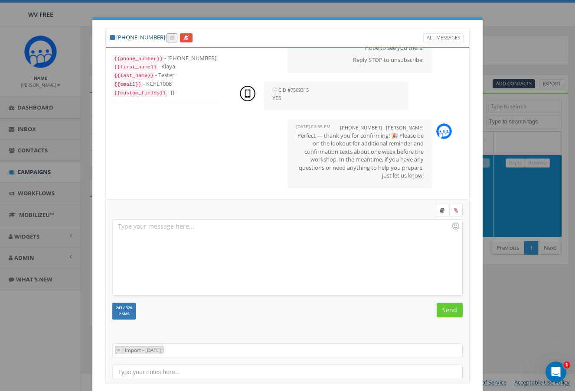
scroll to position [96, 0]
click at [49, 351] on div "+1 832-459-6769 All Messages {{phone_number}} - +18324596769 {{first_name}} - K…" at bounding box center [287, 195] width 575 height 391
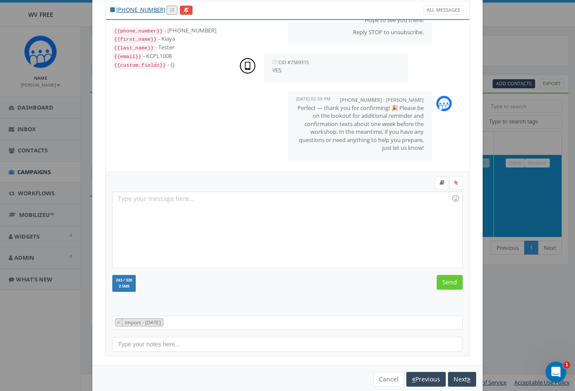
scroll to position [43, 0]
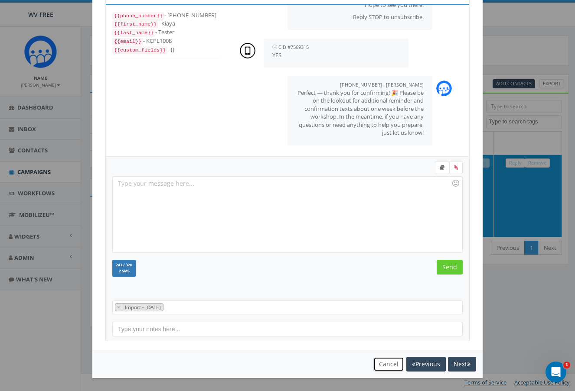
click at [385, 364] on button "Cancel" at bounding box center [388, 364] width 31 height 15
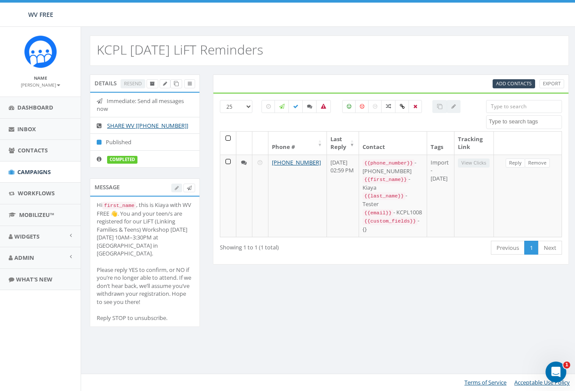
click at [387, 285] on div "Details Resend Immediate: Send all messages now SHARE WV [+1 304-773-3357] Publ…" at bounding box center [329, 207] width 492 height 264
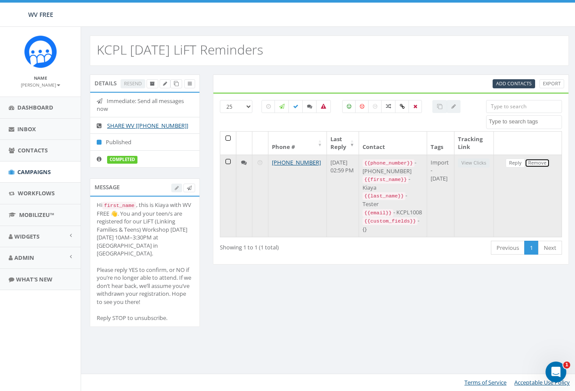
click at [534, 163] on link "Remove" at bounding box center [536, 163] width 25 height 9
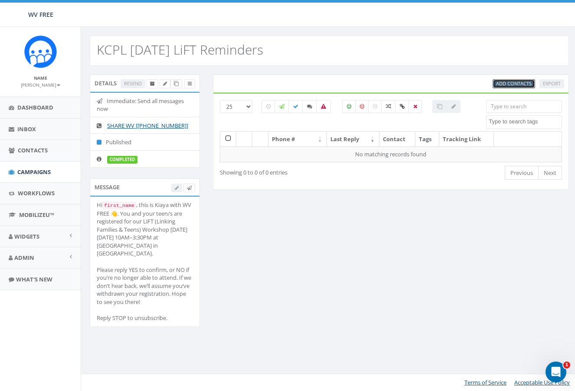
click at [519, 82] on span "Add Contacts" at bounding box center [514, 83] width 36 height 7
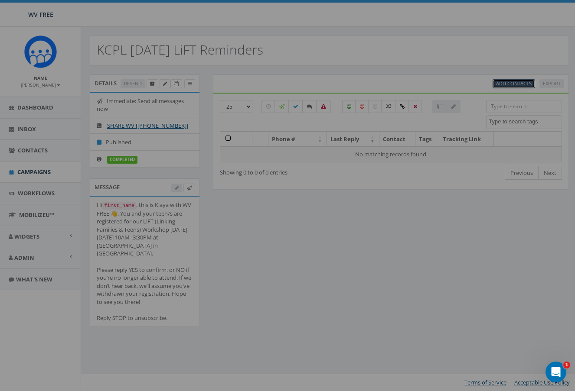
scroll to position [0, 0]
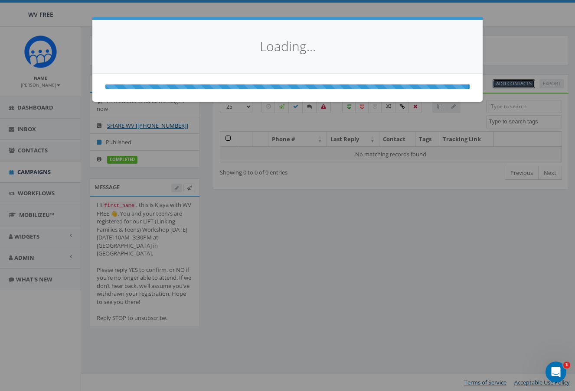
select select
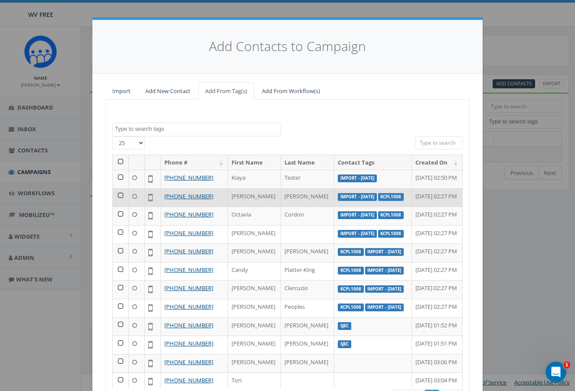
click at [117, 207] on td at bounding box center [121, 198] width 16 height 19
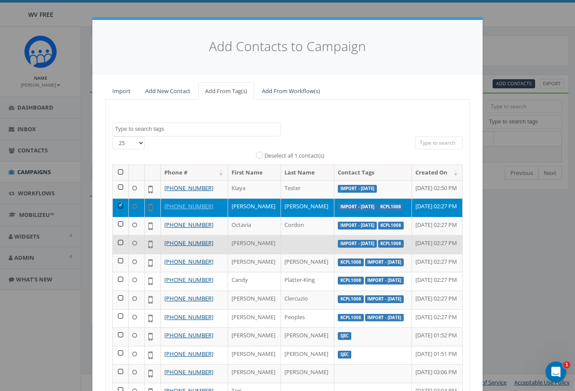
click at [116, 254] on td at bounding box center [121, 244] width 16 height 19
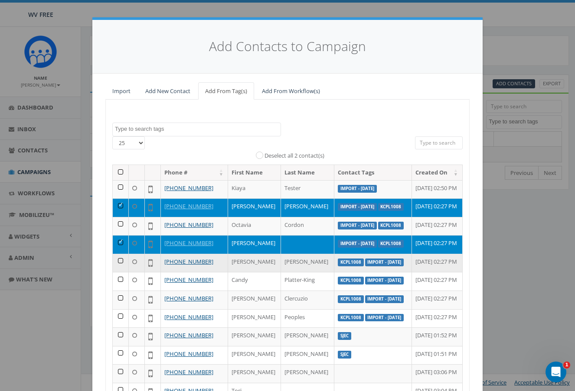
click at [116, 273] on td at bounding box center [121, 263] width 16 height 19
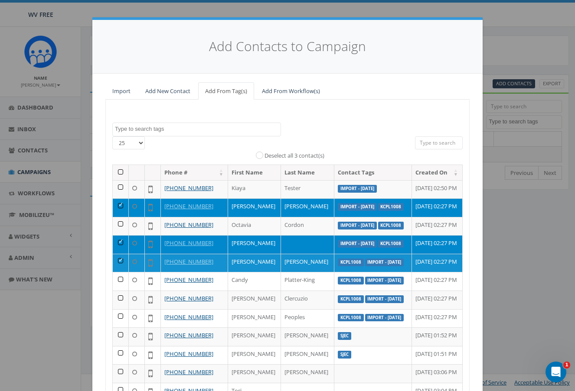
scroll to position [43, 0]
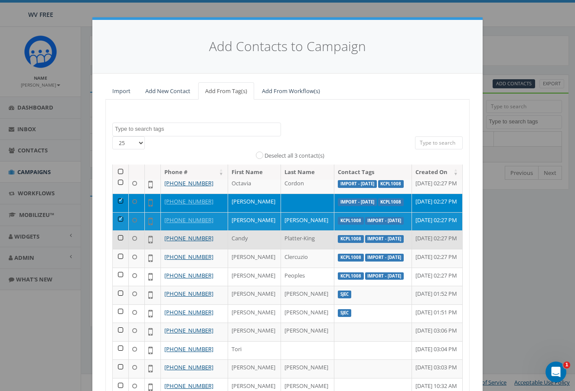
click at [114, 249] on td at bounding box center [121, 240] width 16 height 19
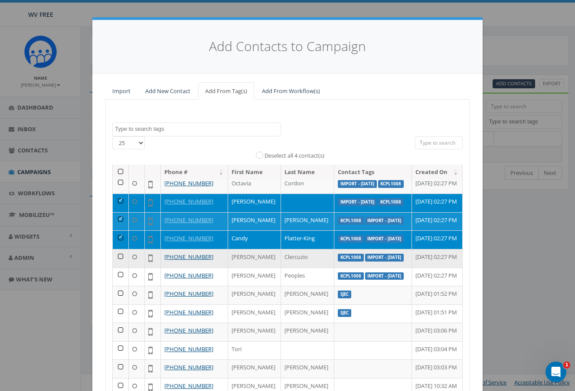
click at [116, 268] on td at bounding box center [121, 258] width 16 height 19
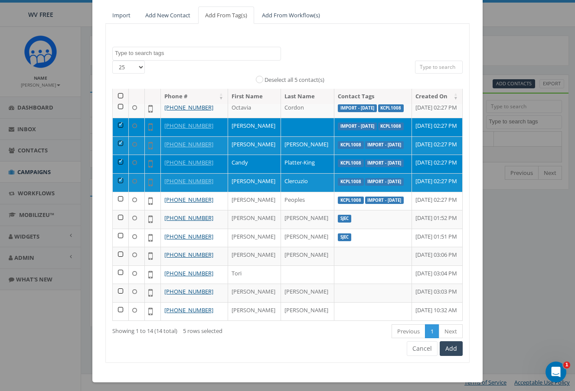
scroll to position [80, 0]
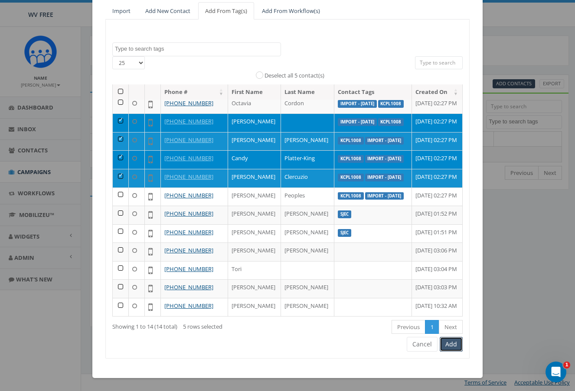
click at [448, 345] on button "Add" at bounding box center [450, 344] width 23 height 15
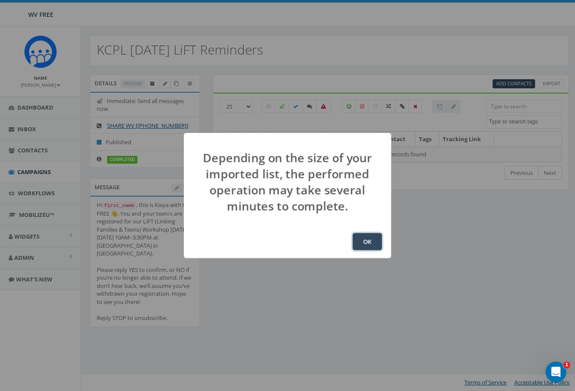
click at [361, 243] on button "OK" at bounding box center [366, 241] width 29 height 17
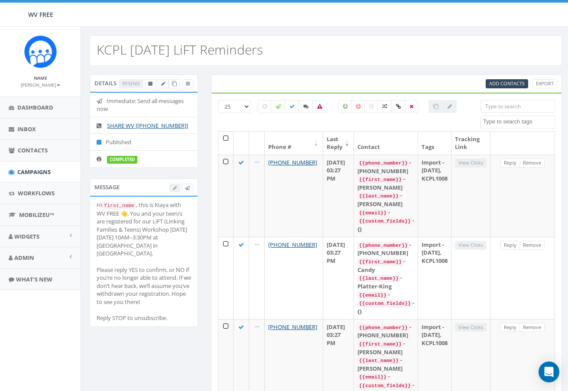
select select
click at [163, 84] on icon at bounding box center [163, 83] width 4 height 5
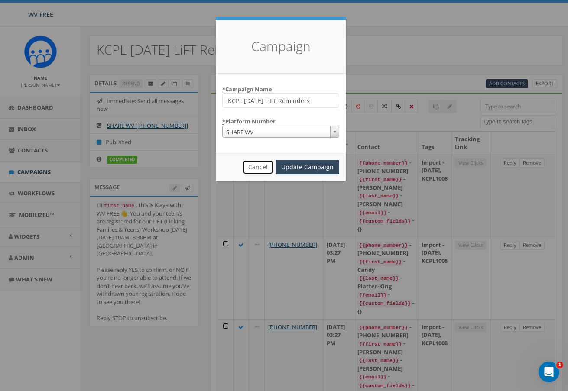
click at [255, 168] on button "Cancel" at bounding box center [258, 167] width 31 height 15
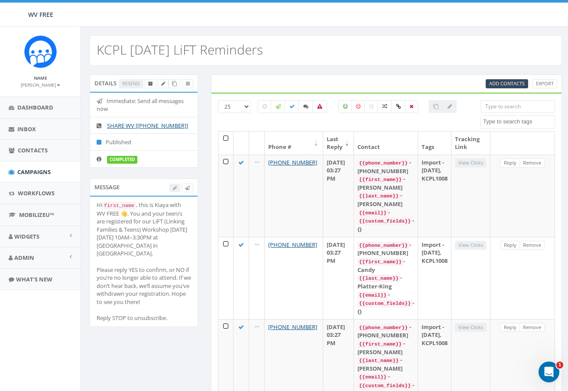
click at [175, 187] on div at bounding box center [181, 187] width 24 height 9
click at [97, 101] on icon at bounding box center [102, 101] width 10 height 6
click at [165, 84] on icon at bounding box center [163, 83] width 4 height 5
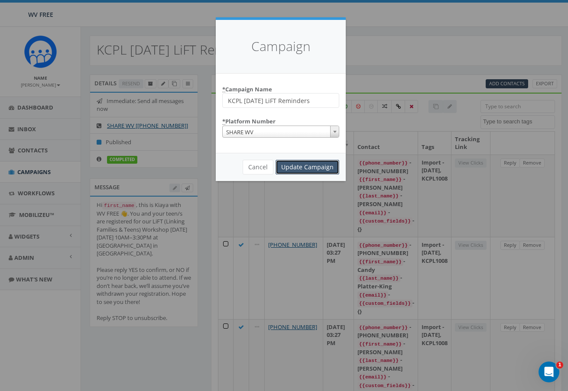
click at [292, 166] on input "Update Campaign" at bounding box center [308, 167] width 64 height 15
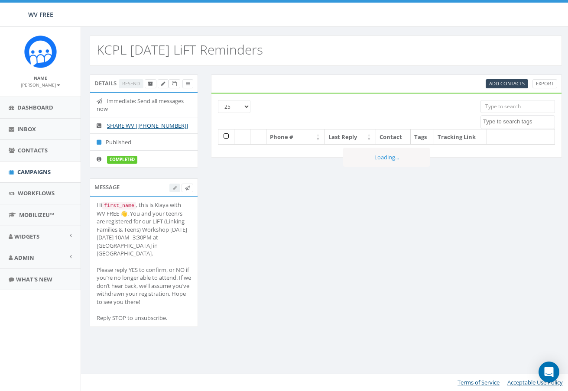
select select
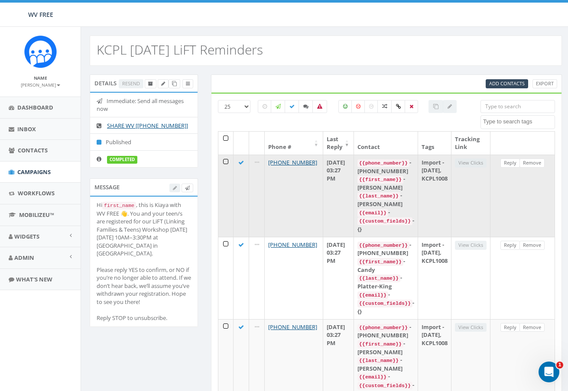
click at [240, 161] on icon at bounding box center [241, 163] width 6 height 6
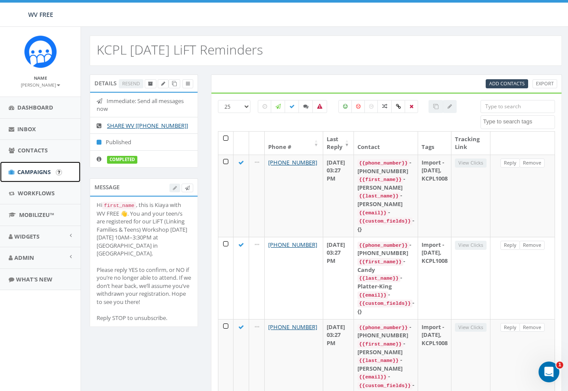
click at [39, 173] on span "Campaigns" at bounding box center [33, 172] width 33 height 8
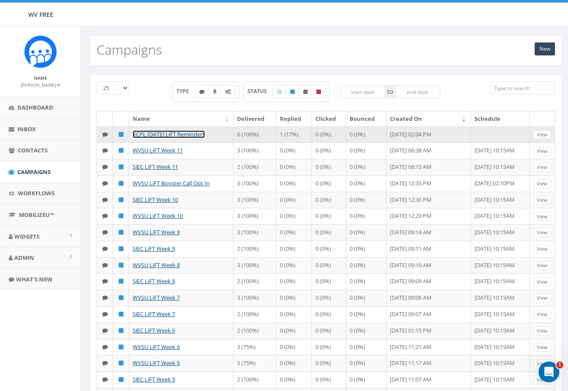
click at [182, 132] on link "KCPL [DATE] LiFT Reminders" at bounding box center [169, 134] width 72 height 8
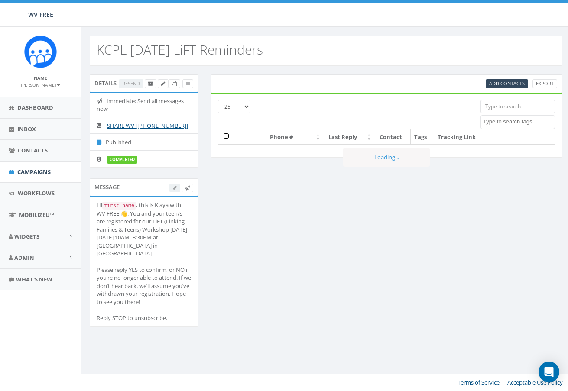
select select
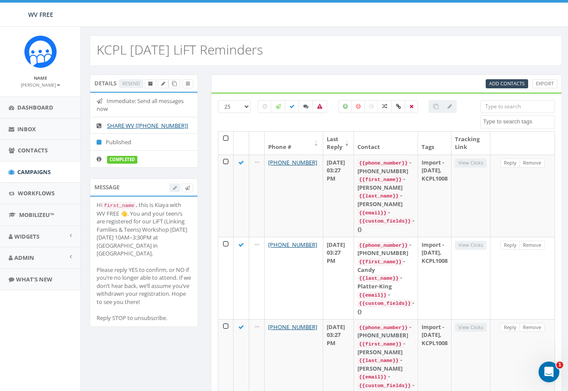
click at [131, 106] on li "Immediate: Send all messages now" at bounding box center [143, 105] width 107 height 25
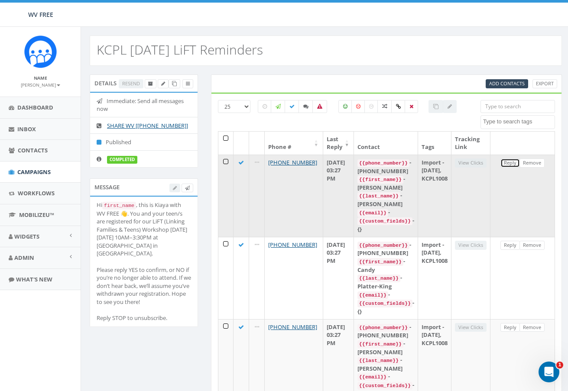
click at [510, 159] on link "Reply" at bounding box center [511, 163] width 20 height 9
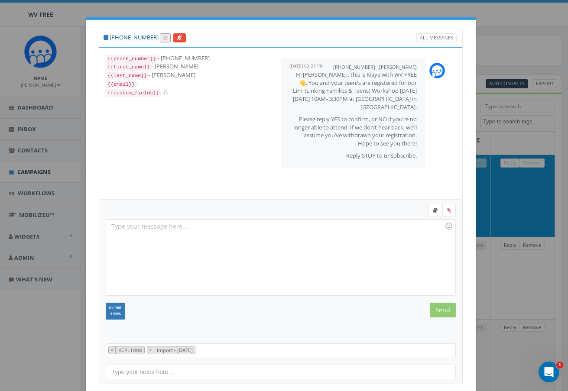
scroll to position [18, 0]
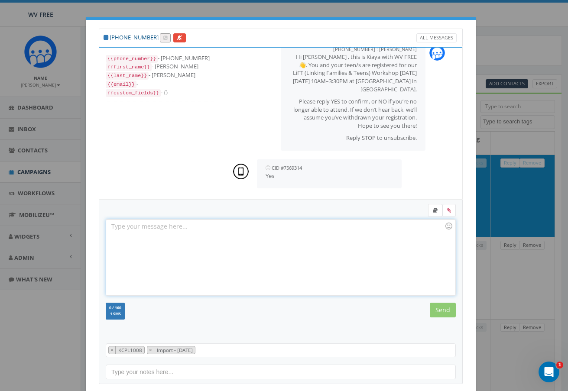
click at [125, 231] on div at bounding box center [280, 258] width 349 height 76
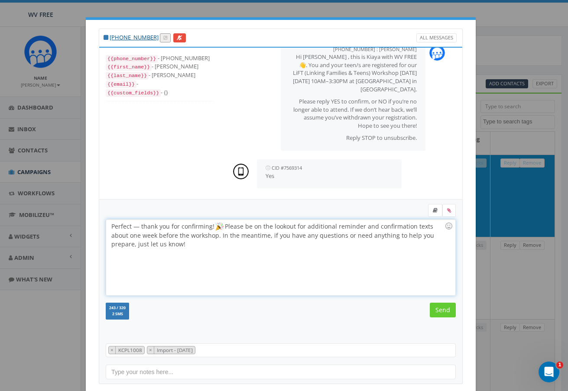
click at [136, 226] on div "Perfect — thank you for confirming! Please be on the lookout for additional rem…" at bounding box center [280, 258] width 349 height 76
click at [183, 246] on div "Perfect, thank you for confirming! Please be on the lookout for additional remi…" at bounding box center [280, 258] width 349 height 76
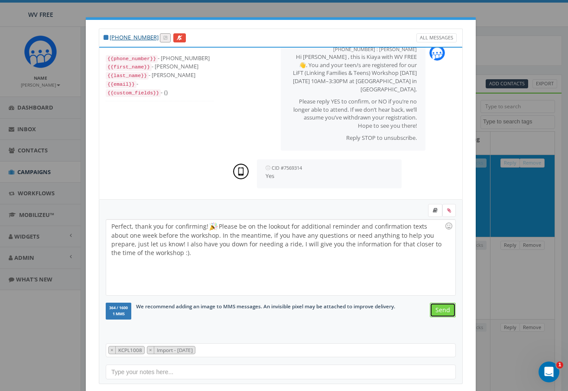
click at [439, 314] on input "Send" at bounding box center [443, 310] width 26 height 15
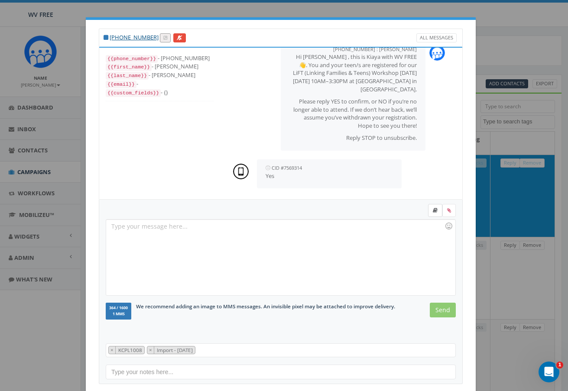
scroll to position [120, 0]
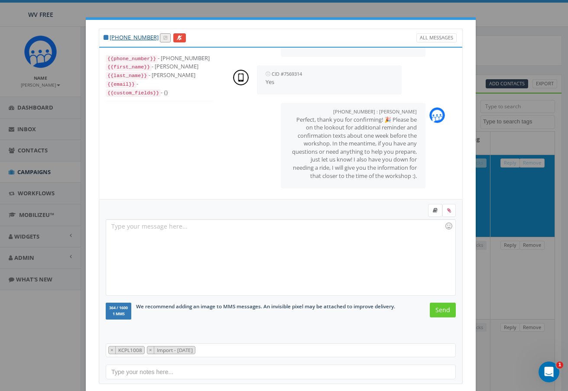
click at [510, 52] on div "[PHONE_NUMBER] All Messages {{phone_number}} - [PHONE_NUMBER] {{first_name}} - …" at bounding box center [284, 195] width 568 height 391
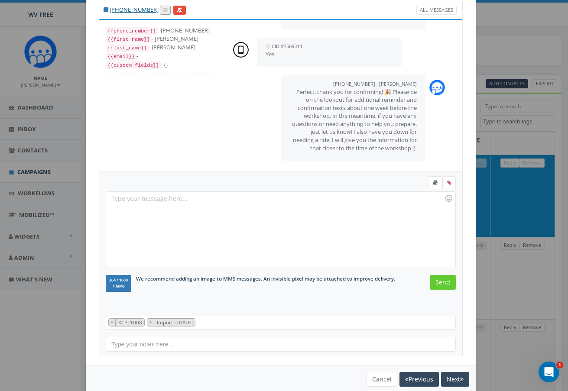
scroll to position [43, 0]
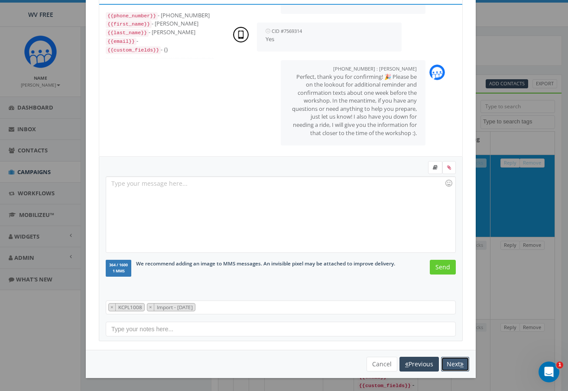
click at [452, 365] on button "Next" at bounding box center [455, 364] width 28 height 15
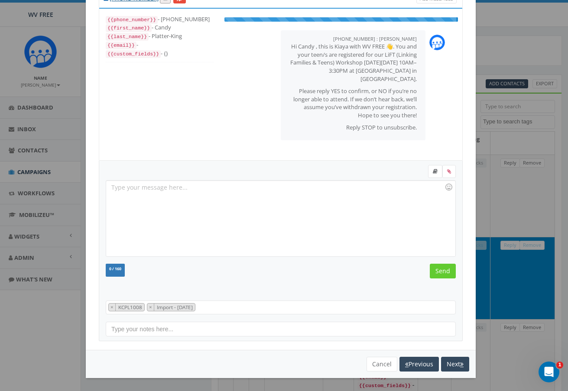
scroll to position [9, 0]
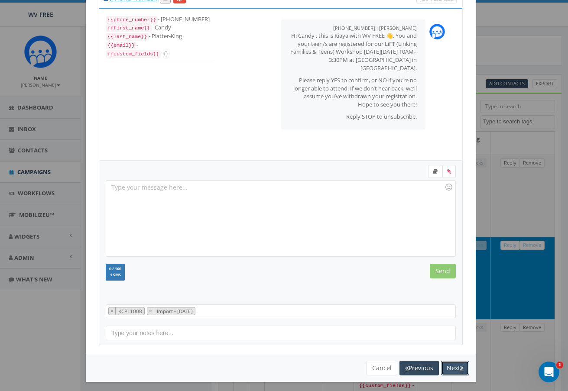
click at [449, 372] on button "Next" at bounding box center [455, 368] width 28 height 15
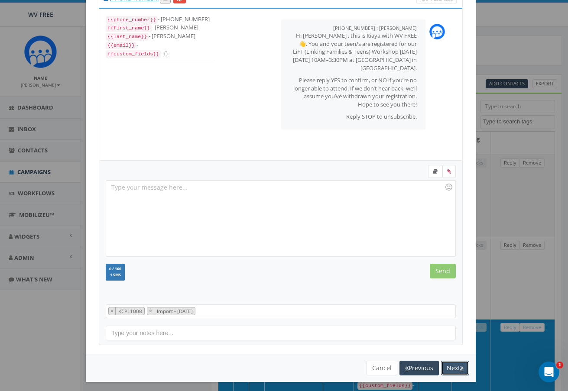
click at [449, 372] on button "Next" at bounding box center [455, 368] width 28 height 15
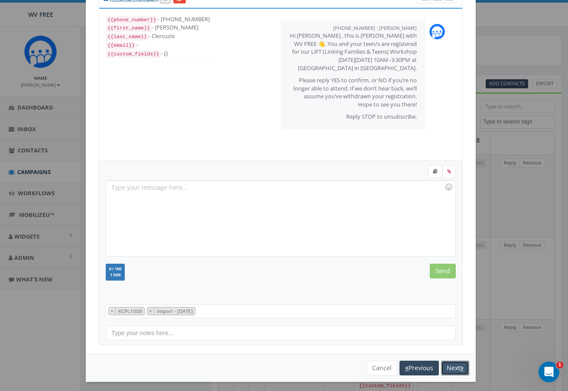
click at [449, 372] on button "Next" at bounding box center [455, 368] width 28 height 15
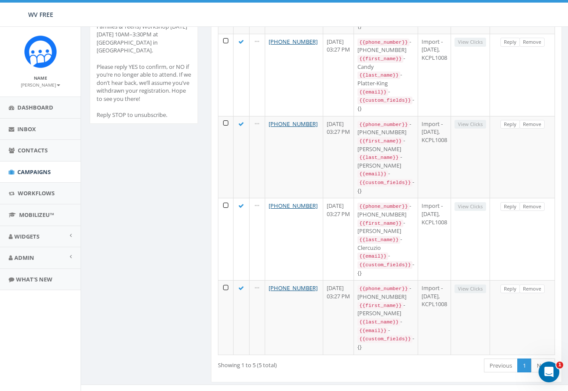
scroll to position [0, 0]
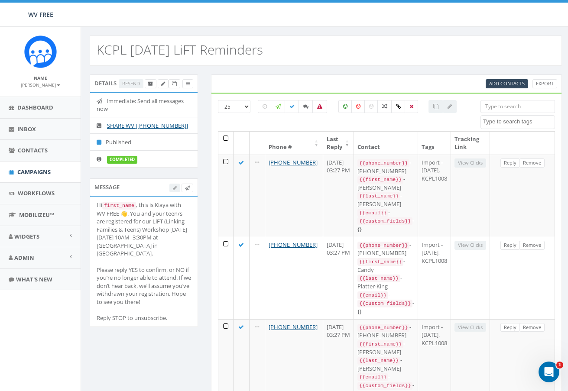
click at [530, 52] on div "KCPL [DATE] LiFT Reminders" at bounding box center [326, 51] width 472 height 30
click at [555, 257] on div "Phone # Last Reply Contact Tags Tracking Link +1 304-444-0483 [DATE] 03:27 PM {…" at bounding box center [386, 346] width 350 height 430
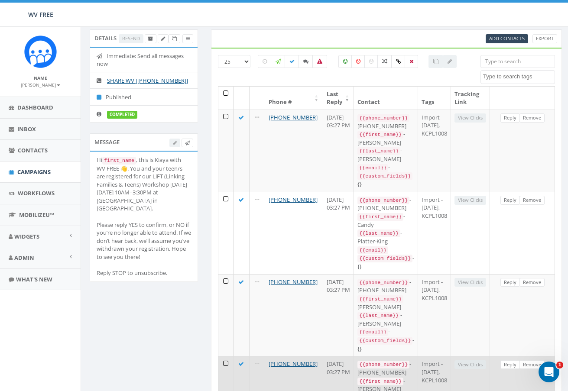
scroll to position [30, 0]
